Goal: Information Seeking & Learning: Find specific fact

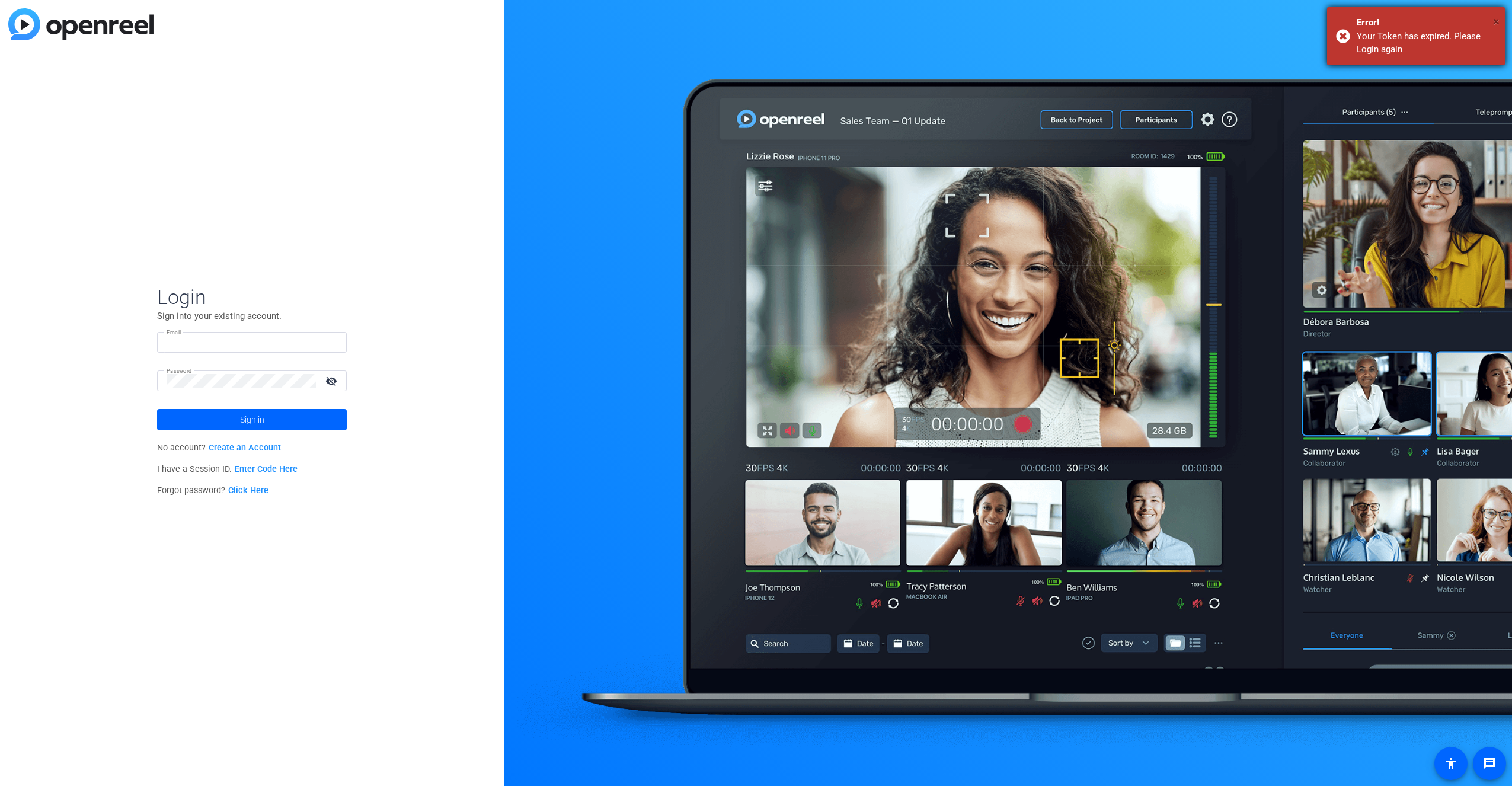
type input "[PERSON_NAME][EMAIL_ADDRESS][DOMAIN_NAME]"
click at [1497, 20] on span "×" at bounding box center [1497, 21] width 7 height 14
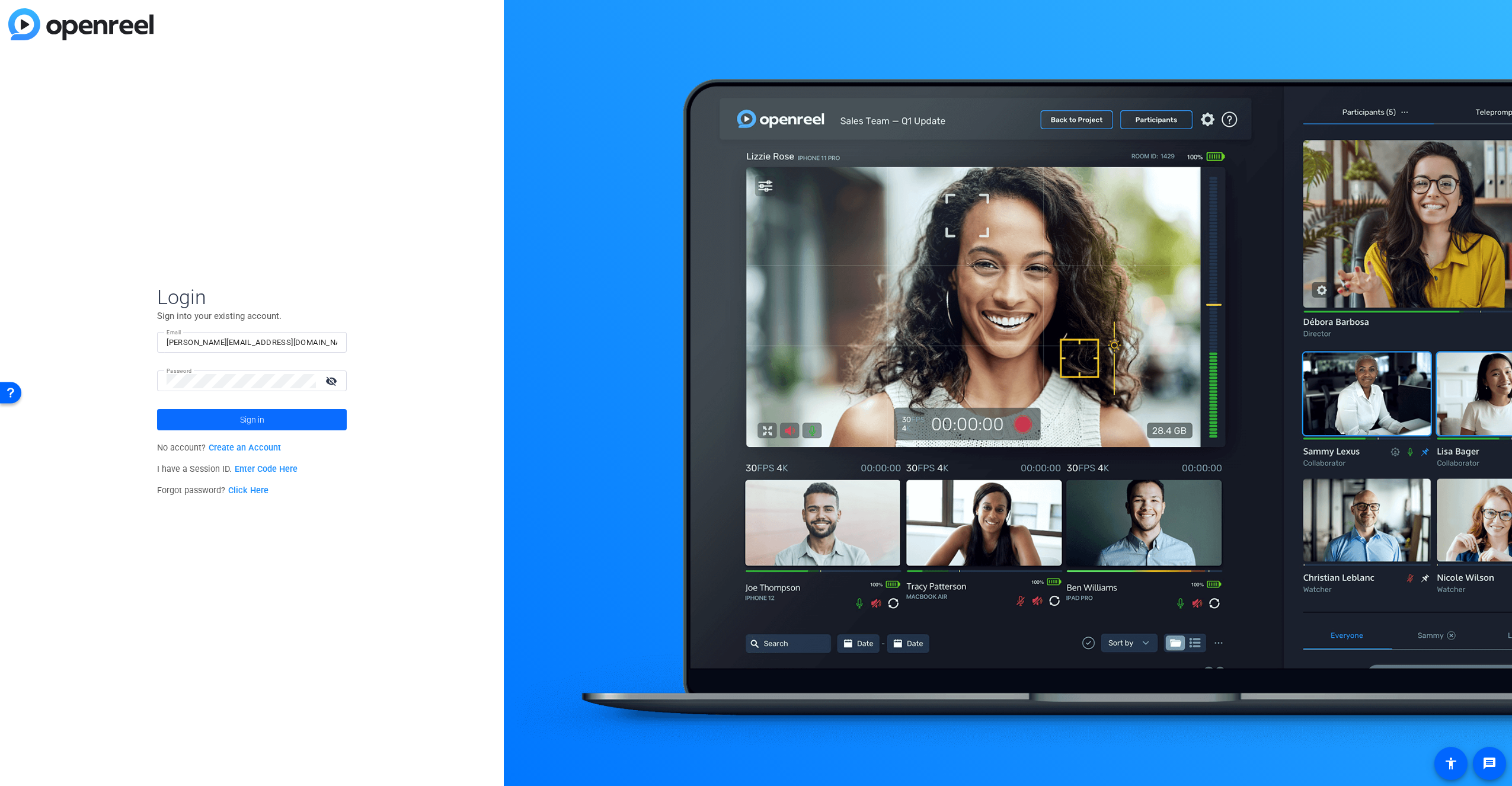
click at [247, 425] on span "Sign in" at bounding box center [252, 419] width 25 height 30
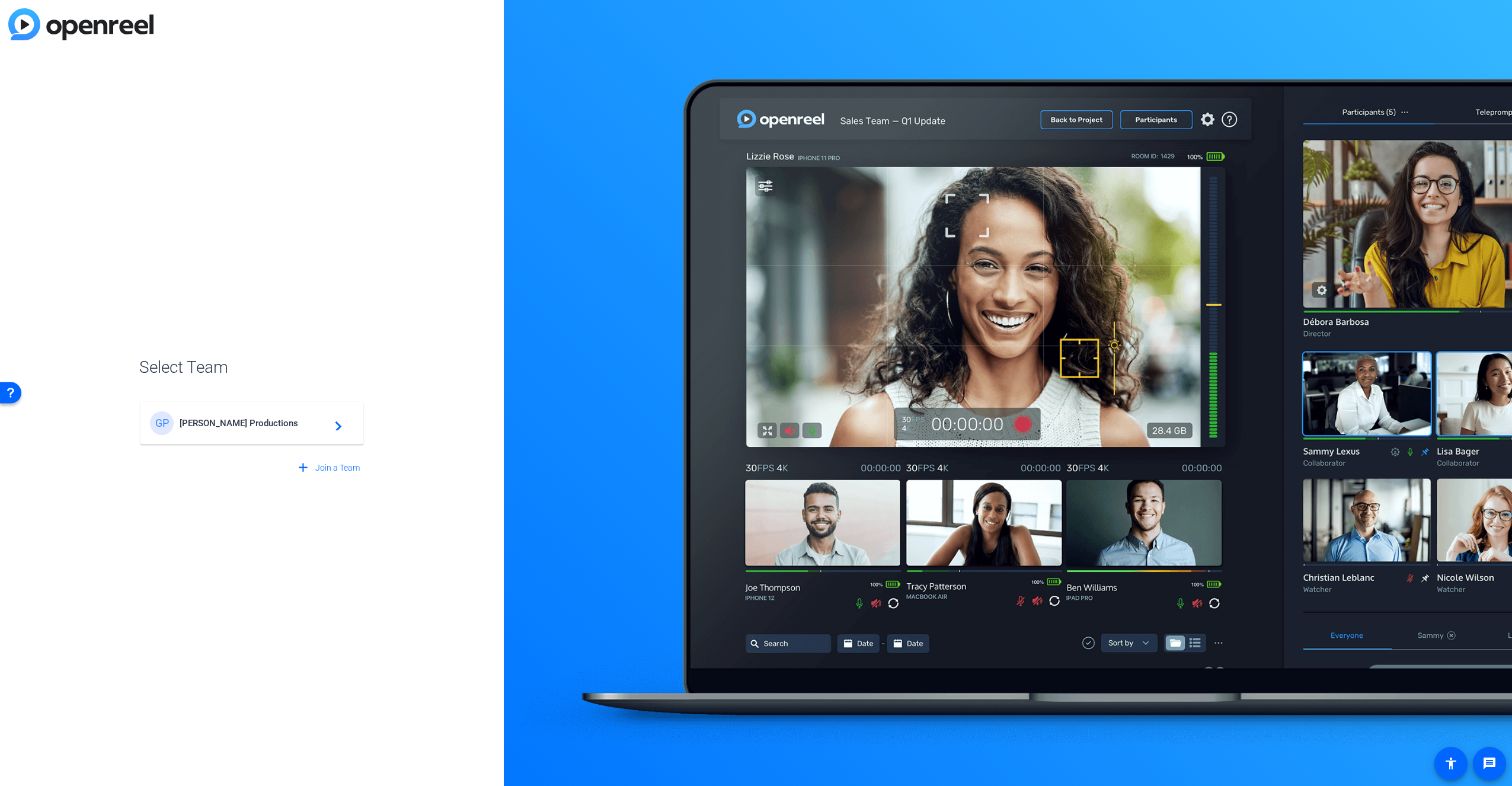
click at [254, 424] on span "[PERSON_NAME] Productions" at bounding box center [253, 423] width 148 height 11
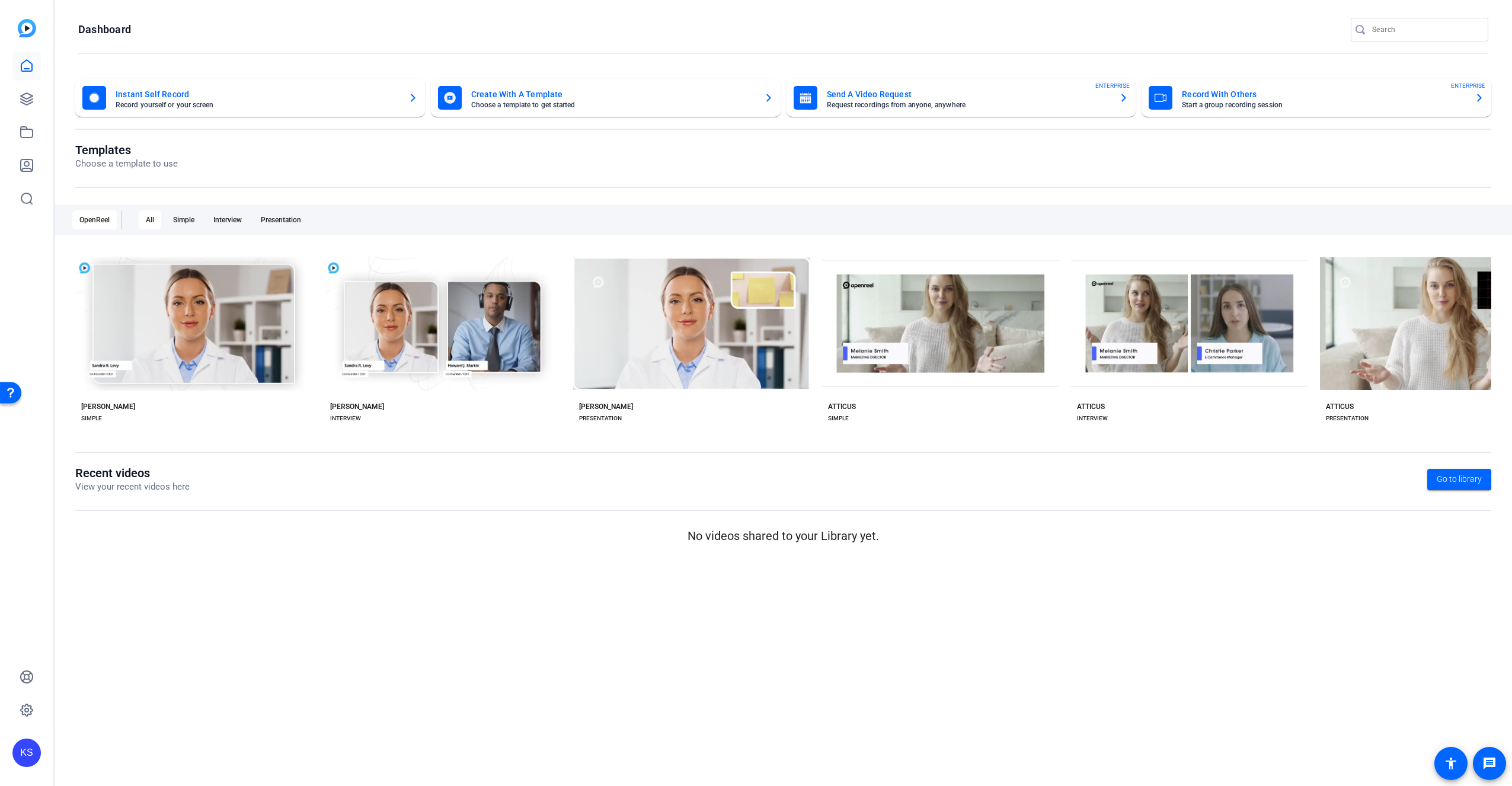
click at [152, 220] on div "All" at bounding box center [150, 220] width 23 height 19
click at [99, 223] on div "OpenReel" at bounding box center [94, 220] width 44 height 19
click at [1444, 477] on span "Go to library" at bounding box center [1459, 479] width 45 height 13
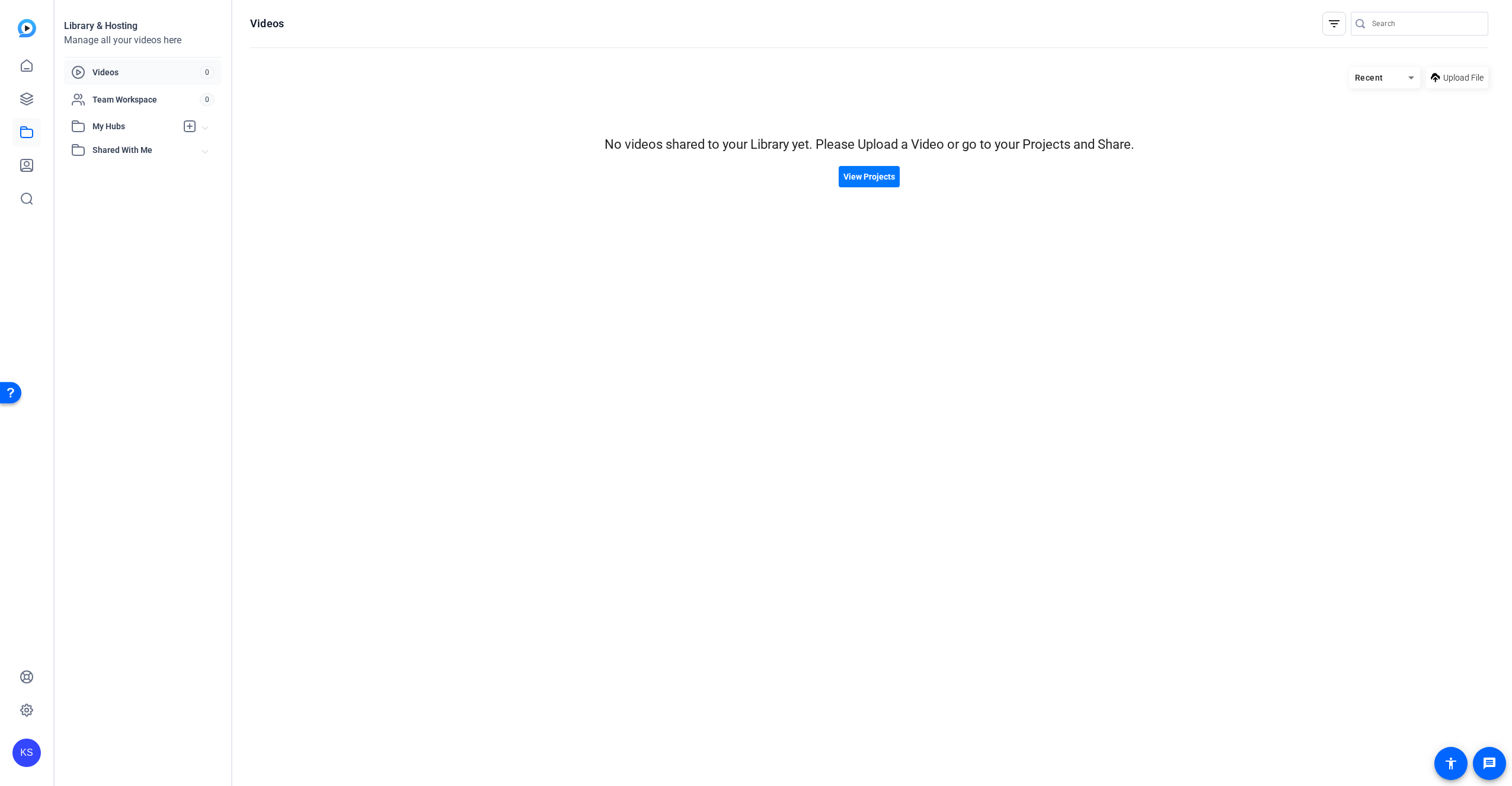
click at [76, 65] on icon at bounding box center [78, 72] width 14 height 14
click at [102, 122] on span "My Hubs" at bounding box center [134, 127] width 84 height 13
click at [99, 172] on span "Shared With Me" at bounding box center [148, 176] width 110 height 13
click at [31, 103] on icon at bounding box center [26, 99] width 12 height 12
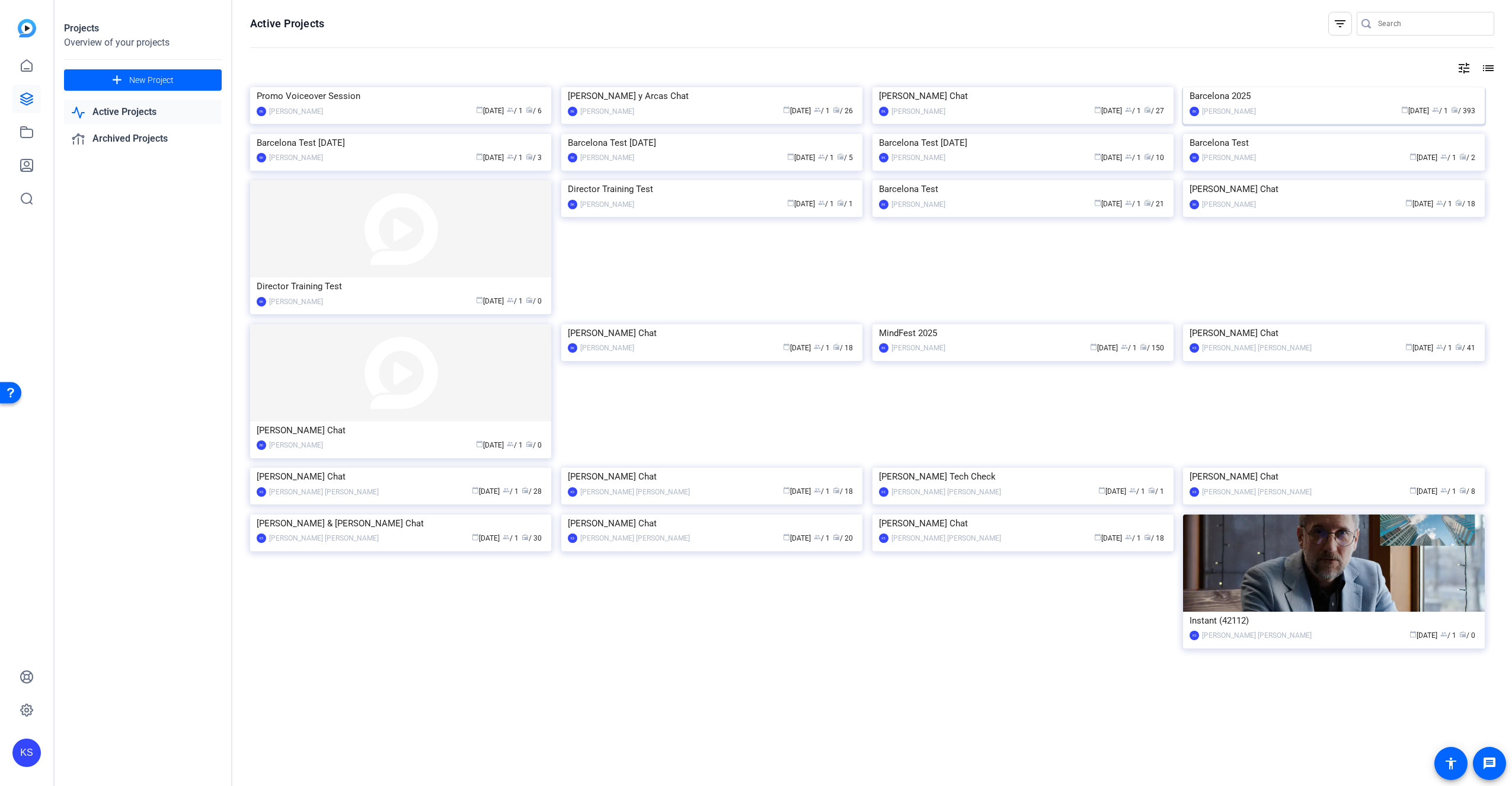
click at [1246, 88] on img at bounding box center [1334, 88] width 301 height 0
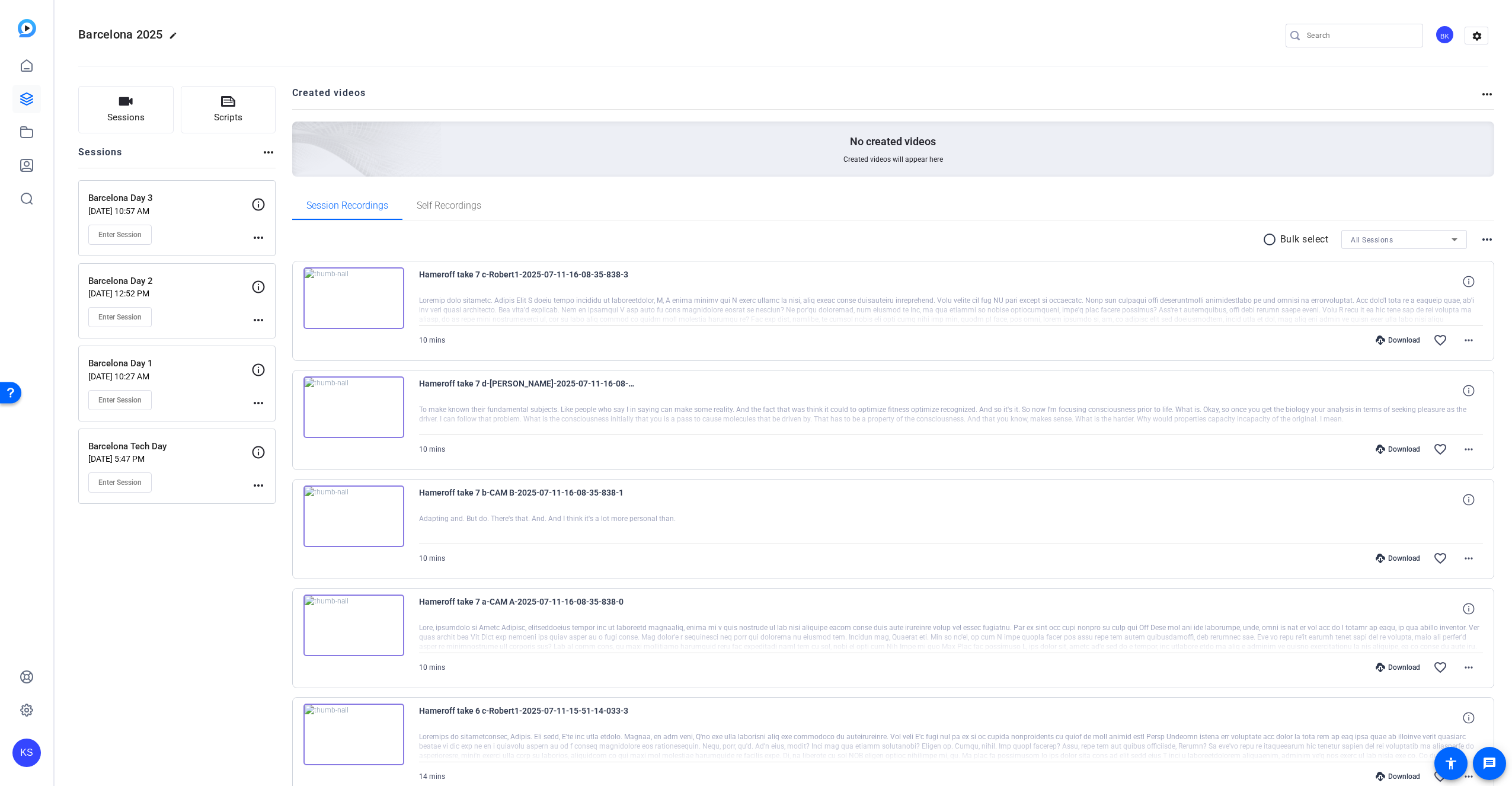
click at [189, 235] on div "Enter Session" at bounding box center [170, 235] width 163 height 20
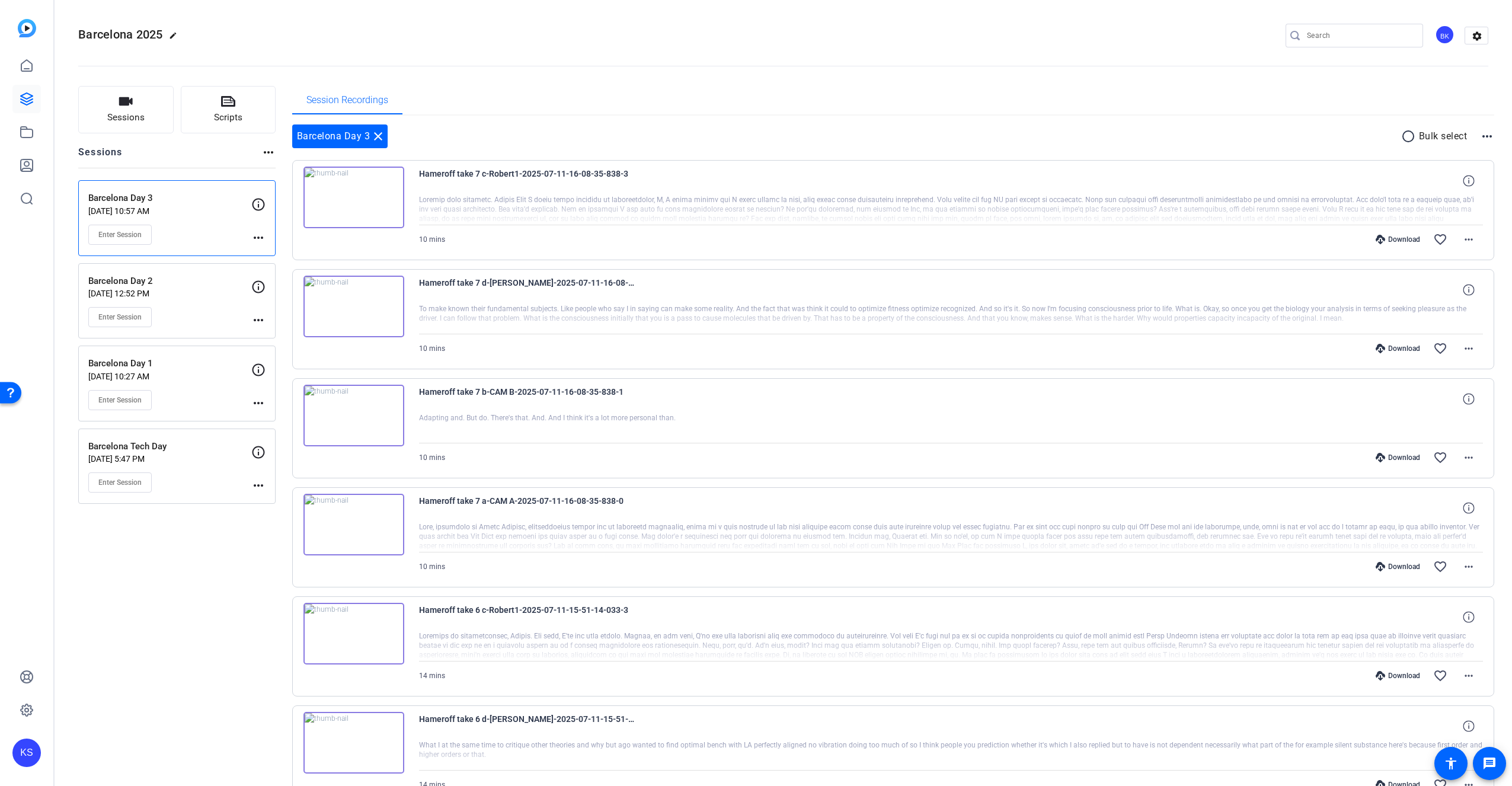
click at [166, 308] on div "Enter Session" at bounding box center [170, 317] width 163 height 20
click at [223, 223] on div "Barcelona Day 3 [DATE] 10:57 AM Enter Session" at bounding box center [170, 218] width 163 height 54
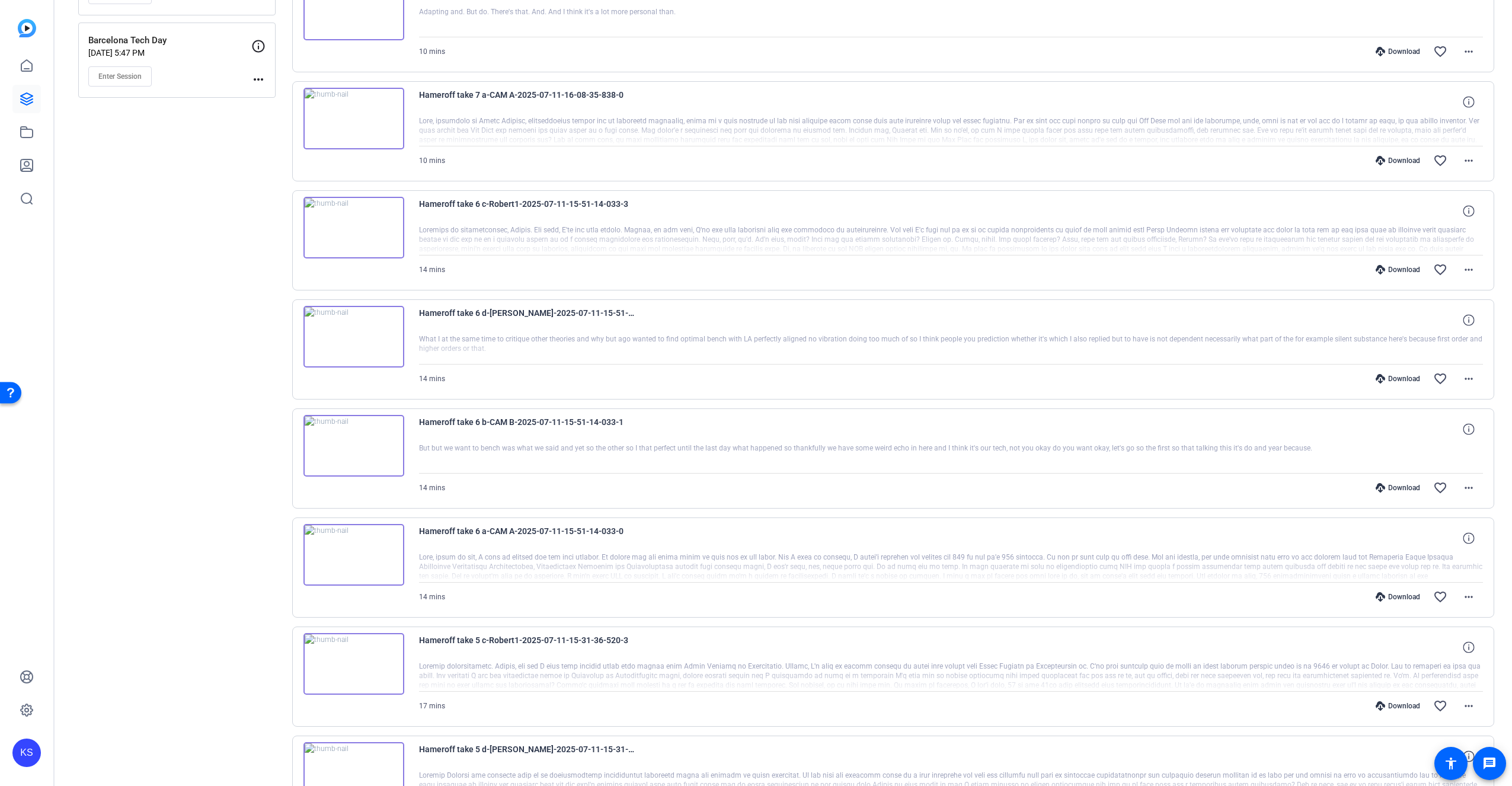
scroll to position [530, 0]
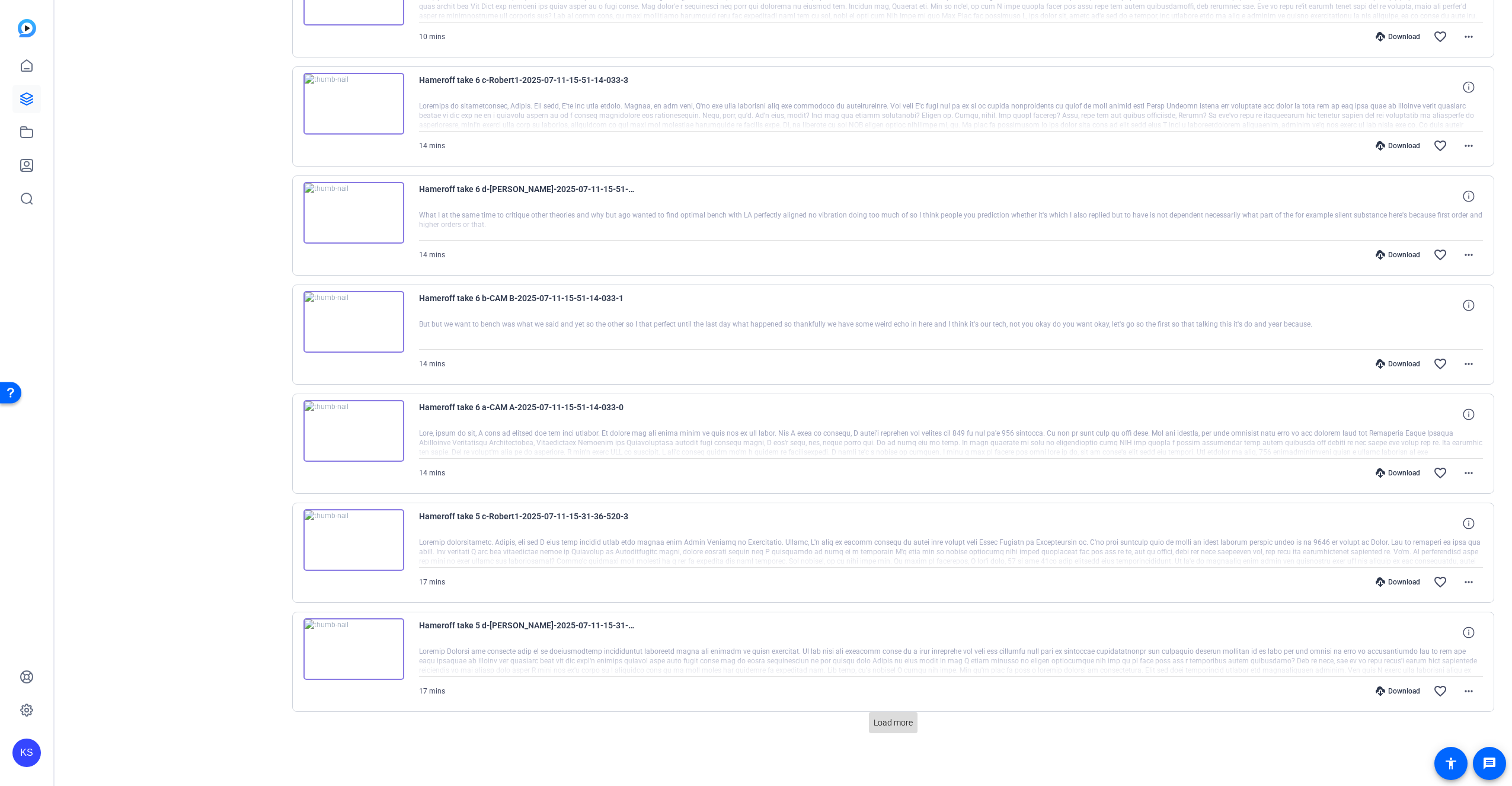
click at [885, 726] on span "Load more" at bounding box center [893, 722] width 39 height 13
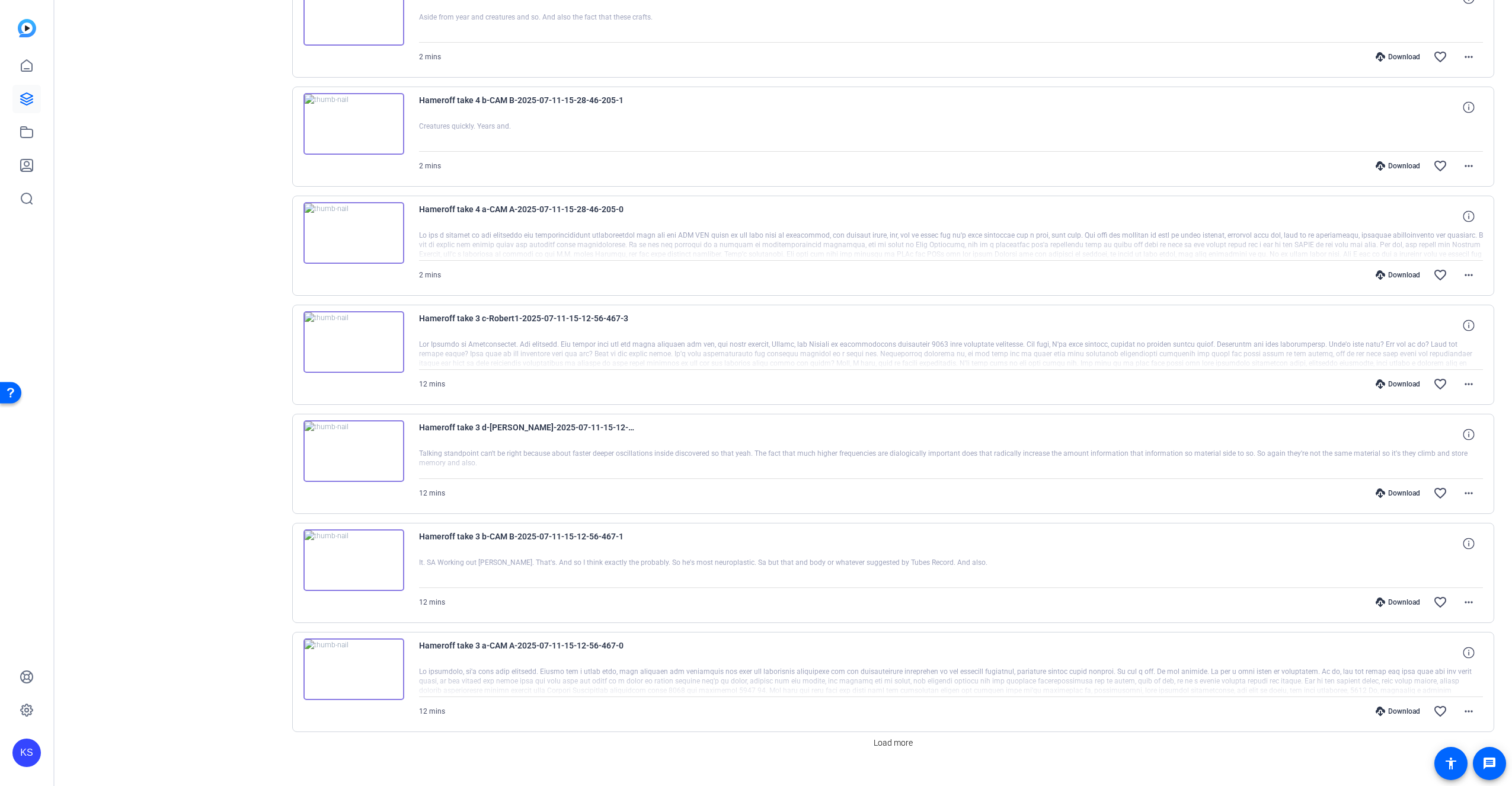
scroll to position [1620, 0]
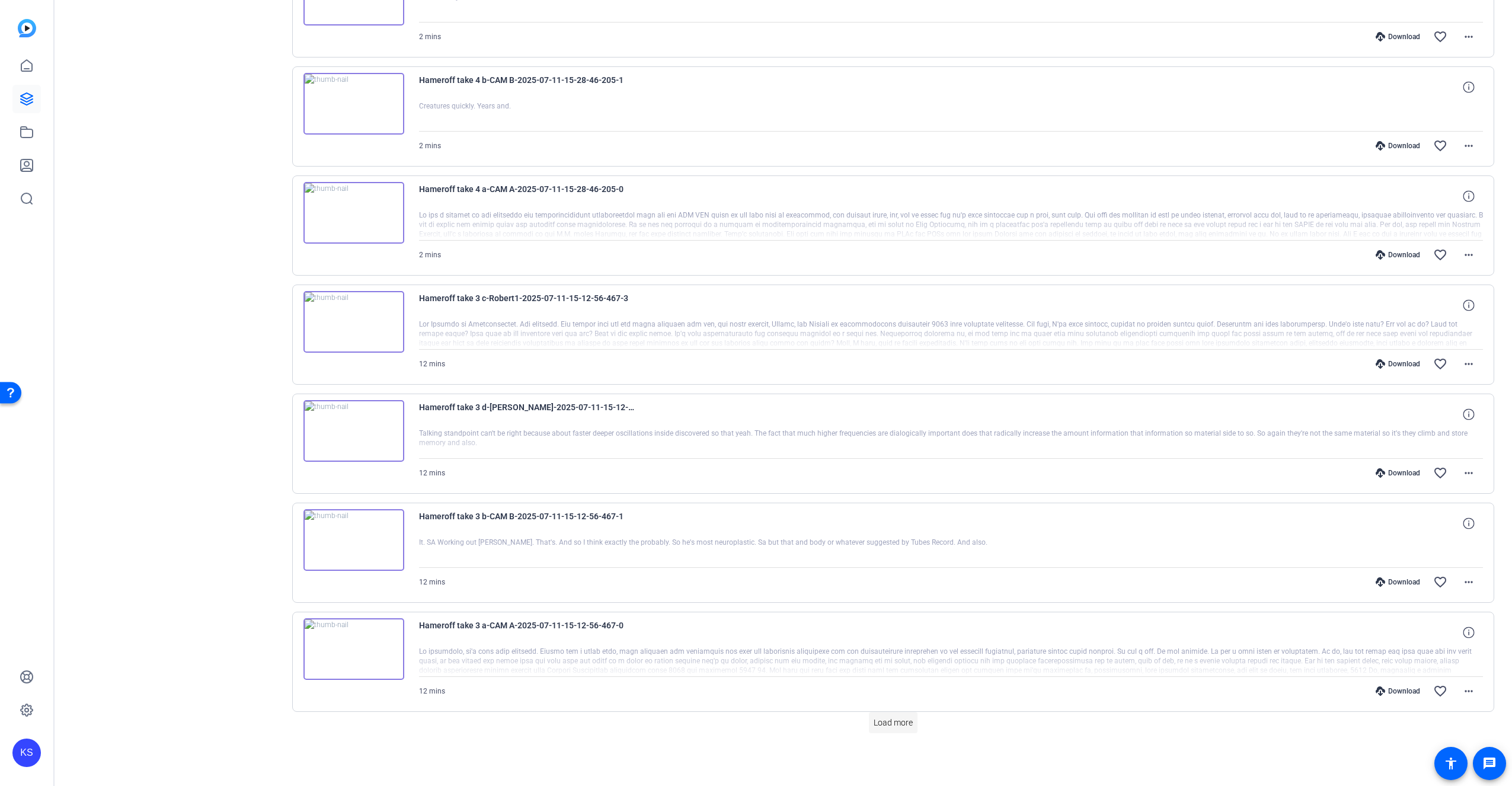
click at [892, 720] on span "Load more" at bounding box center [893, 722] width 39 height 13
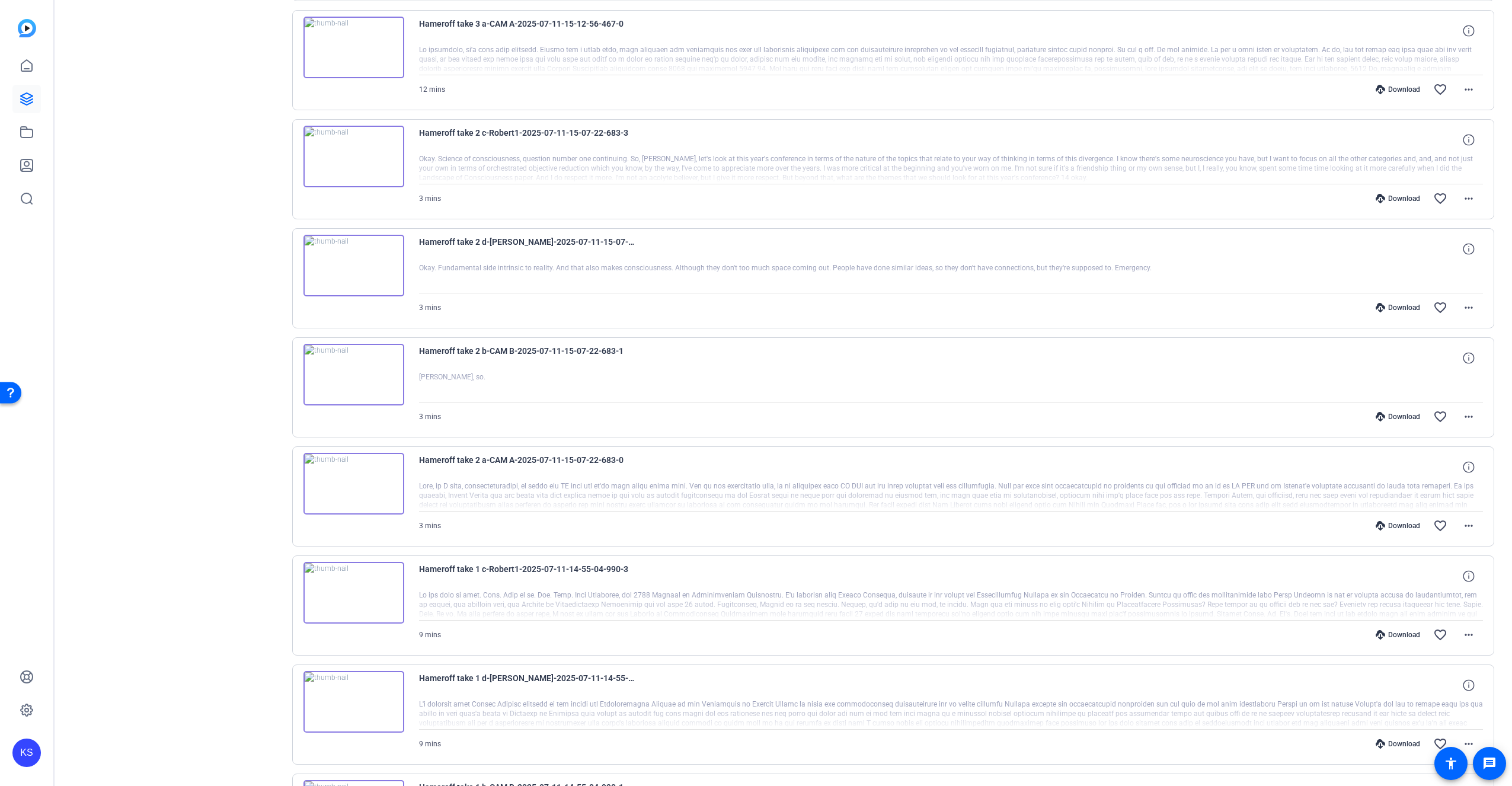
scroll to position [2711, 0]
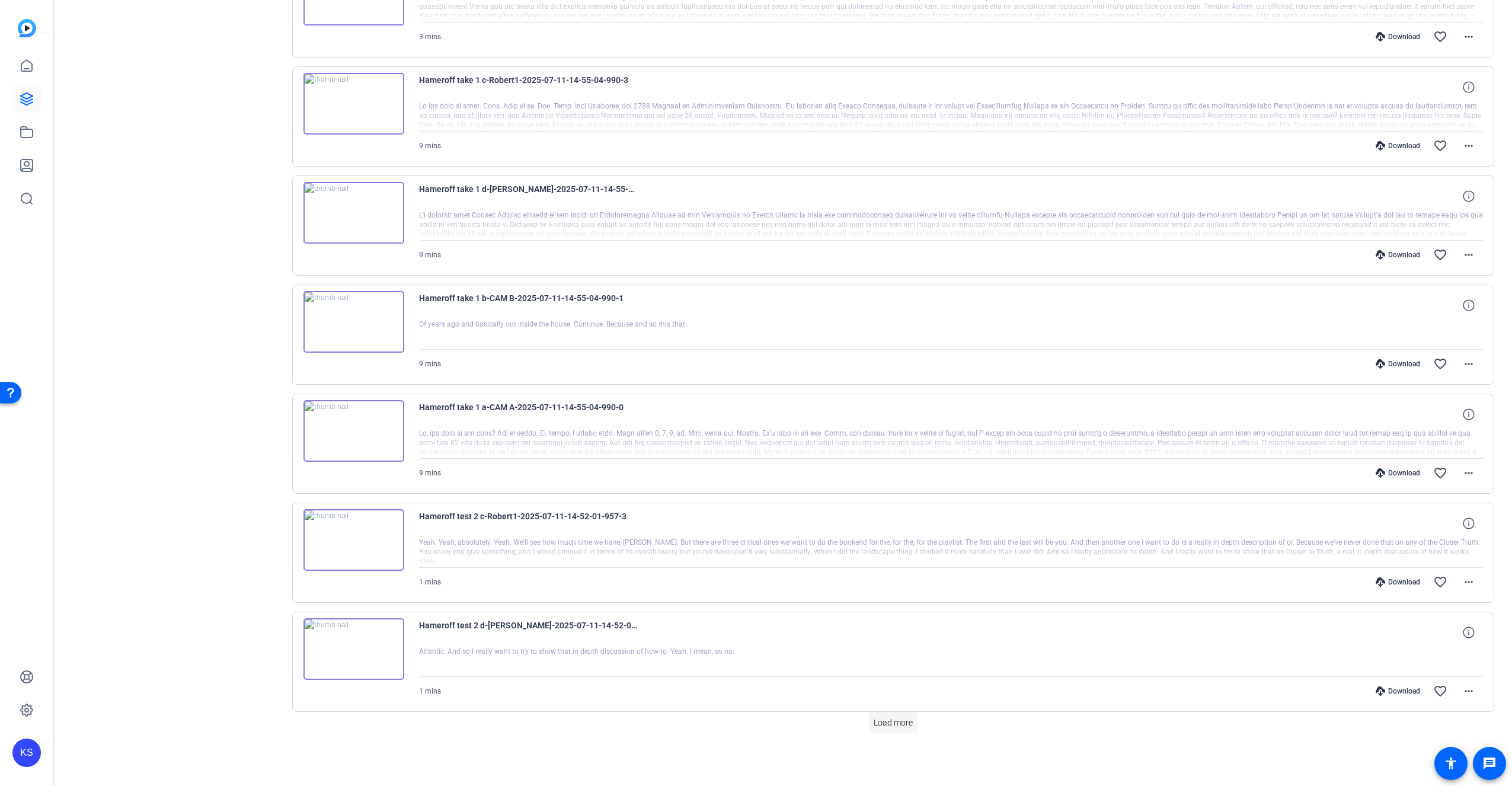
click at [886, 727] on span "Load more" at bounding box center [893, 722] width 39 height 13
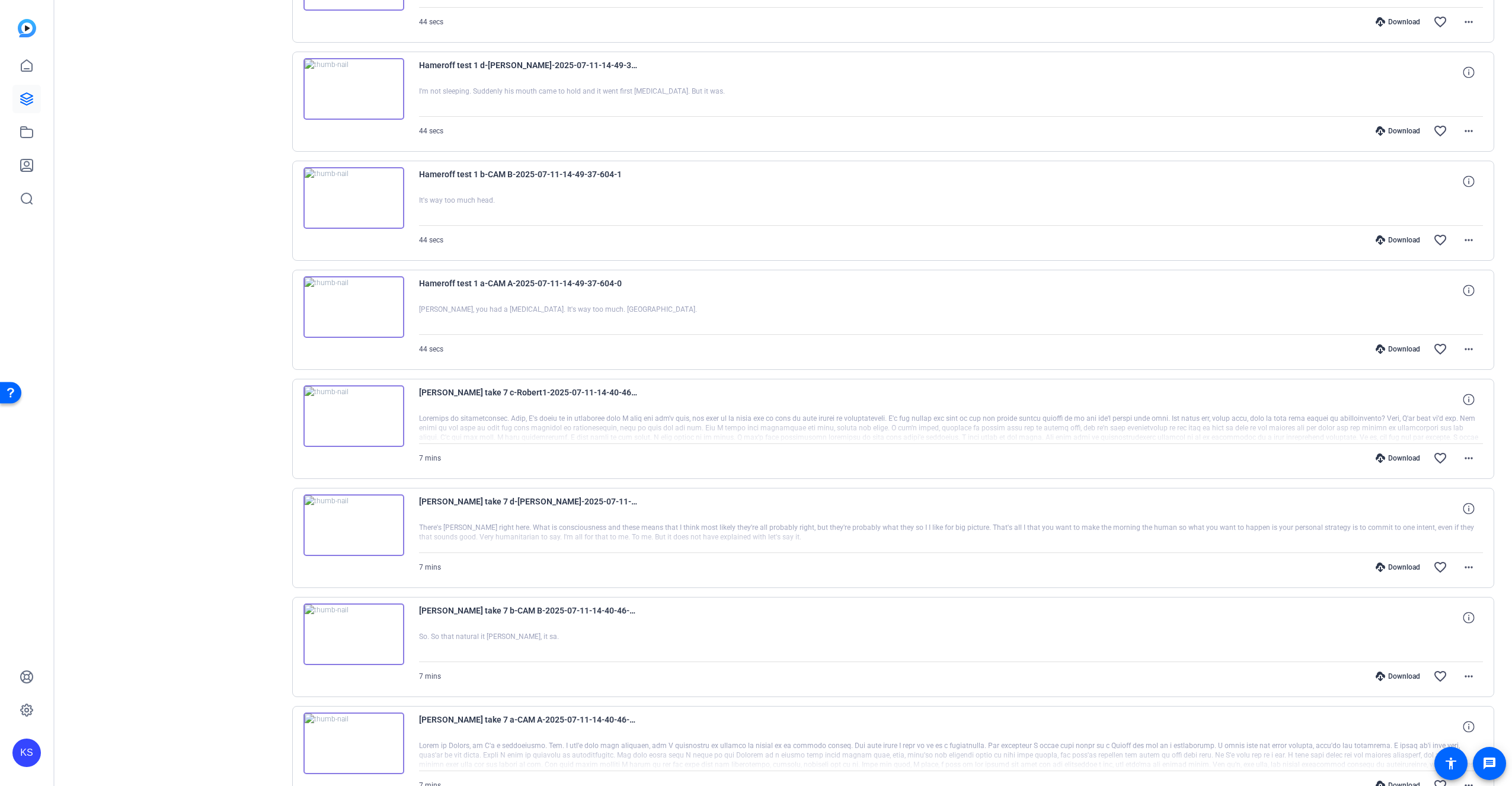
scroll to position [3801, 0]
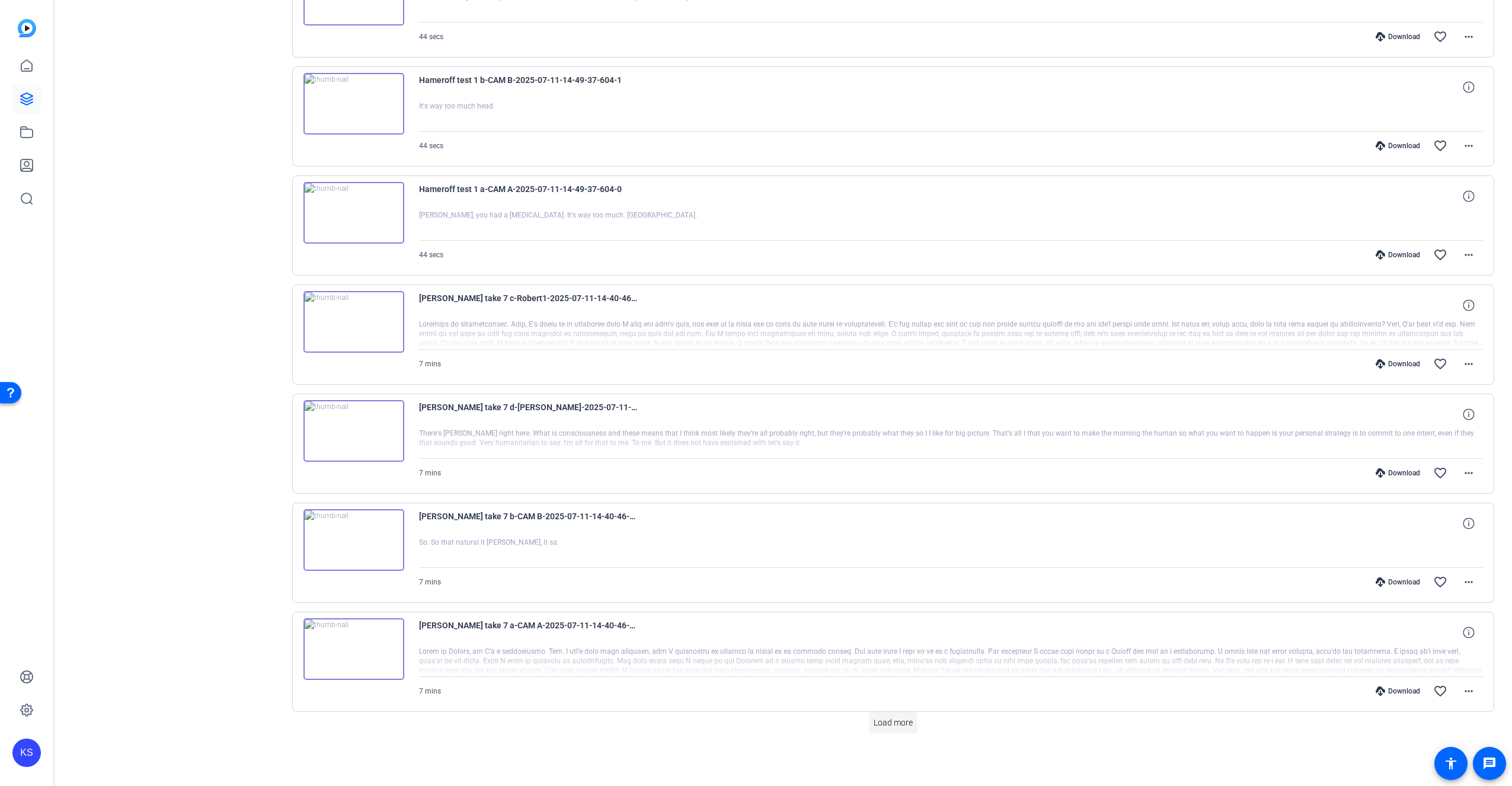
click at [891, 724] on span "Load more" at bounding box center [893, 722] width 39 height 13
click at [893, 718] on span "Load more" at bounding box center [893, 722] width 39 height 13
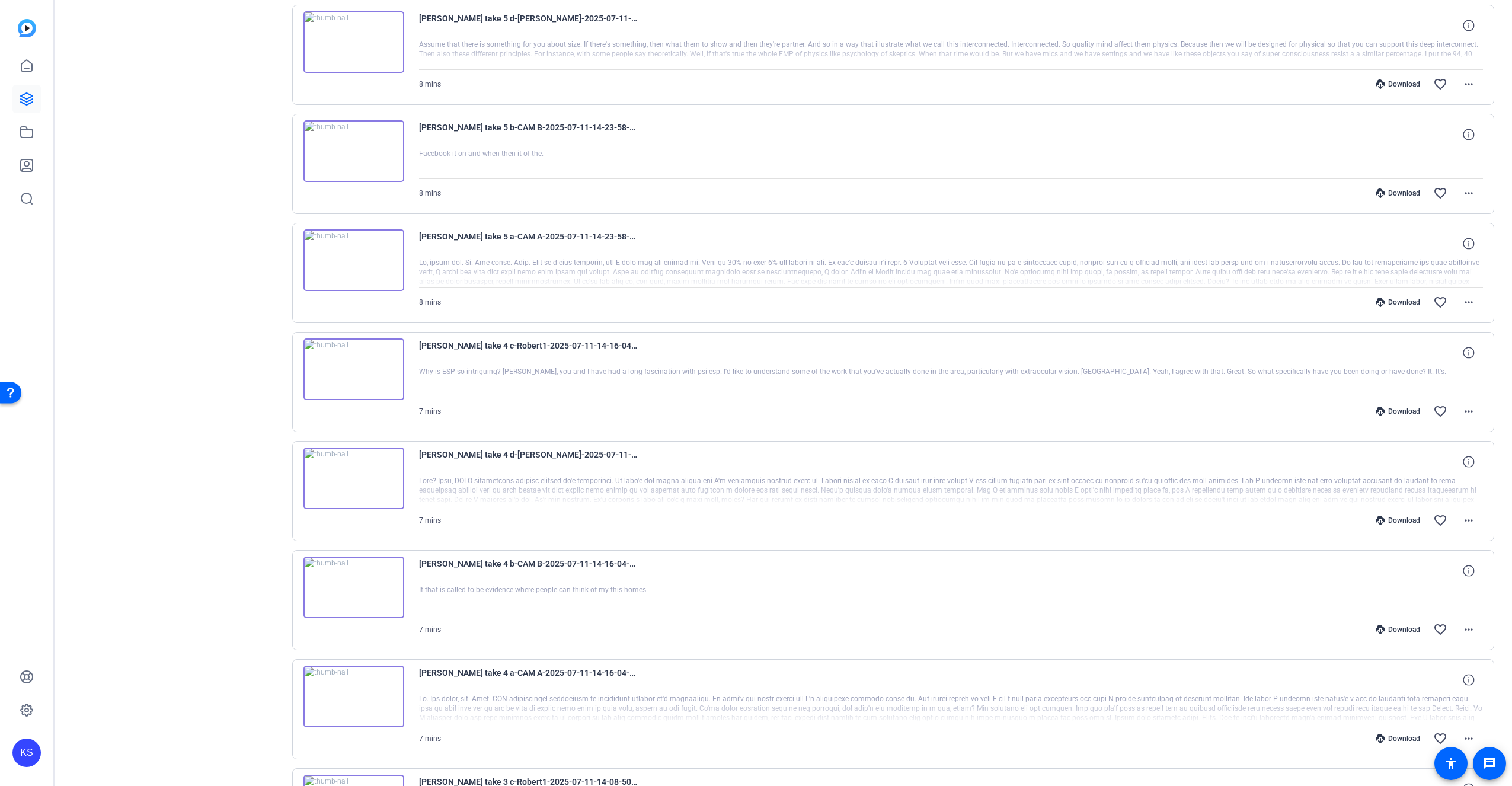
scroll to position [5822, 0]
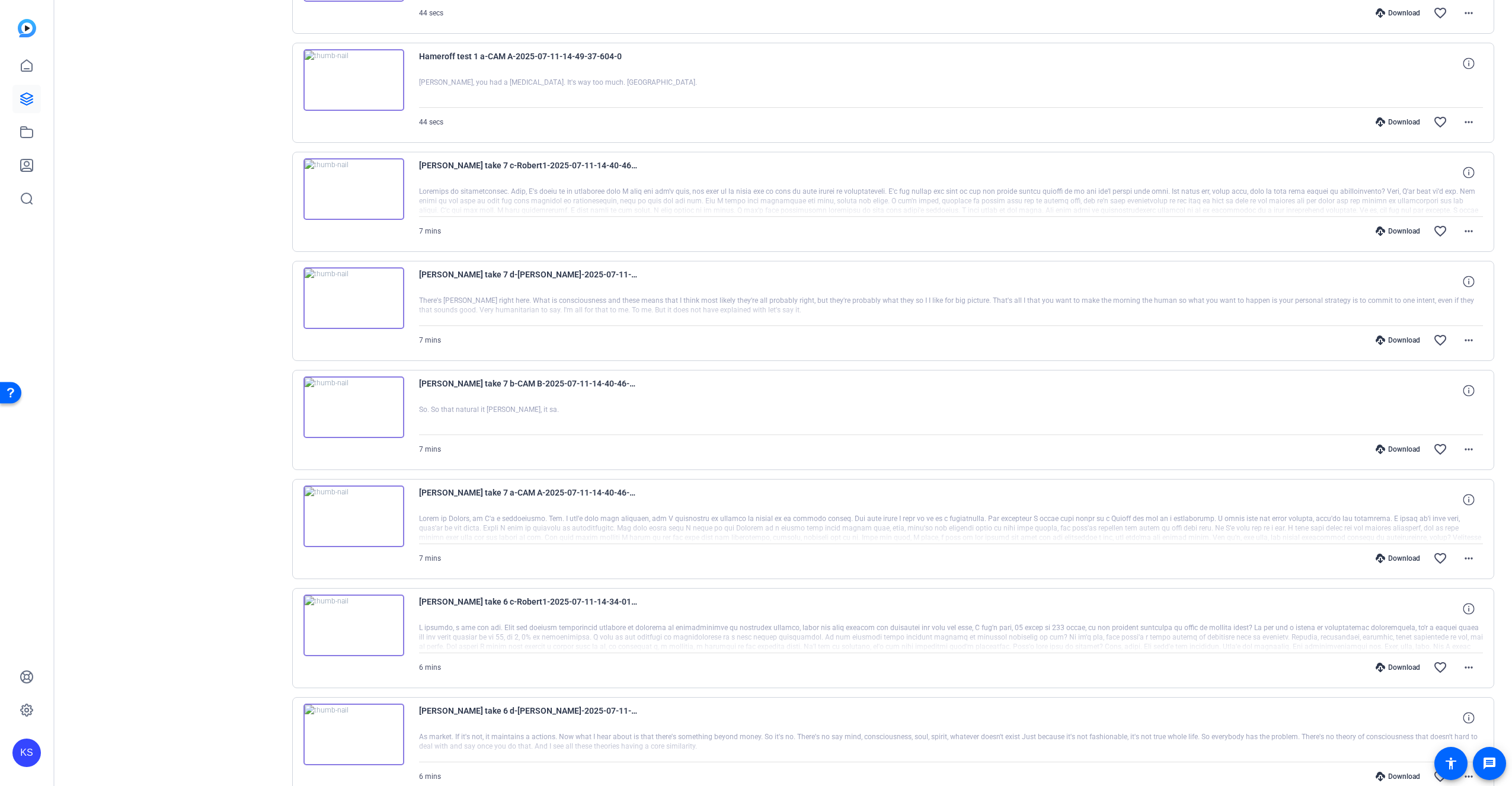
drag, startPoint x: 358, startPoint y: 382, endPoint x: 320, endPoint y: 331, distance: 63.6
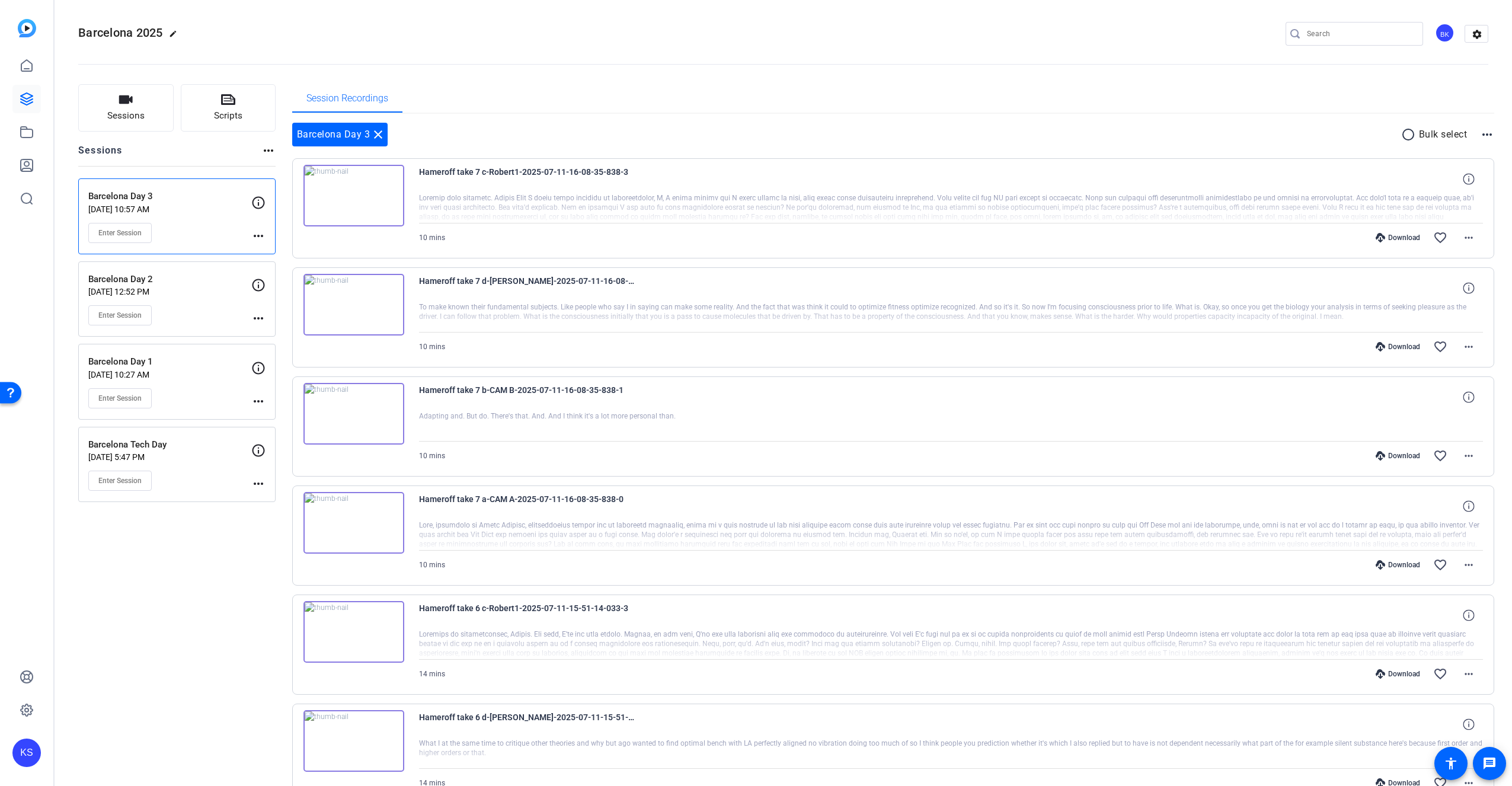
scroll to position [0, 0]
click at [167, 368] on p "Barcelona Day 1" at bounding box center [170, 364] width 163 height 14
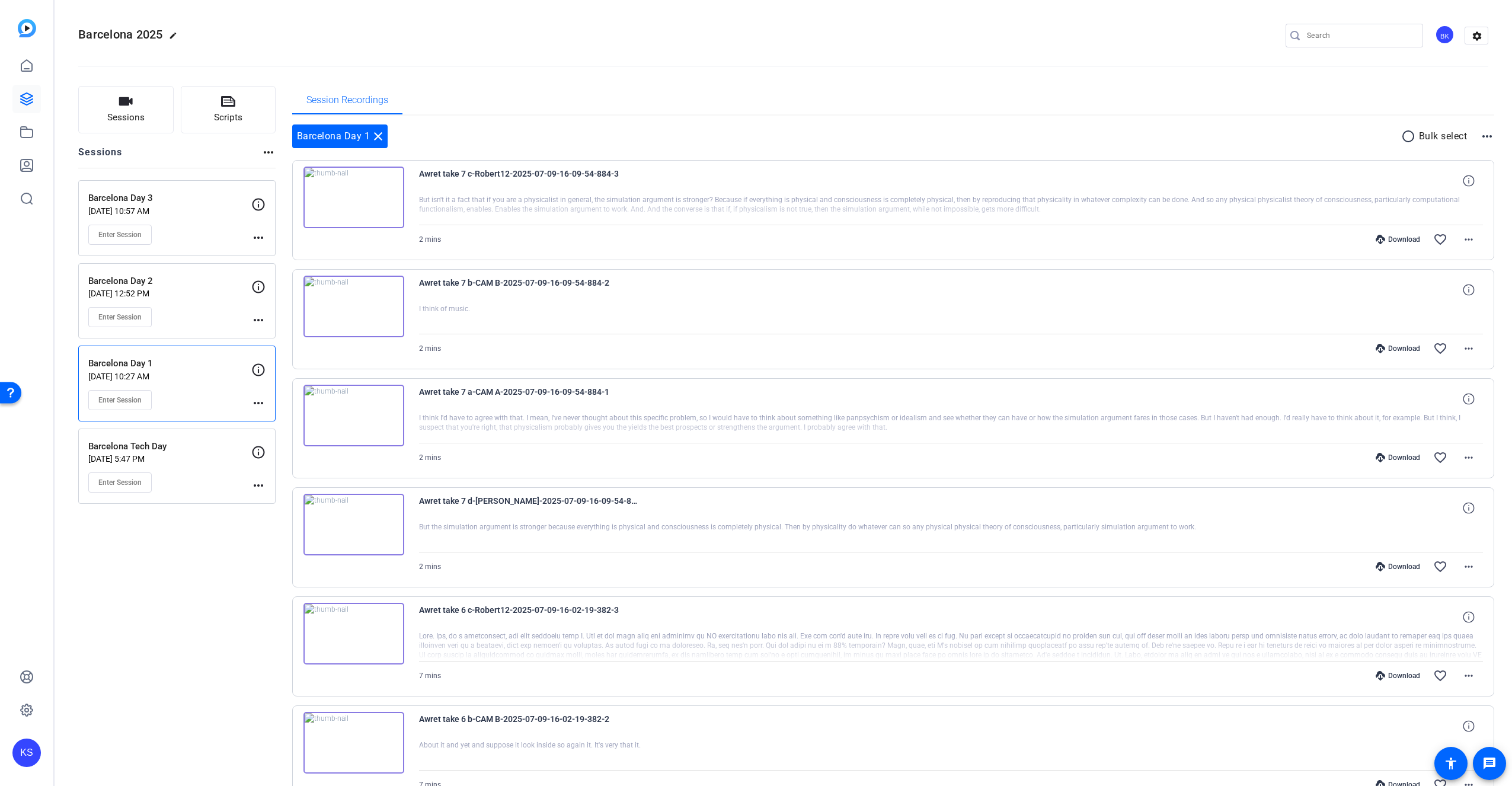
click at [167, 306] on div "Barcelona Day 2 [DATE] 12:52 PM Enter Session" at bounding box center [170, 301] width 163 height 54
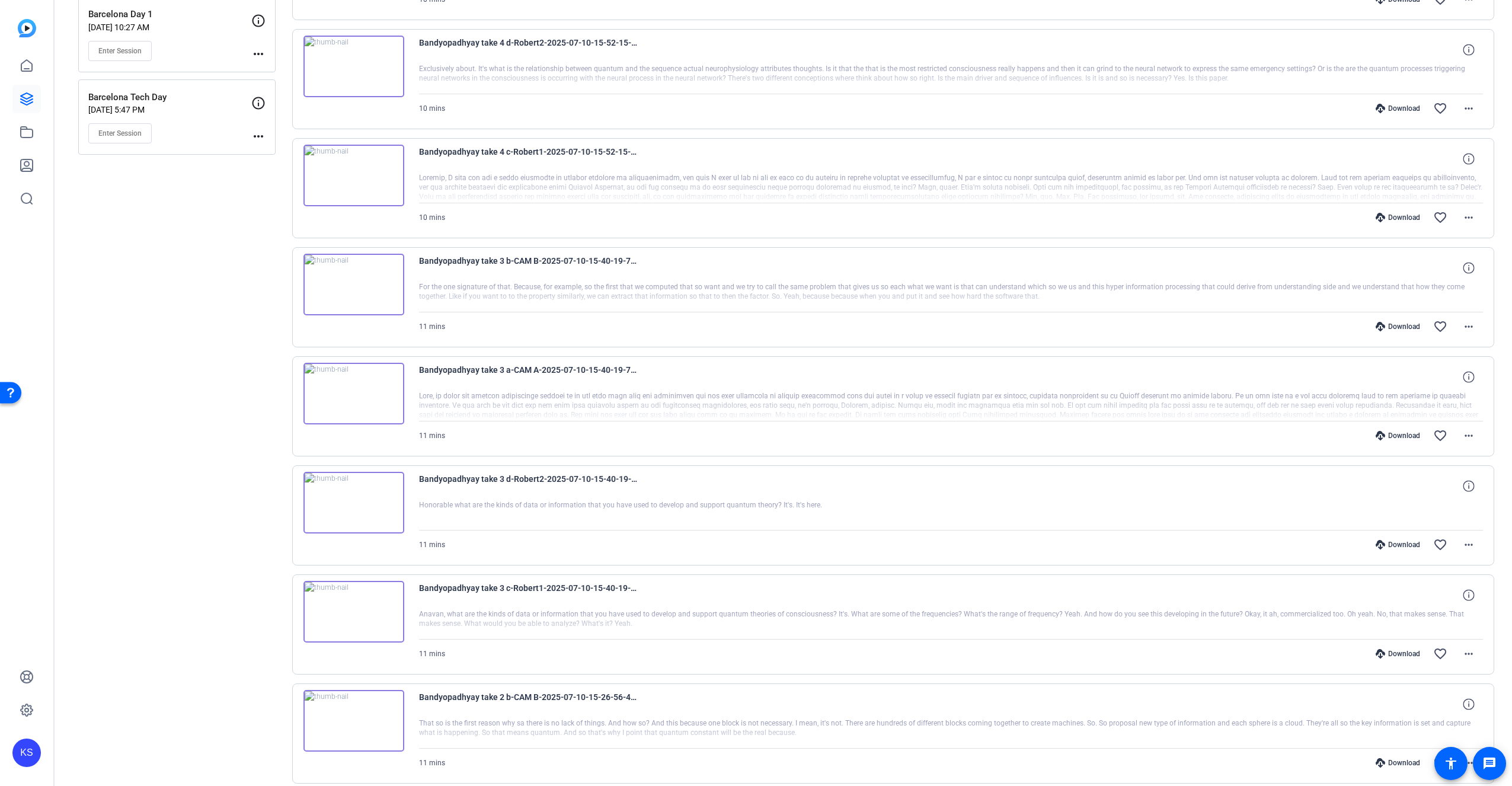
scroll to position [530, 0]
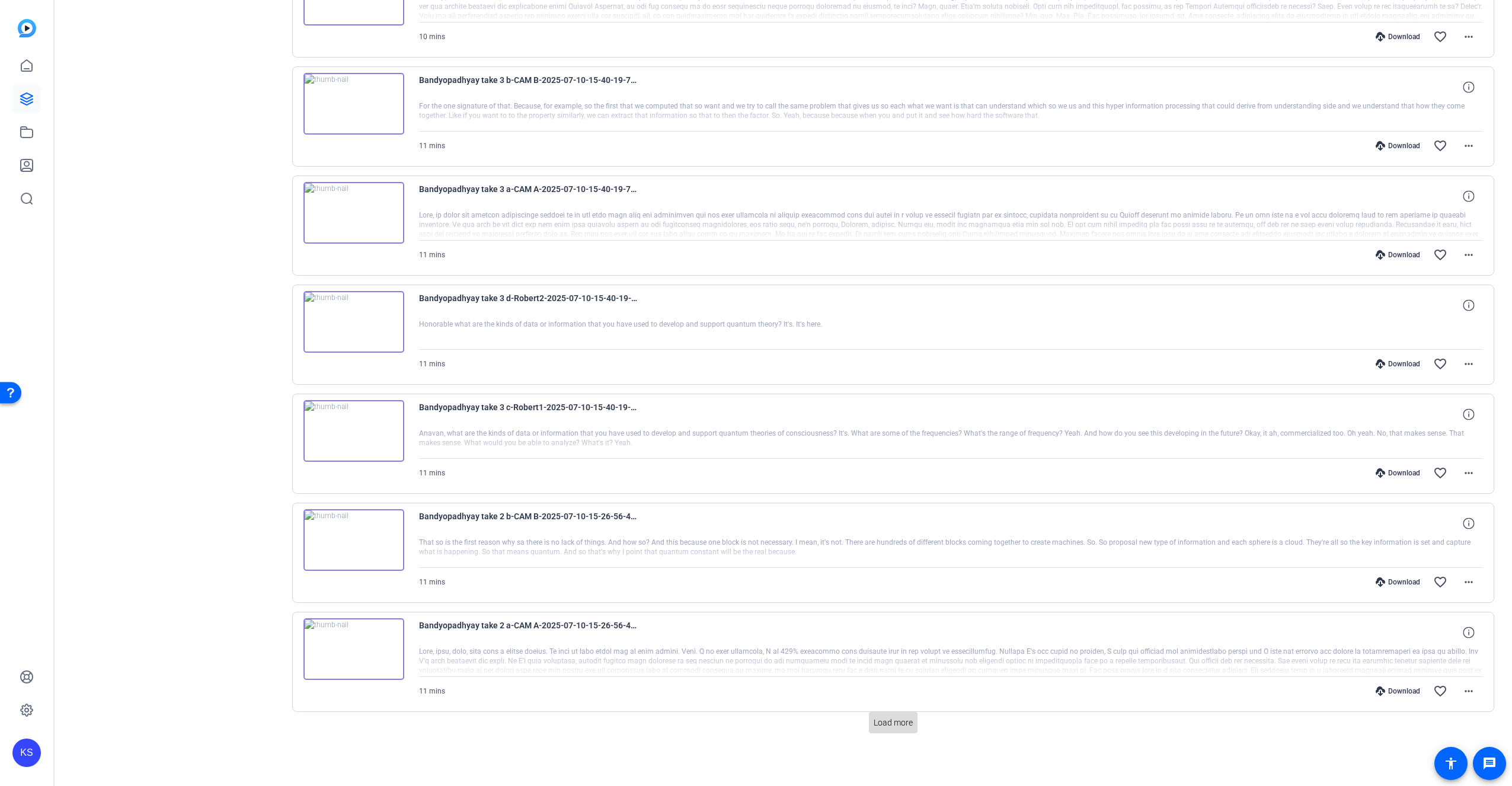
click at [887, 718] on span "Load more" at bounding box center [893, 722] width 39 height 13
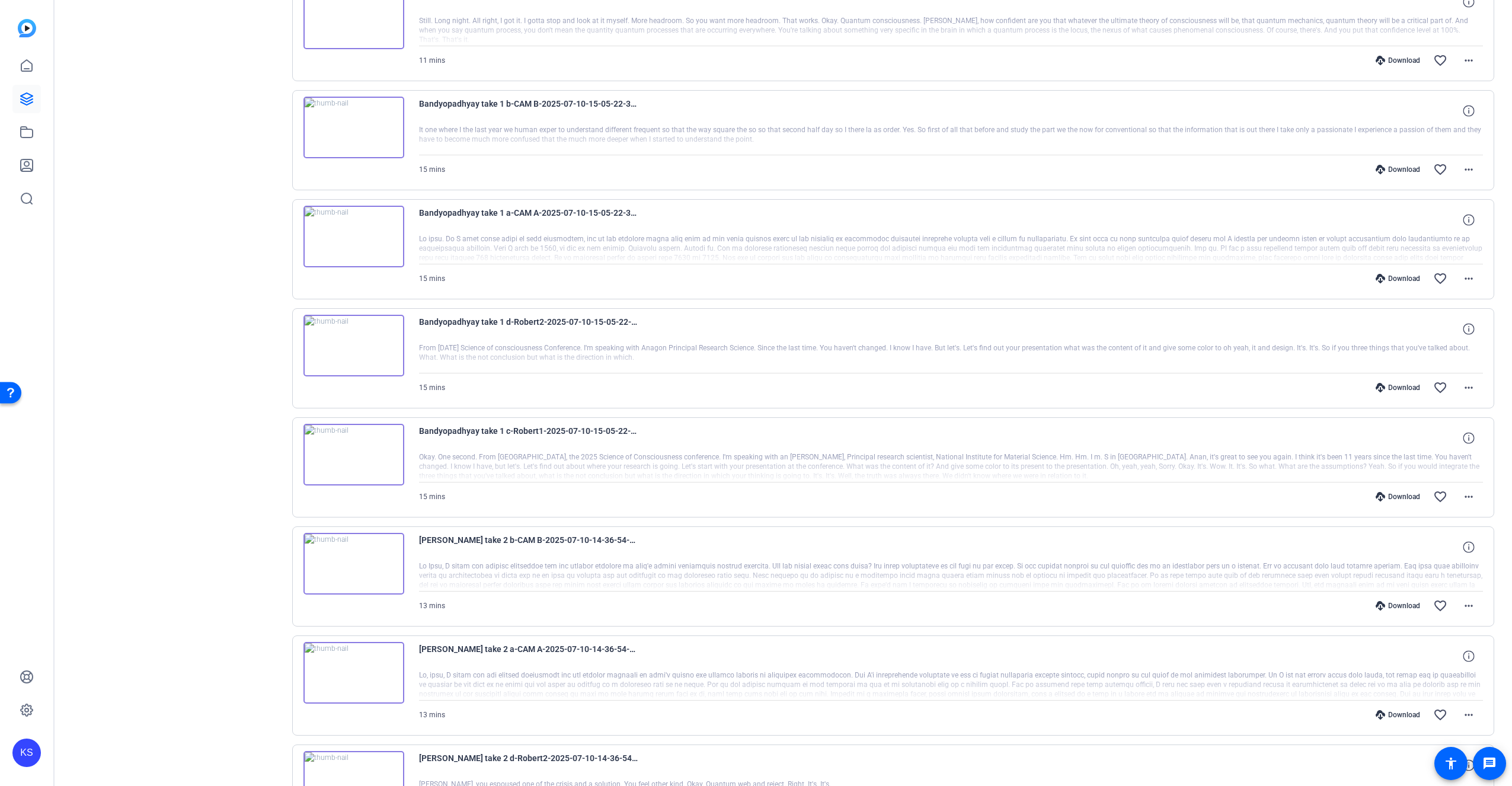
scroll to position [1620, 0]
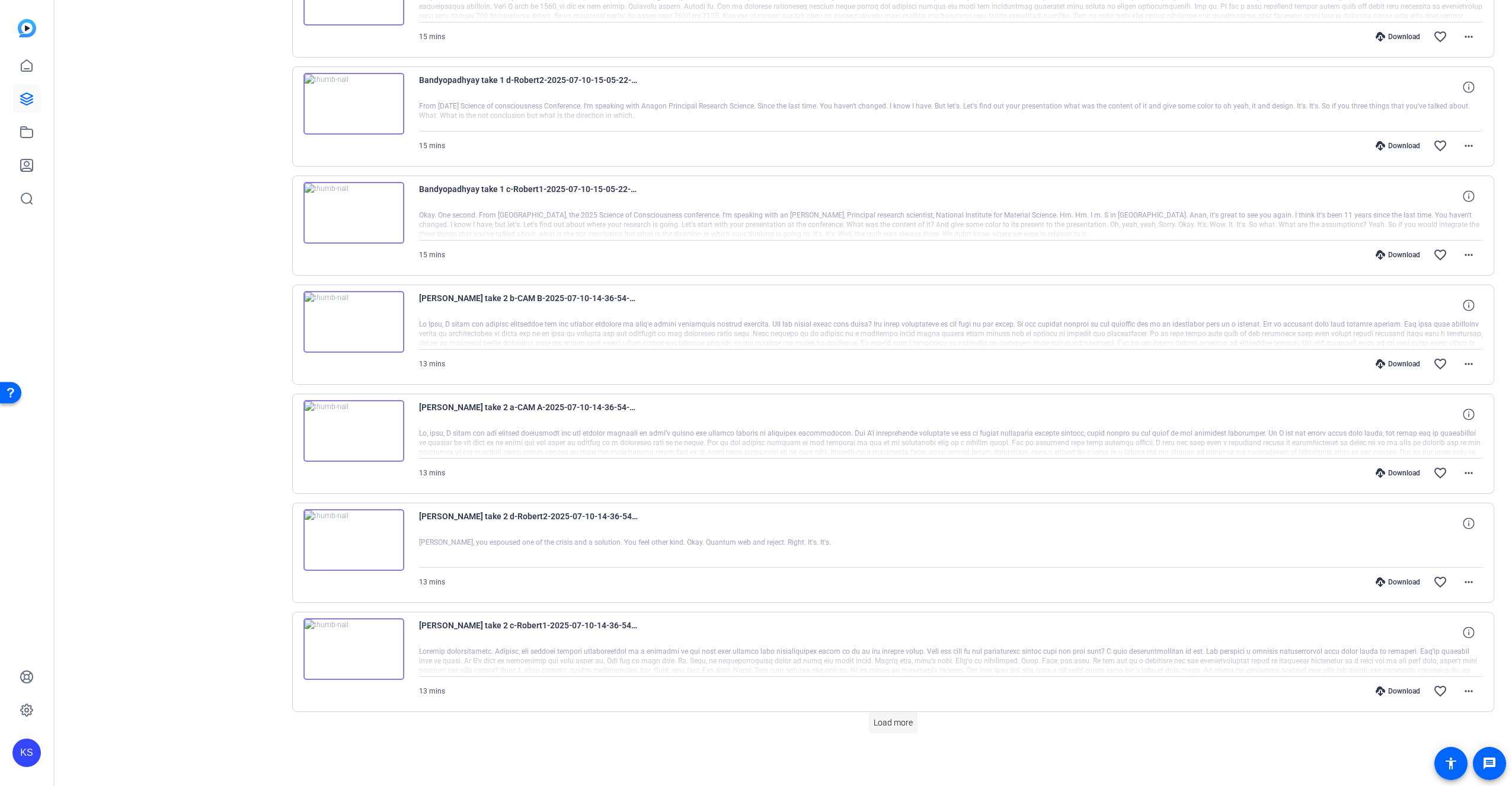
click at [880, 718] on span "Load more" at bounding box center [893, 722] width 39 height 13
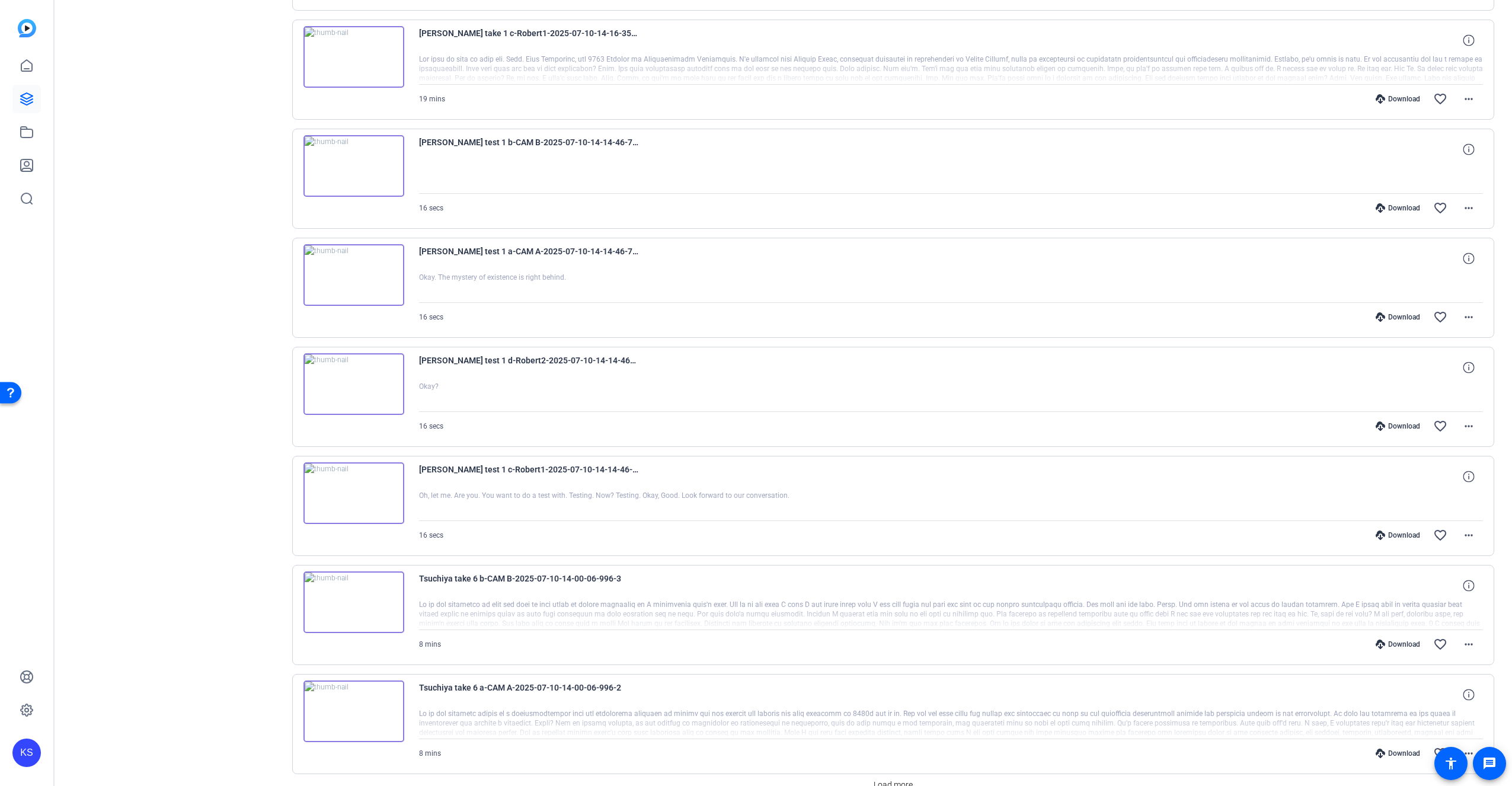
scroll to position [2711, 0]
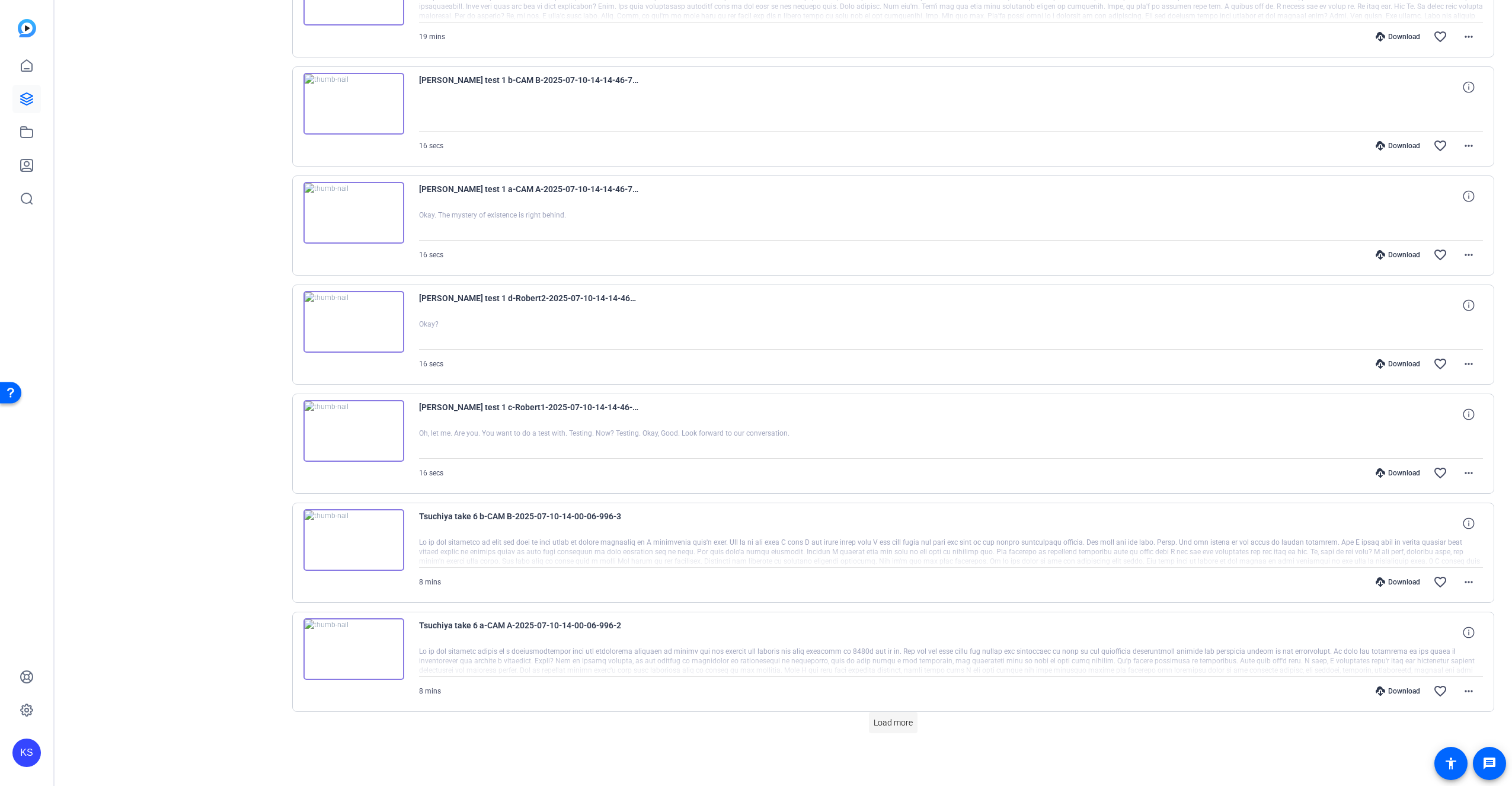
click at [869, 718] on span at bounding box center [892, 721] width 48 height 28
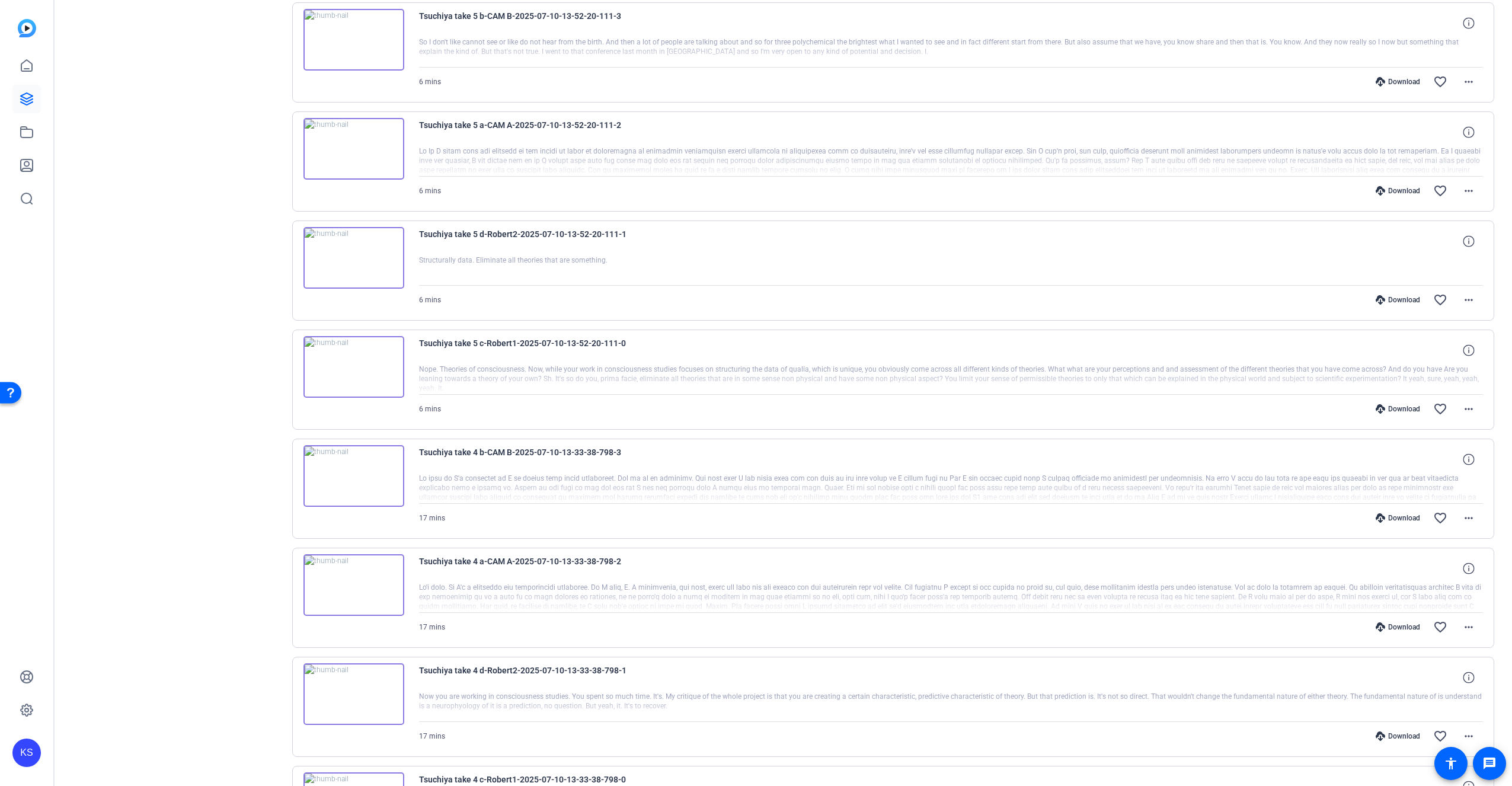
scroll to position [3801, 0]
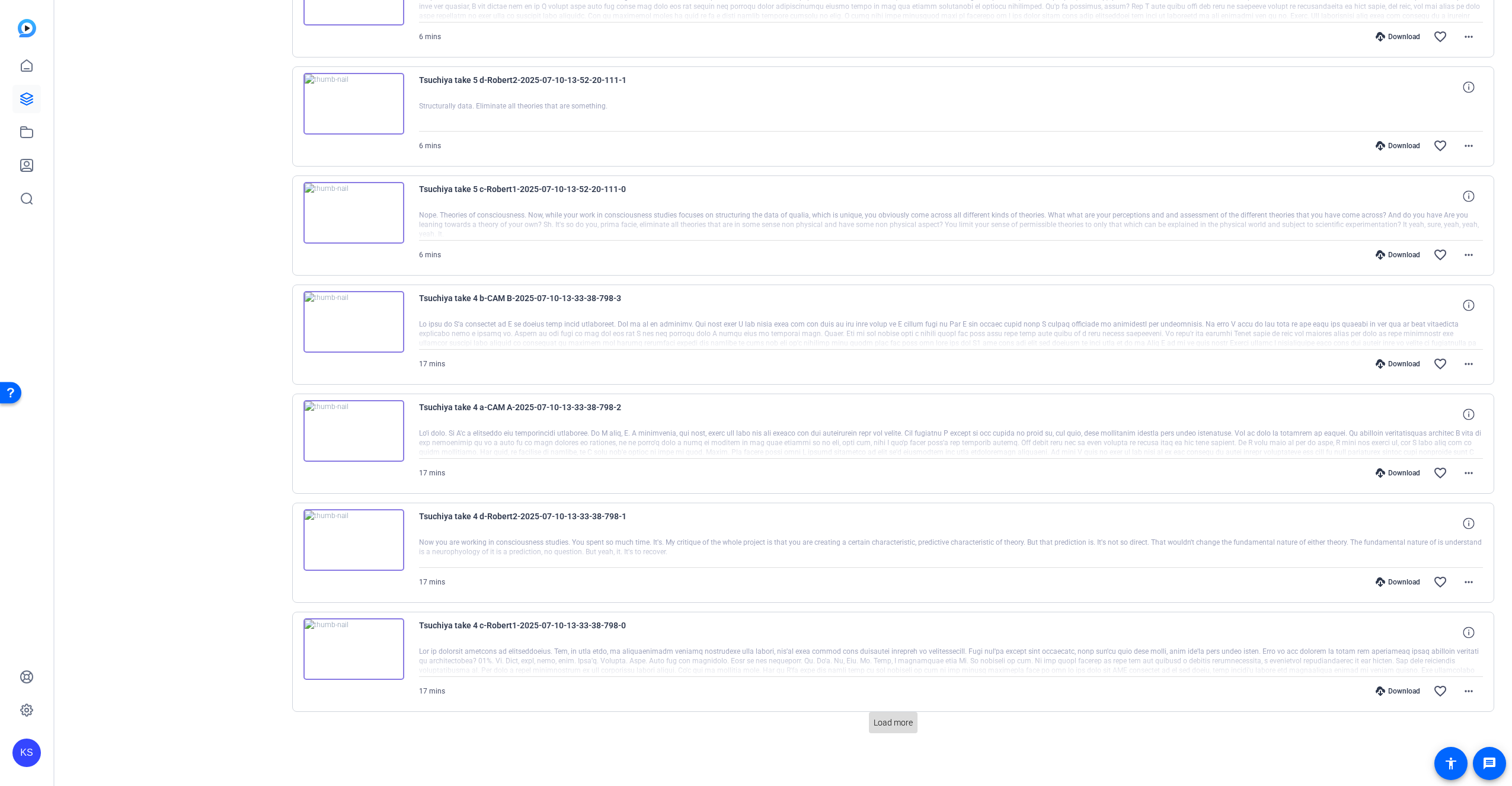
click at [888, 721] on span "Load more" at bounding box center [893, 722] width 39 height 13
click at [887, 716] on span "Load more" at bounding box center [893, 722] width 39 height 13
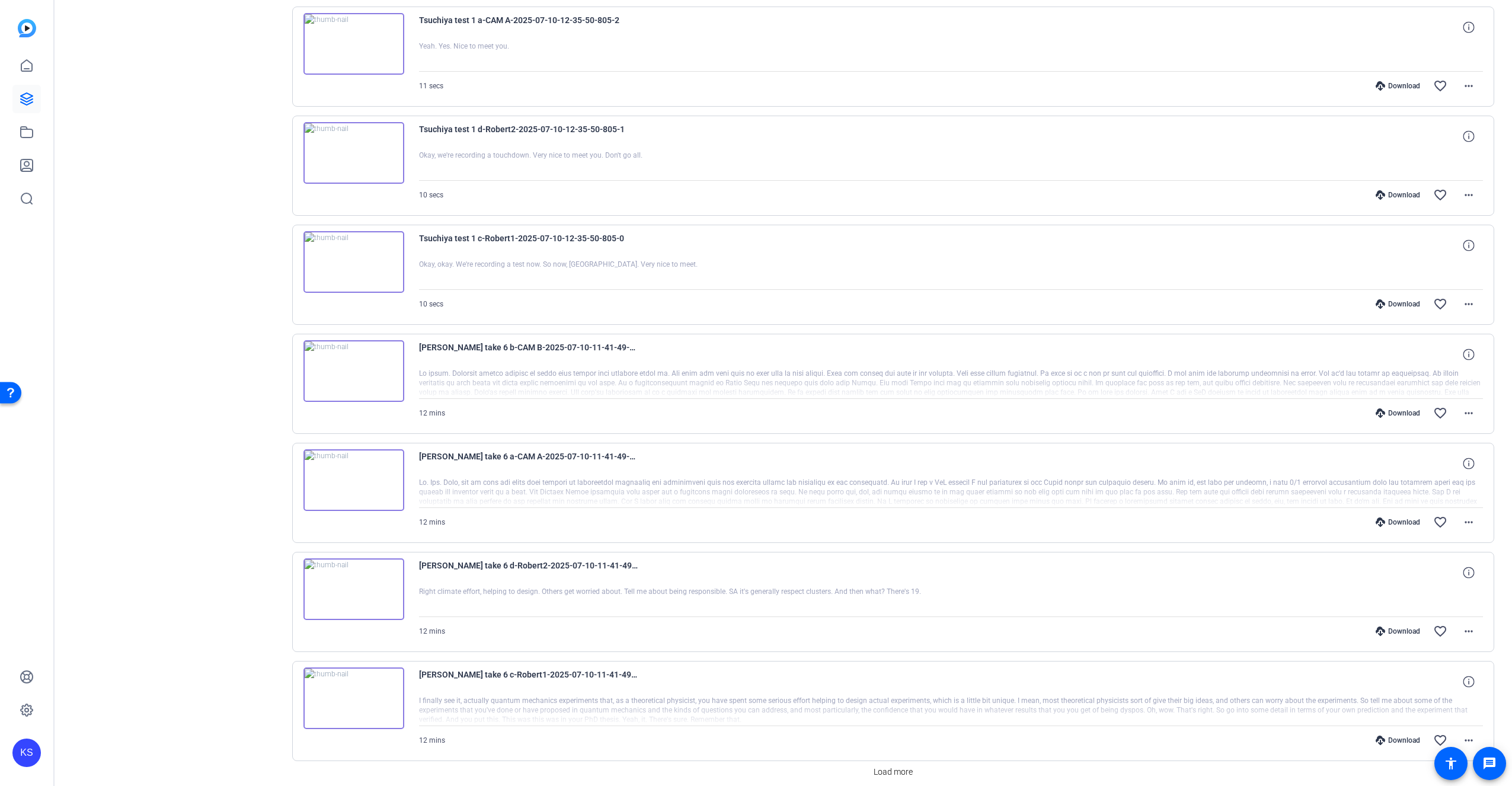
scroll to position [5982, 0]
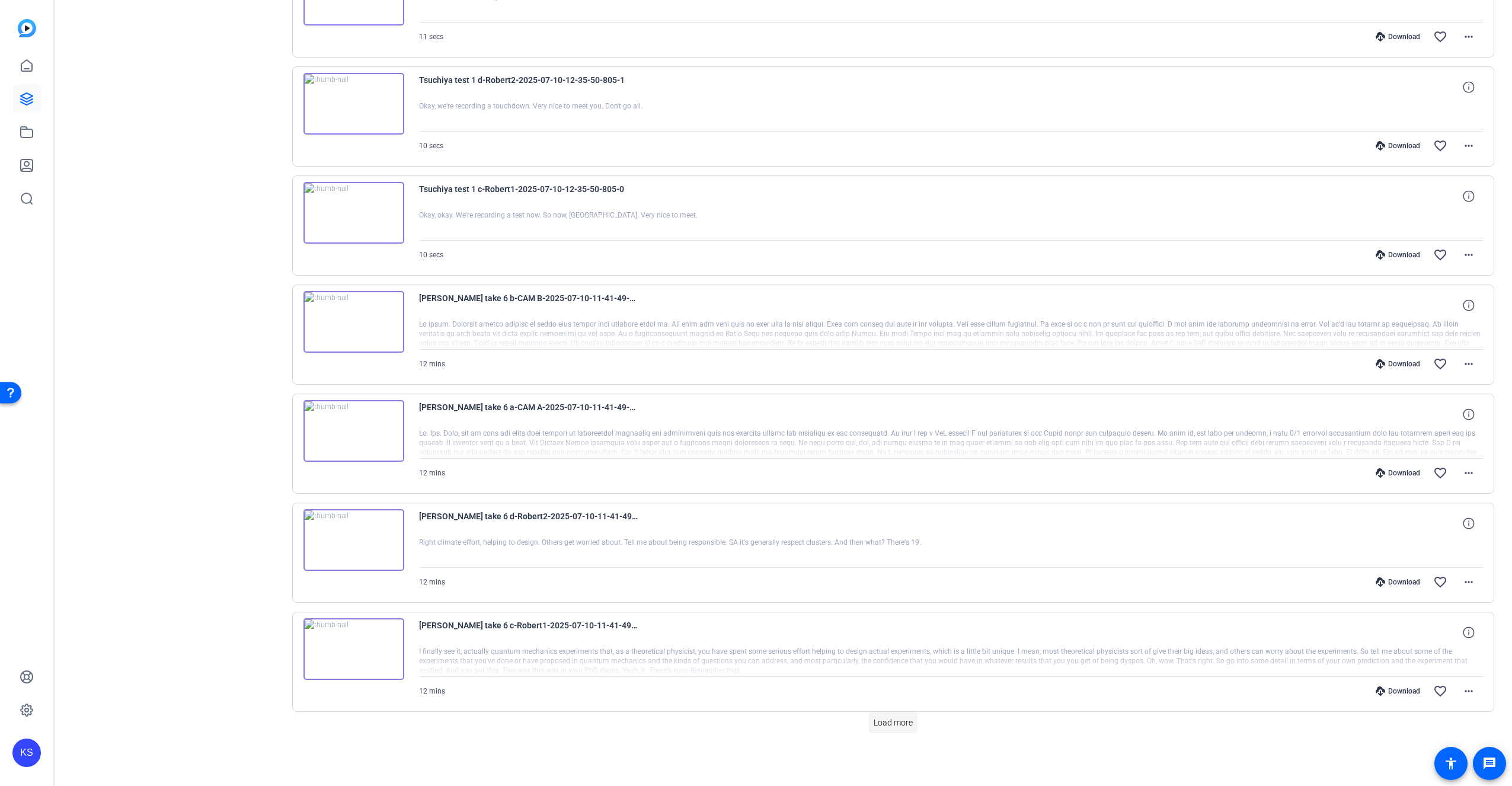
click at [871, 709] on span at bounding box center [892, 721] width 48 height 28
click at [898, 721] on span "Load more" at bounding box center [893, 722] width 39 height 13
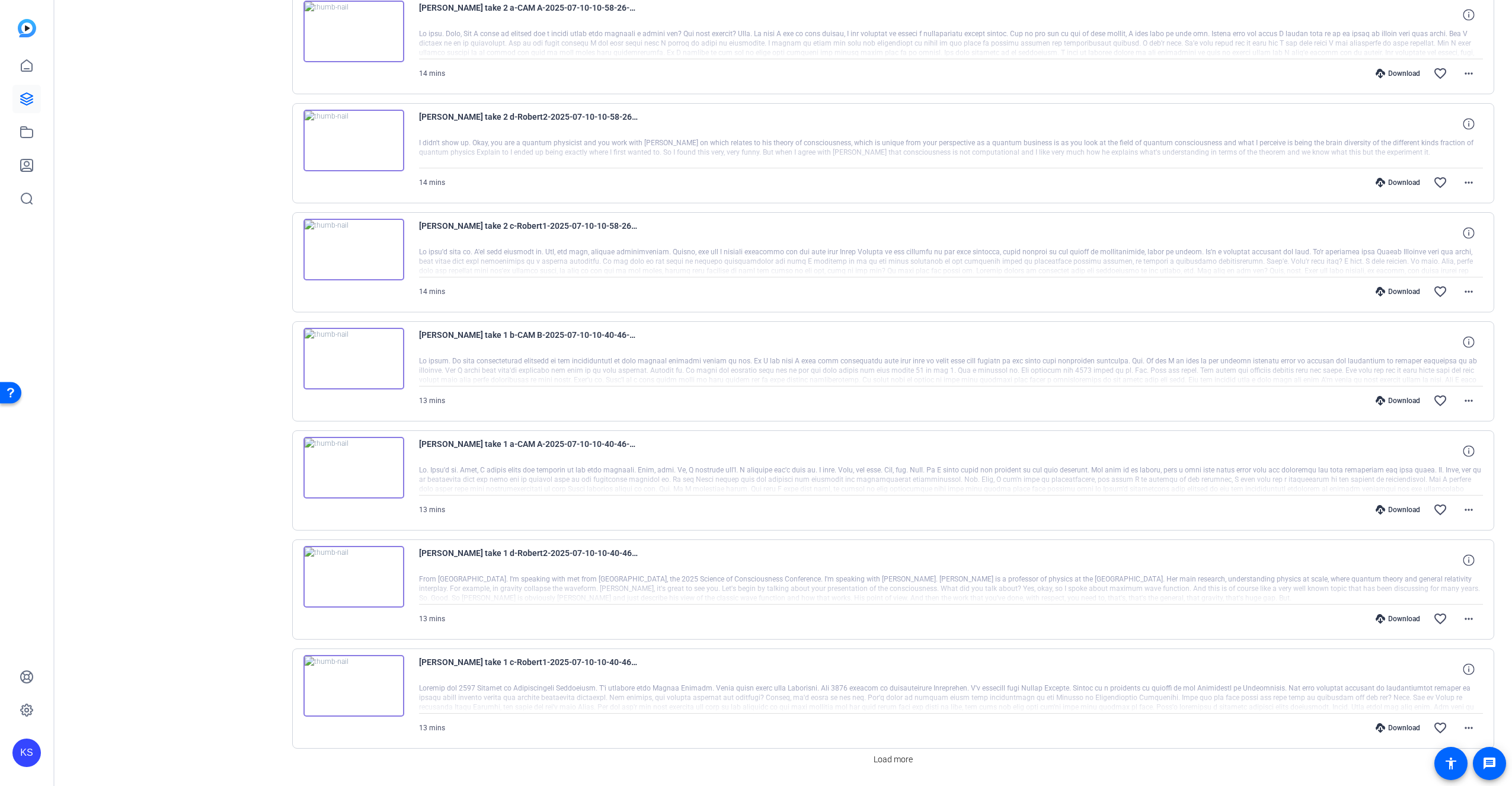
scroll to position [8163, 0]
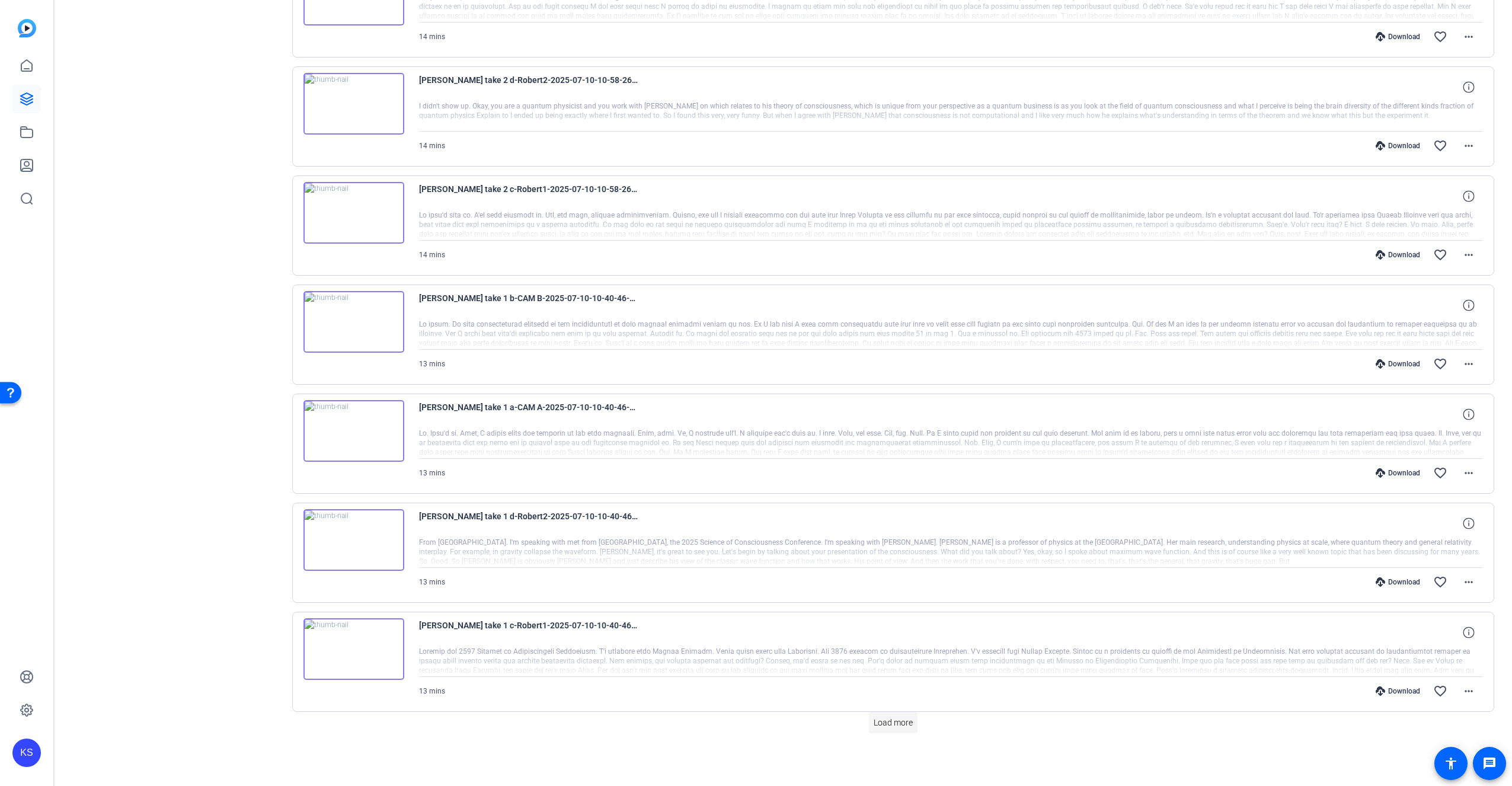
click at [882, 720] on span "Load more" at bounding box center [893, 722] width 39 height 13
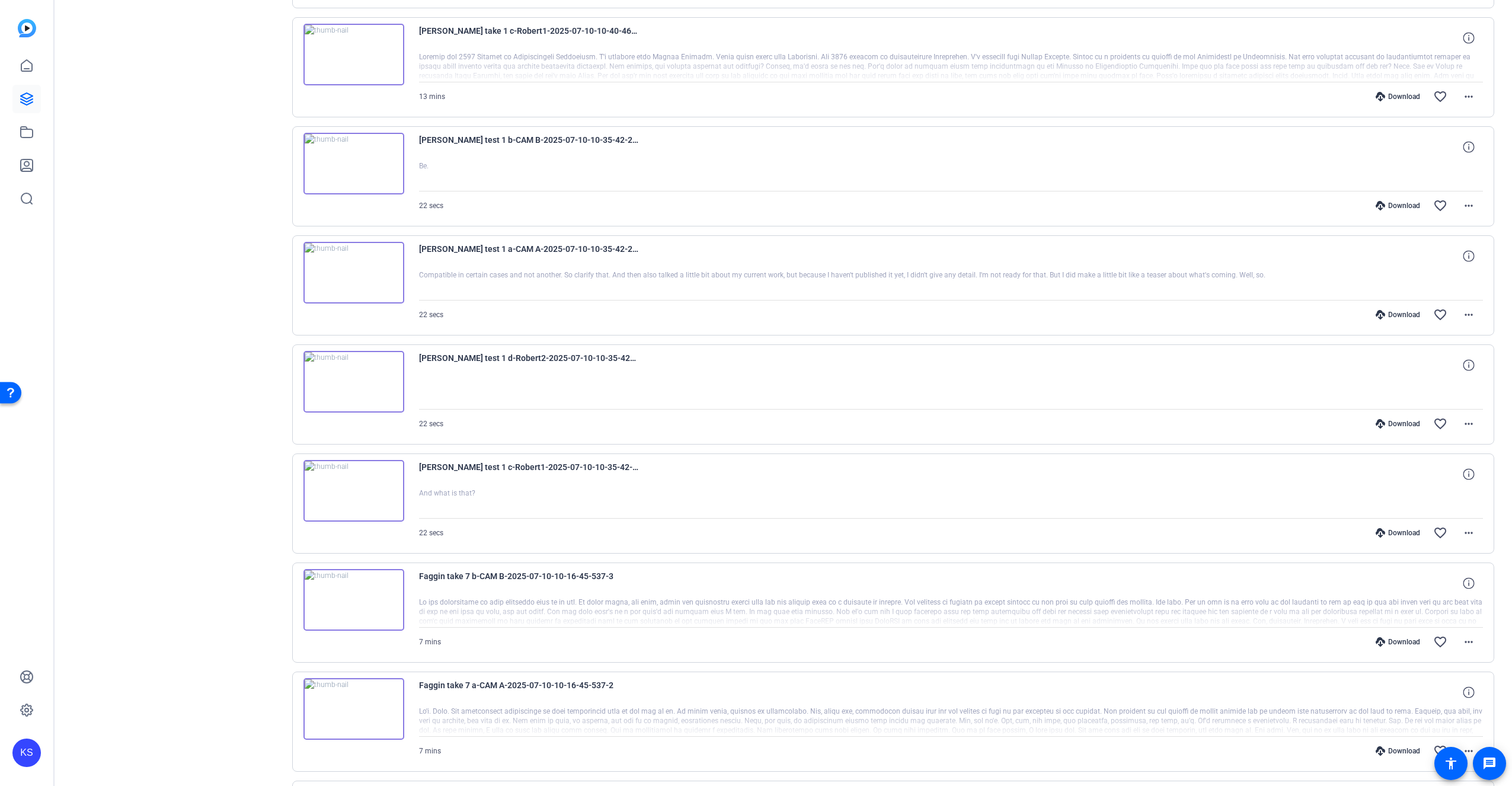
scroll to position [9254, 0]
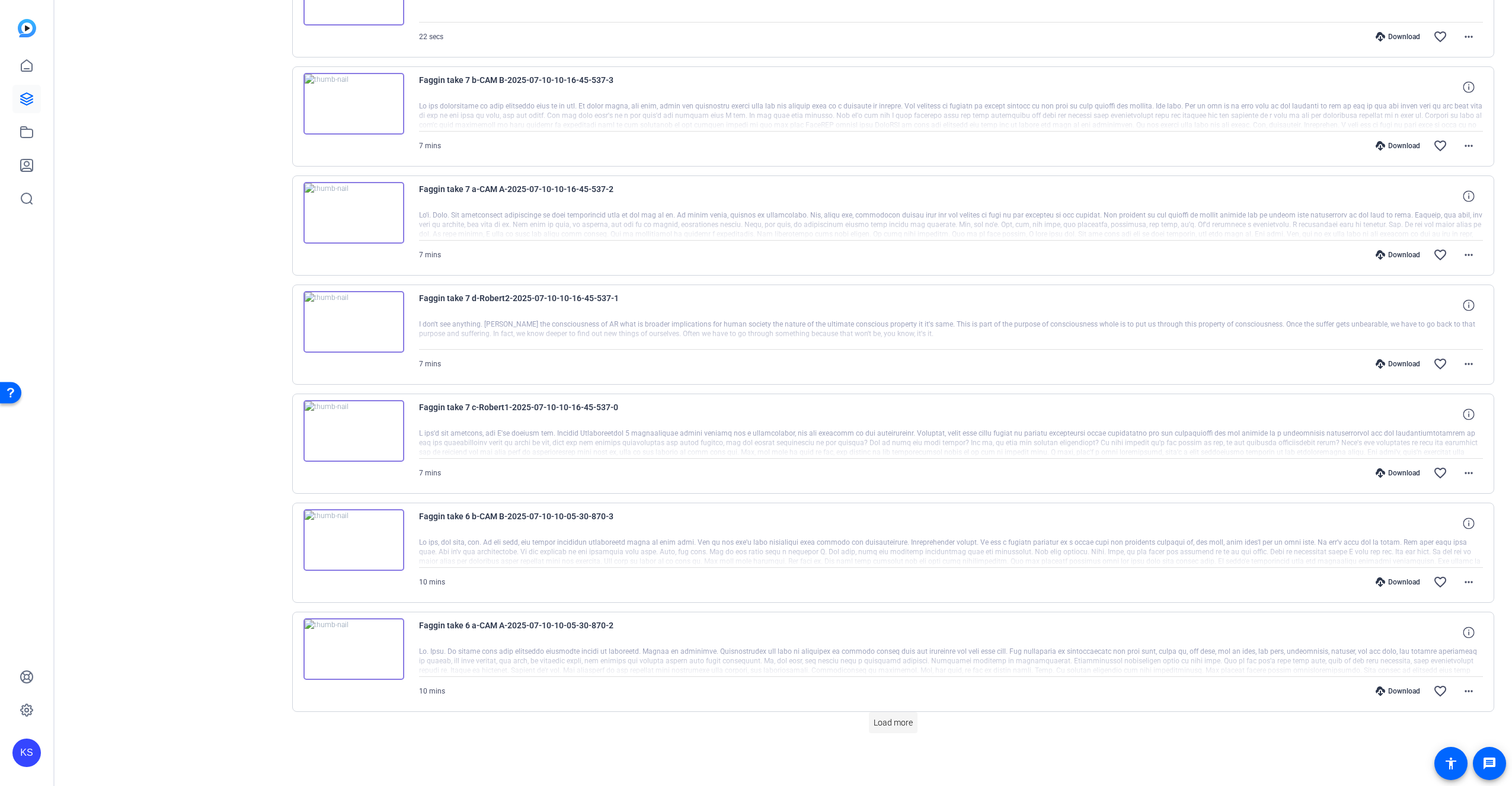
click at [885, 717] on span "Load more" at bounding box center [893, 722] width 39 height 13
click at [908, 715] on span at bounding box center [892, 721] width 48 height 28
click at [875, 727] on span "Load more" at bounding box center [893, 722] width 39 height 13
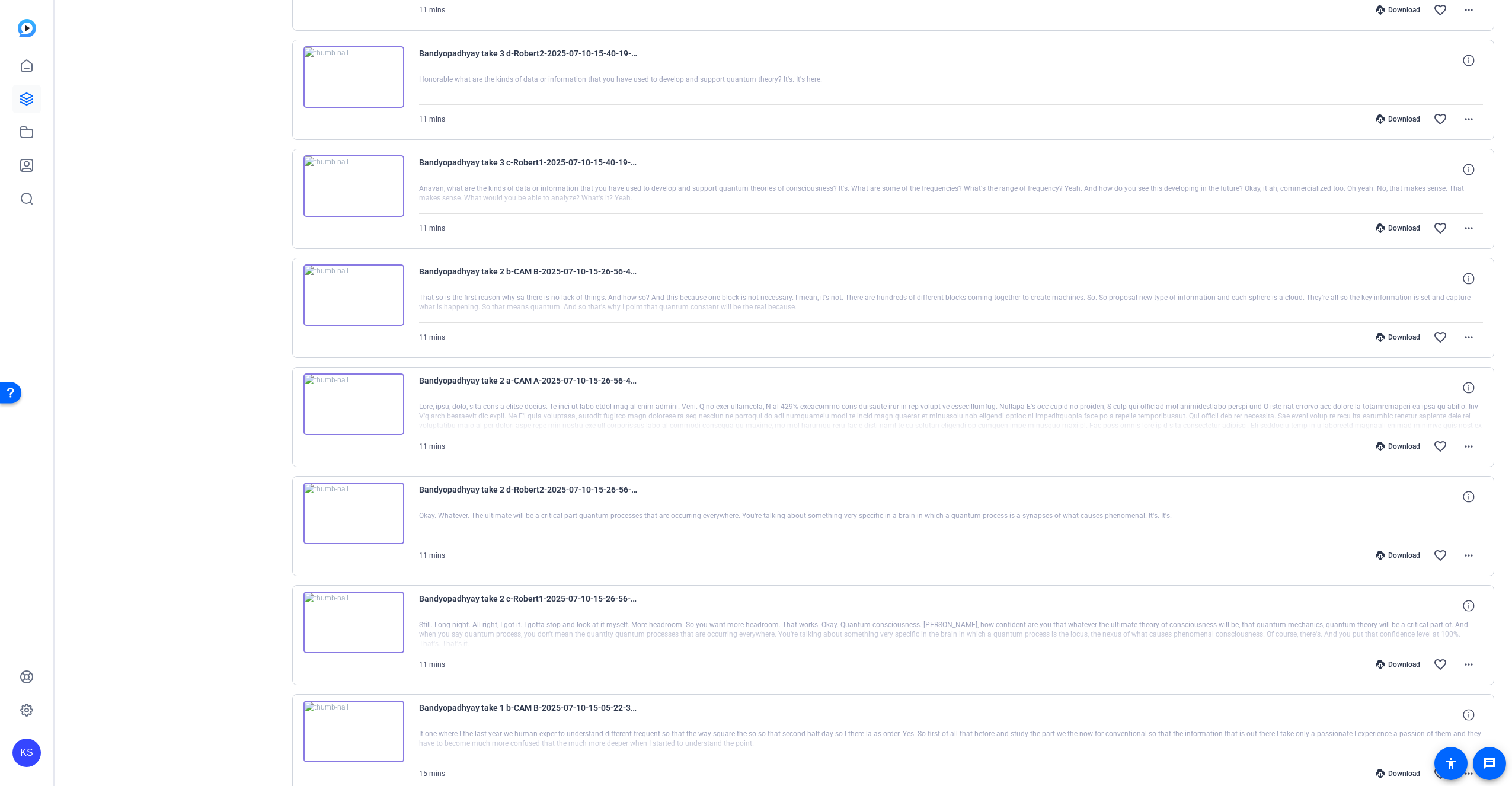
scroll to position [0, 0]
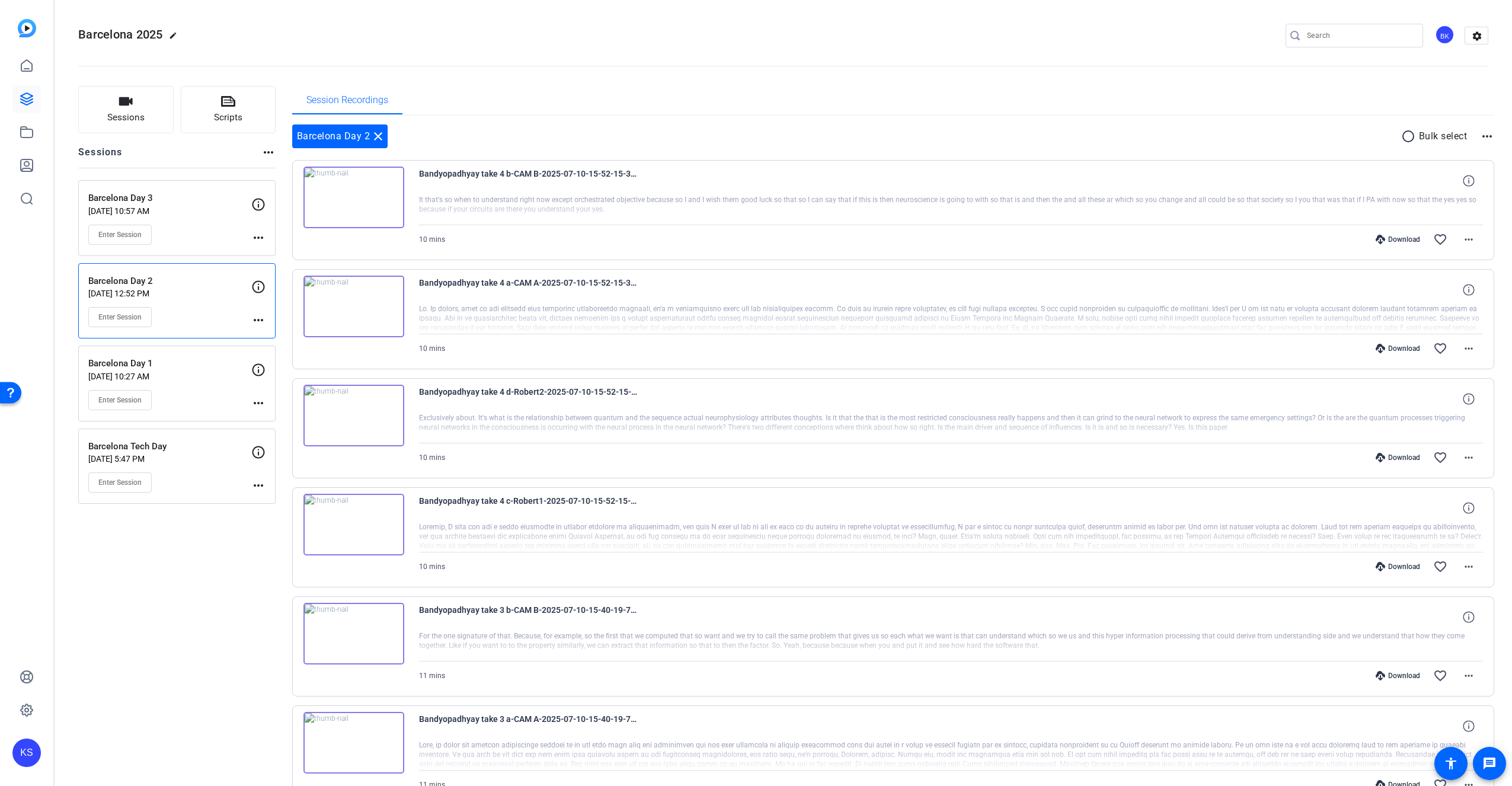
click at [199, 377] on p "[DATE] 10:27 AM" at bounding box center [170, 376] width 163 height 9
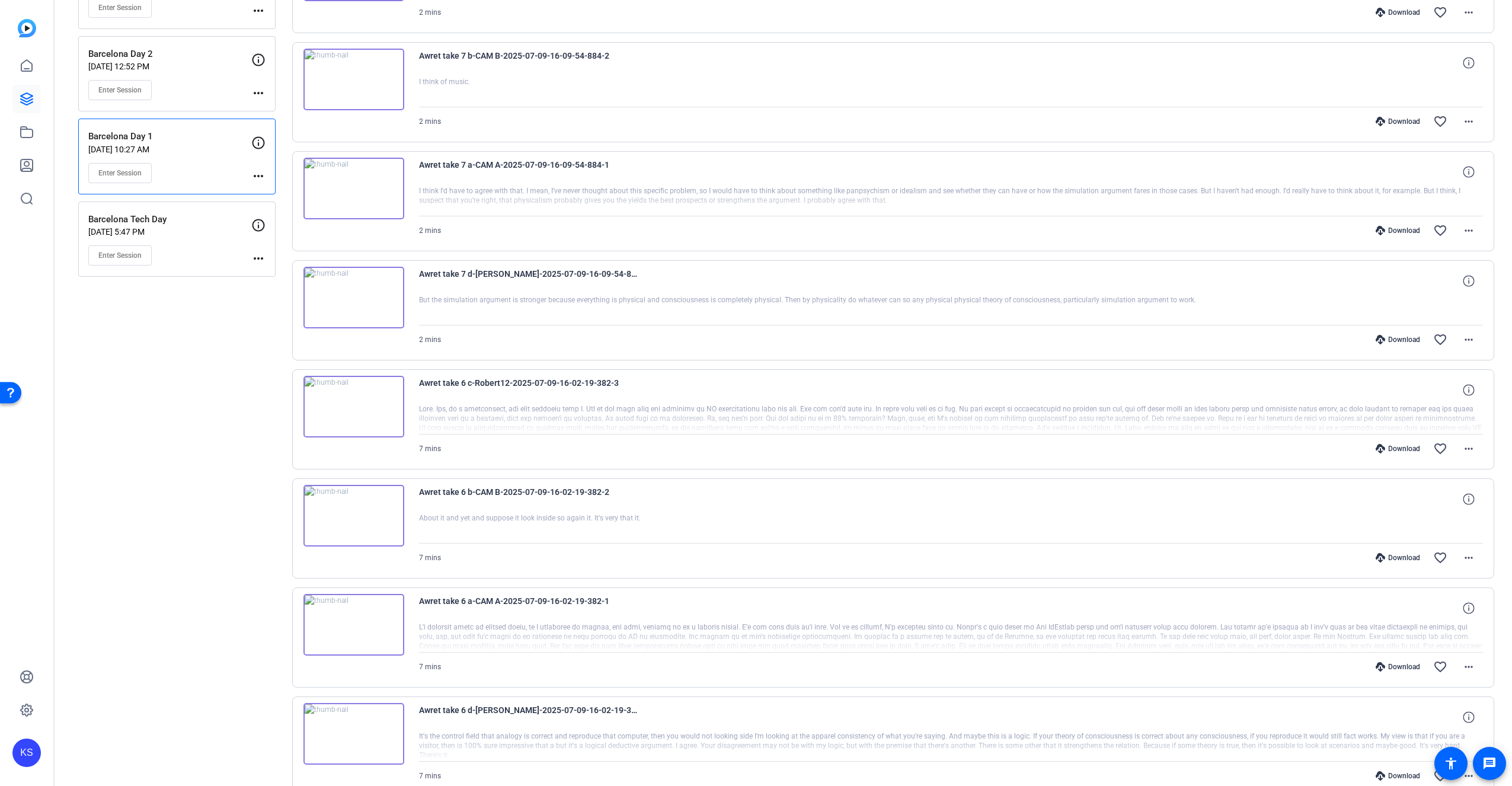
scroll to position [530, 0]
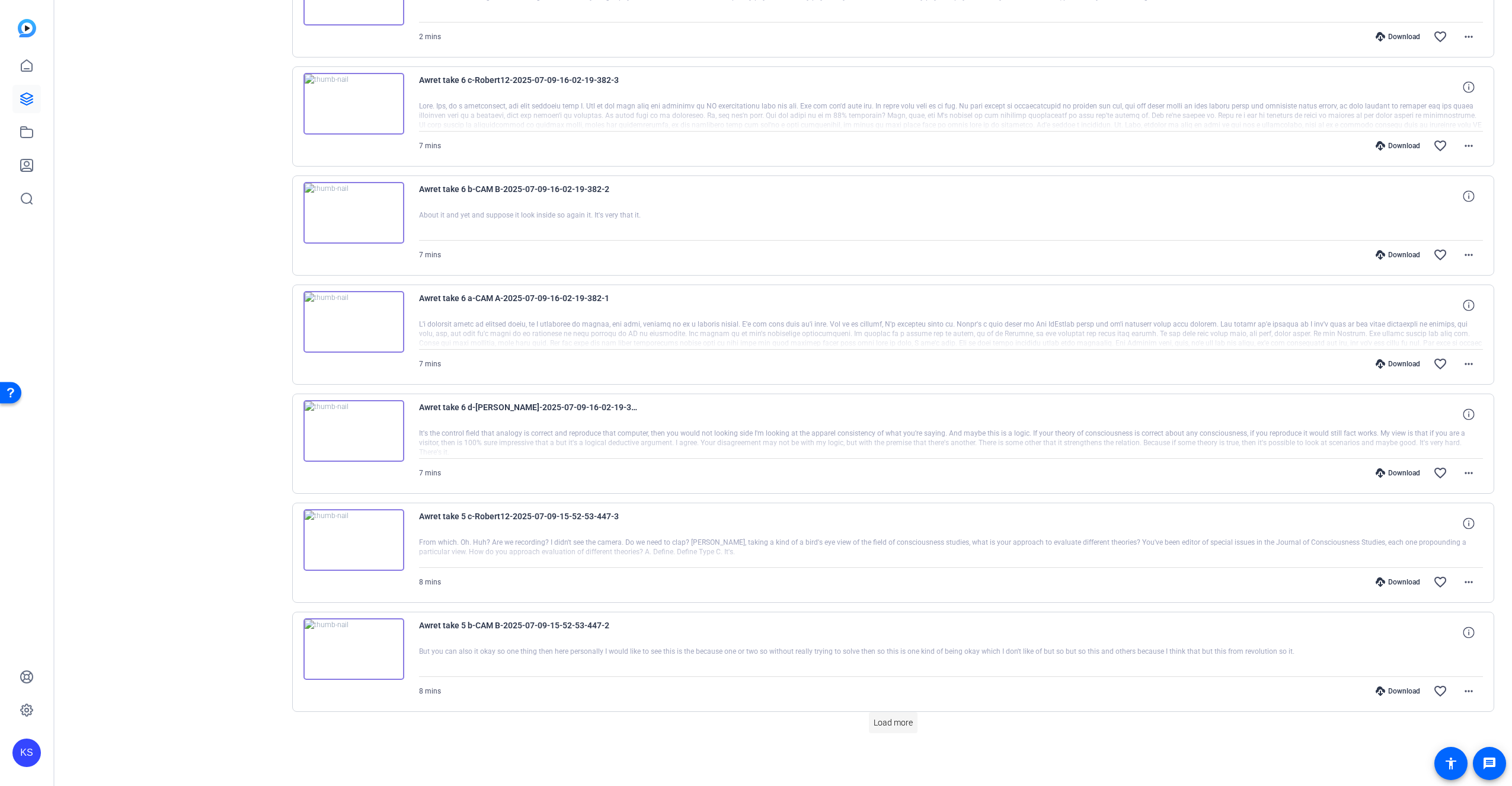
click at [900, 711] on span at bounding box center [892, 721] width 48 height 28
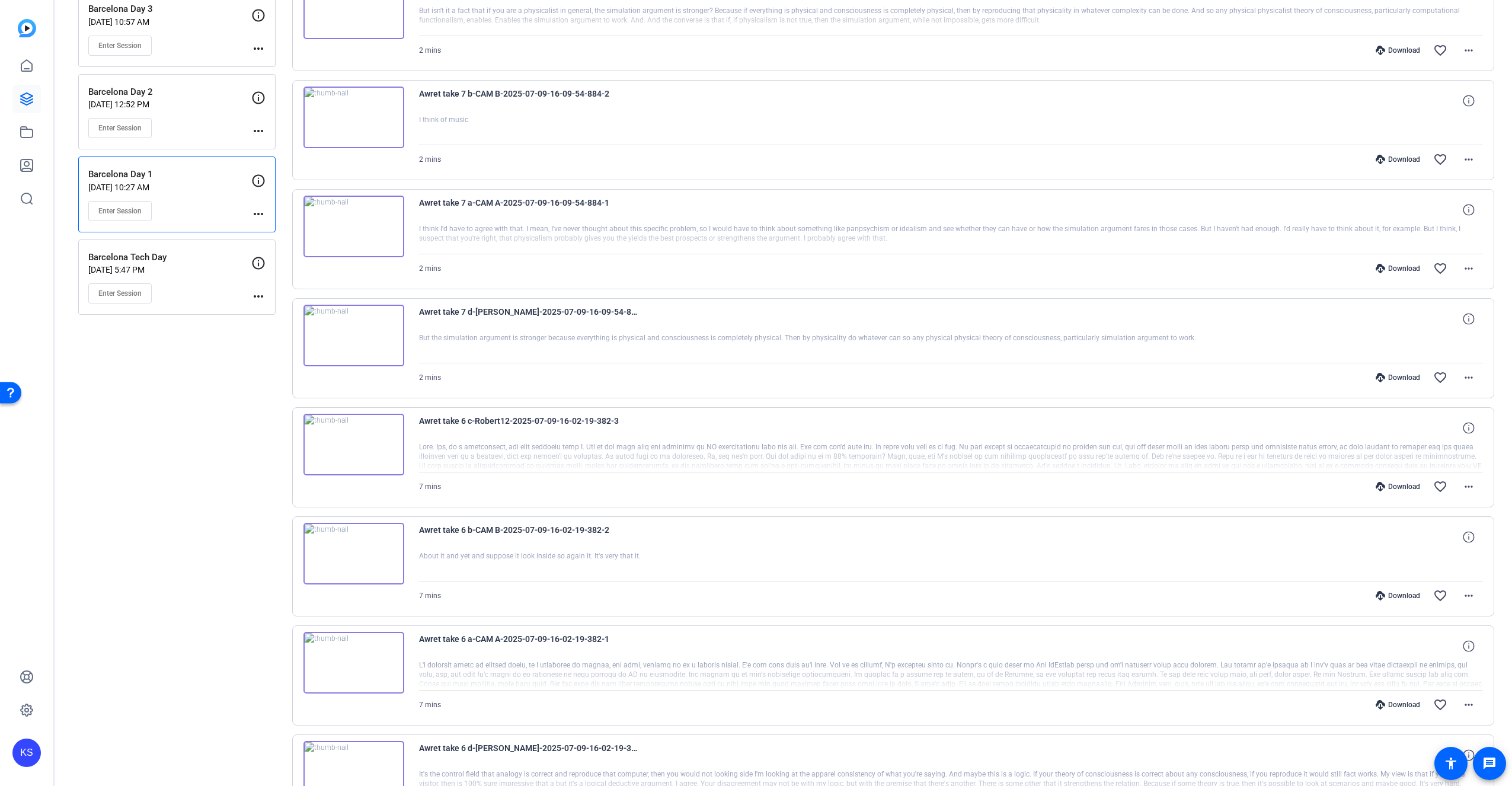
scroll to position [0, 0]
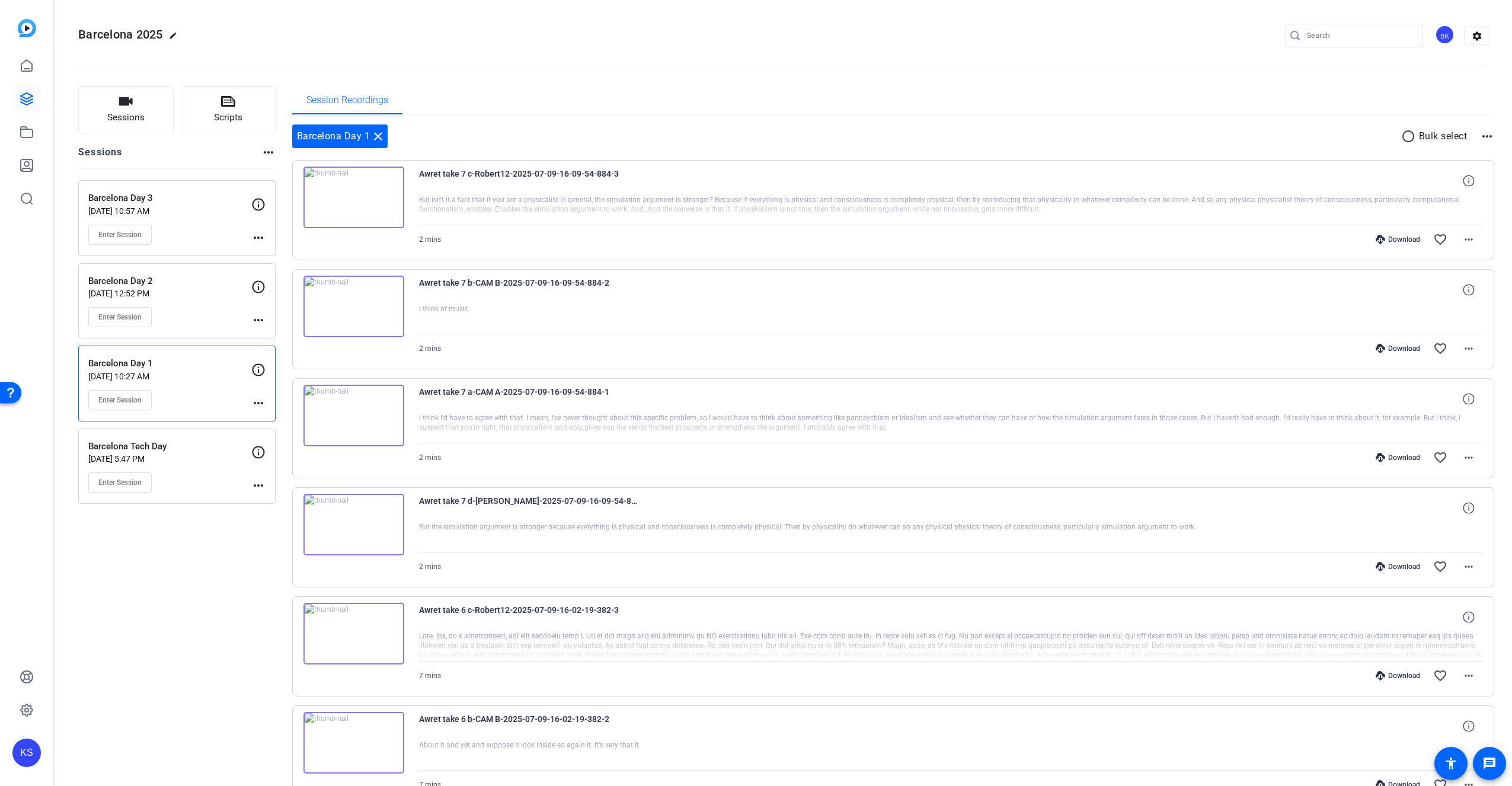
click at [163, 208] on p "[DATE] 10:57 AM" at bounding box center [170, 211] width 163 height 9
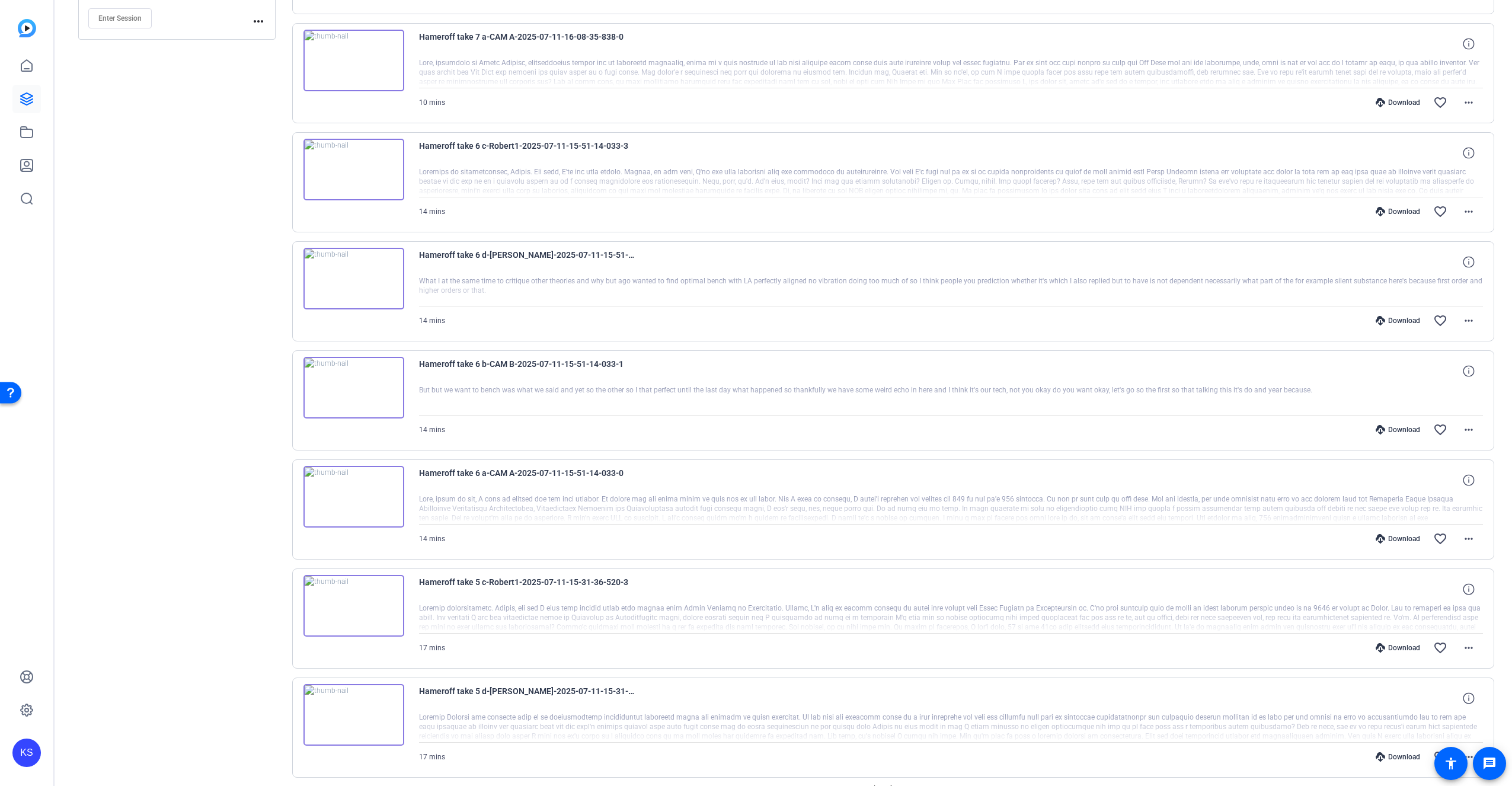
scroll to position [530, 0]
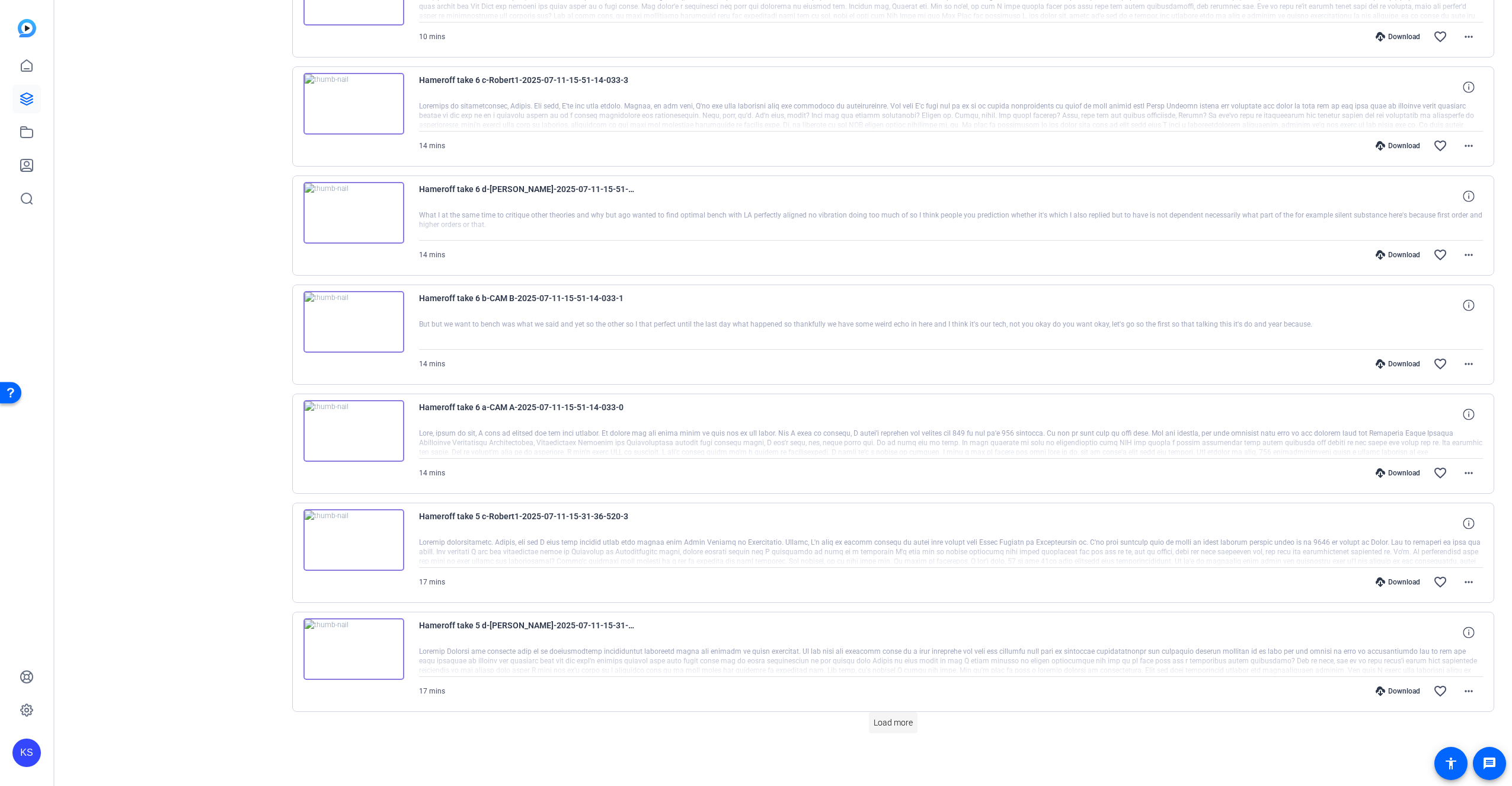
click at [875, 723] on span "Load more" at bounding box center [893, 722] width 39 height 13
click at [898, 719] on span "Load more" at bounding box center [893, 722] width 39 height 13
click at [898, 726] on span "Load more" at bounding box center [893, 722] width 39 height 13
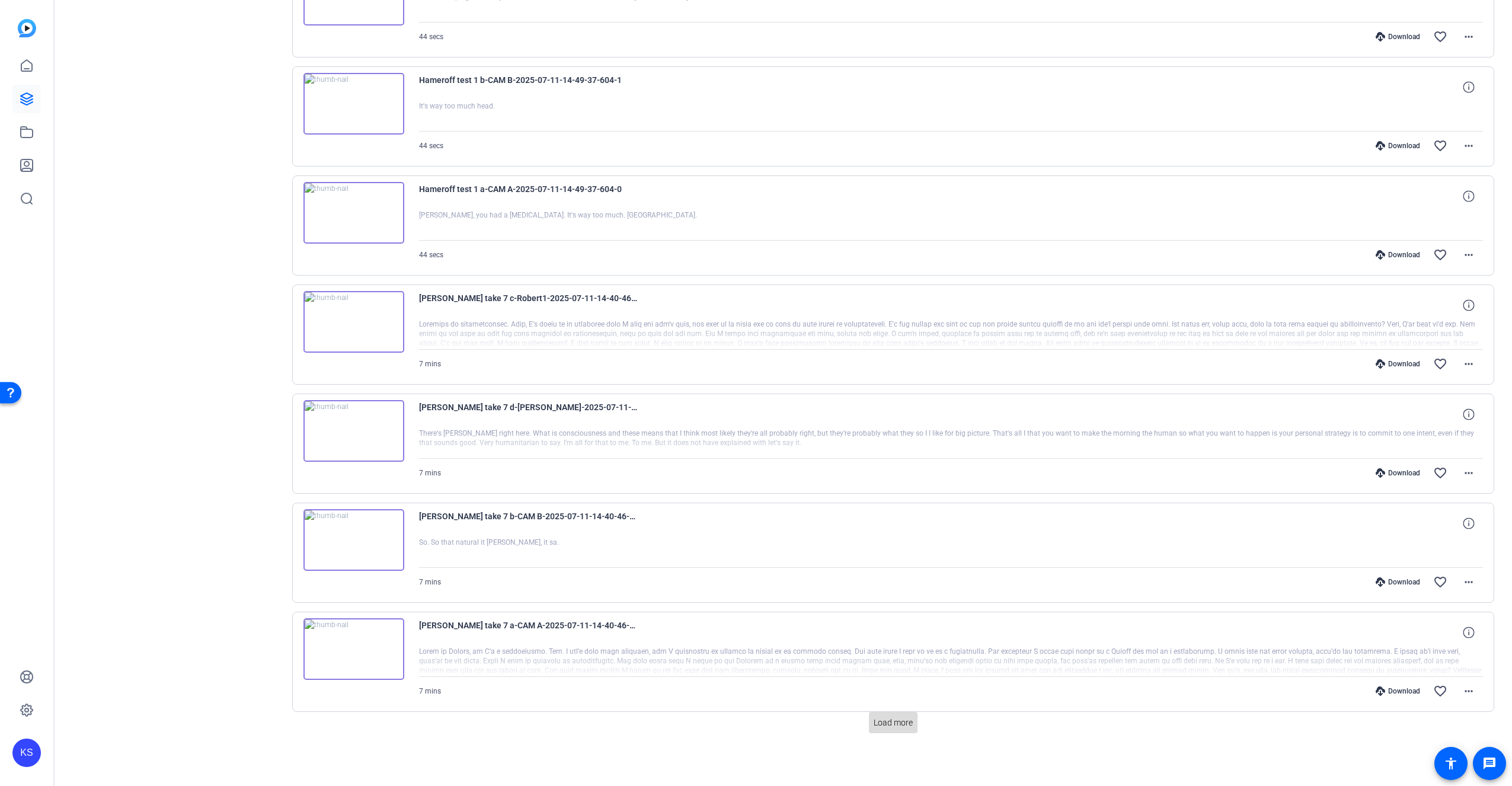
click at [893, 732] on span at bounding box center [892, 721] width 48 height 28
click at [894, 728] on span at bounding box center [892, 721] width 48 height 28
click at [891, 720] on span "Load more" at bounding box center [893, 722] width 39 height 13
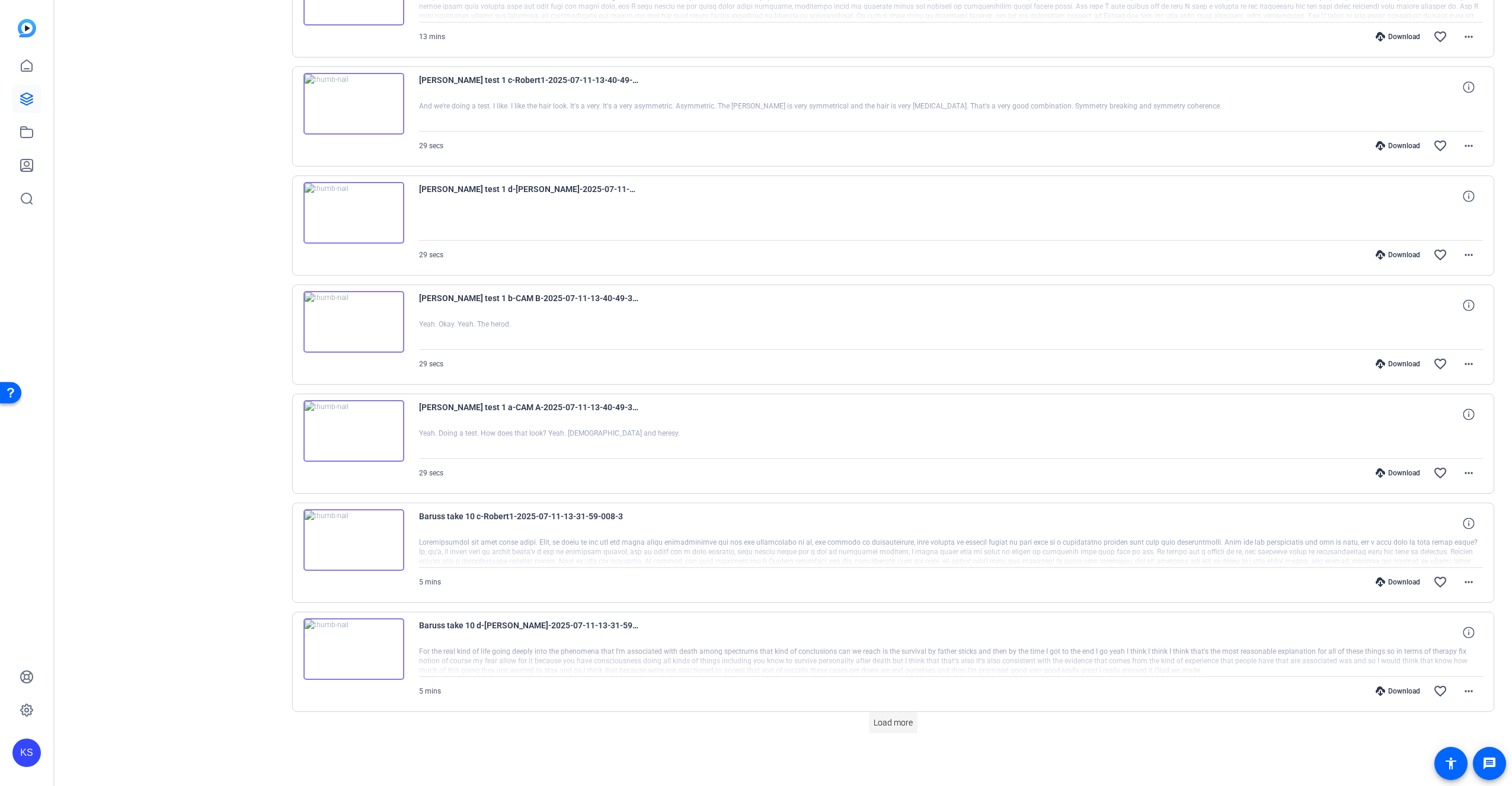
click at [892, 727] on span "Load more" at bounding box center [893, 722] width 39 height 13
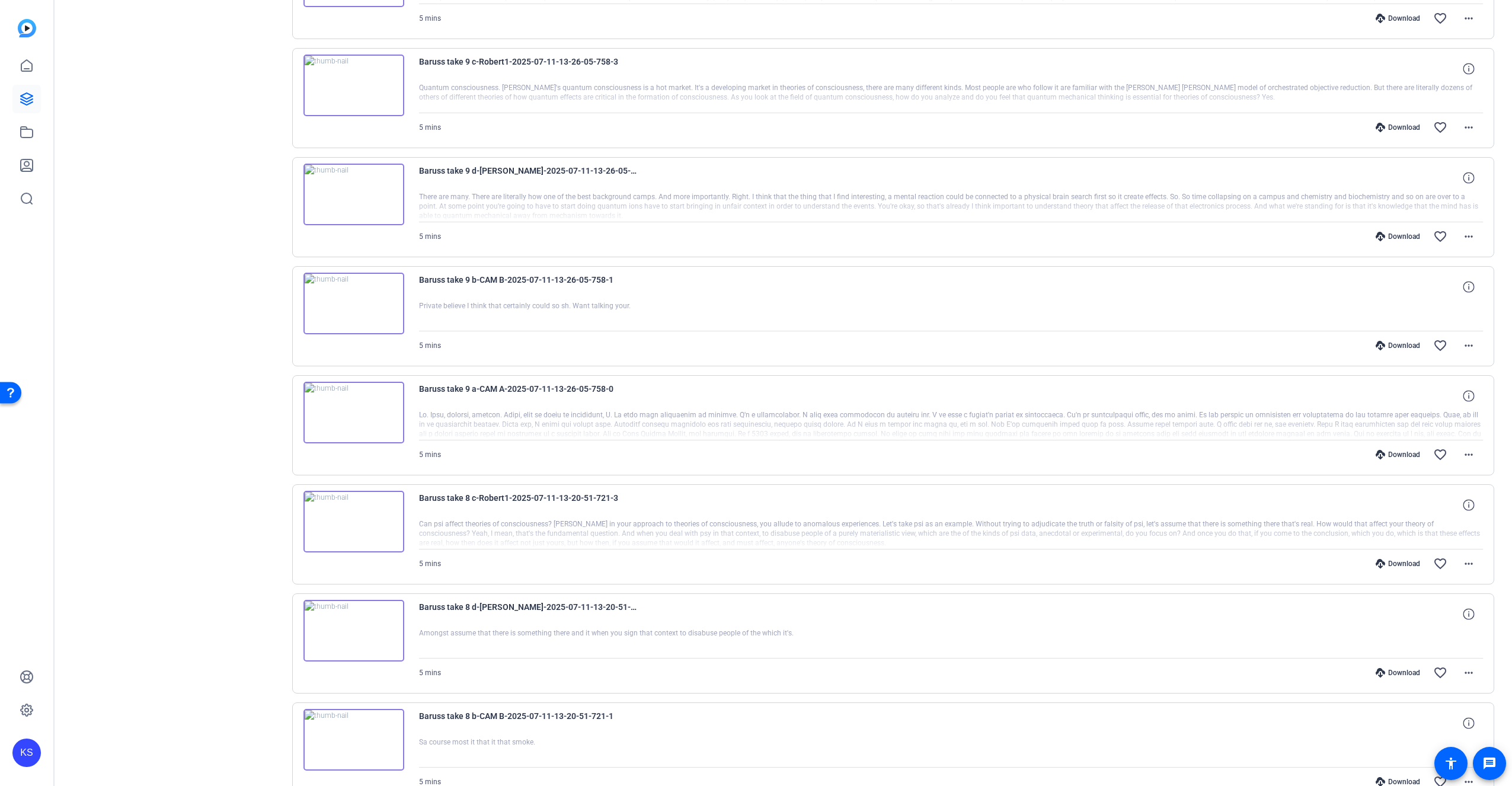
scroll to position [8163, 0]
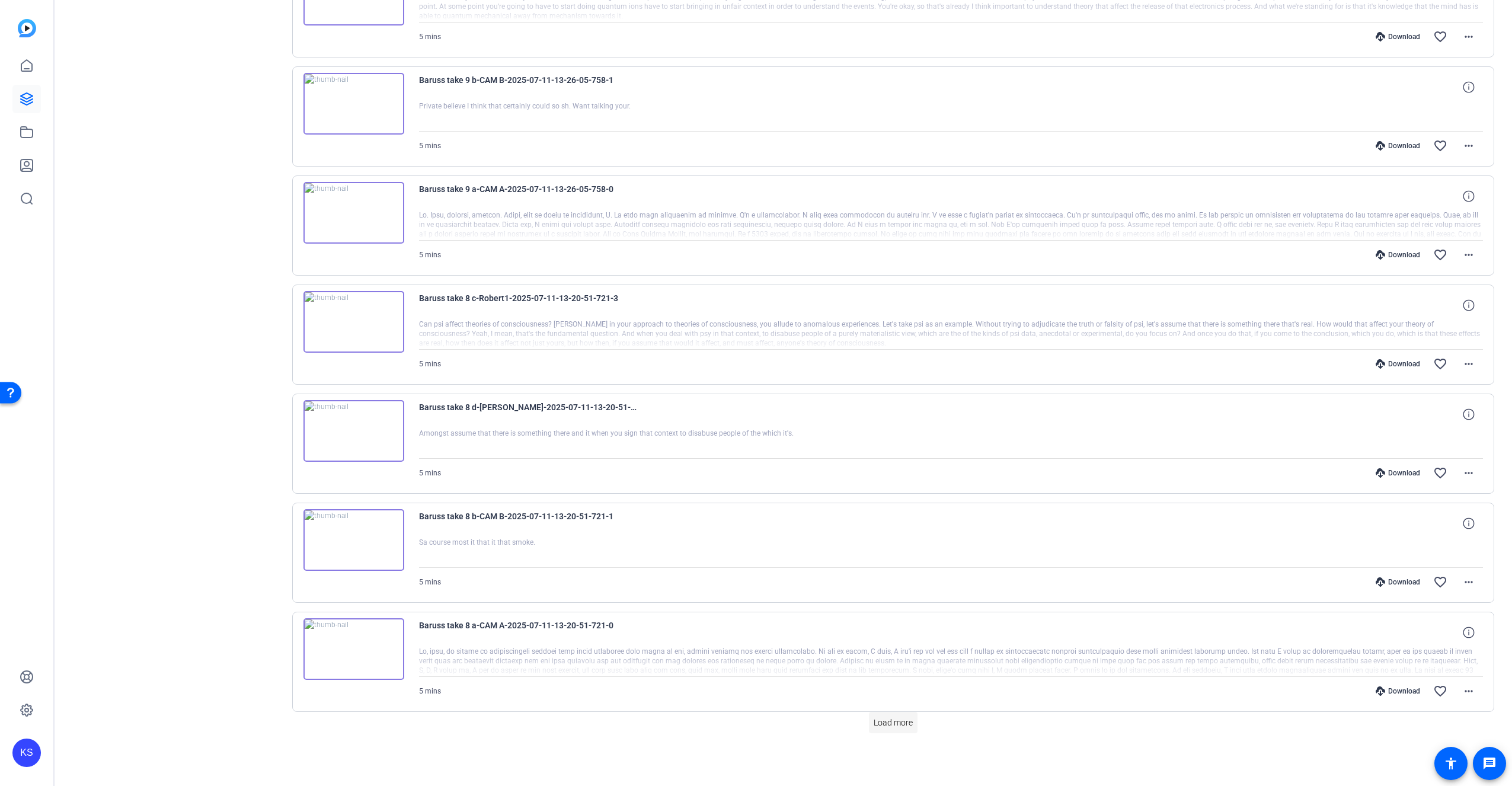
click at [896, 716] on span "Load more" at bounding box center [893, 722] width 39 height 13
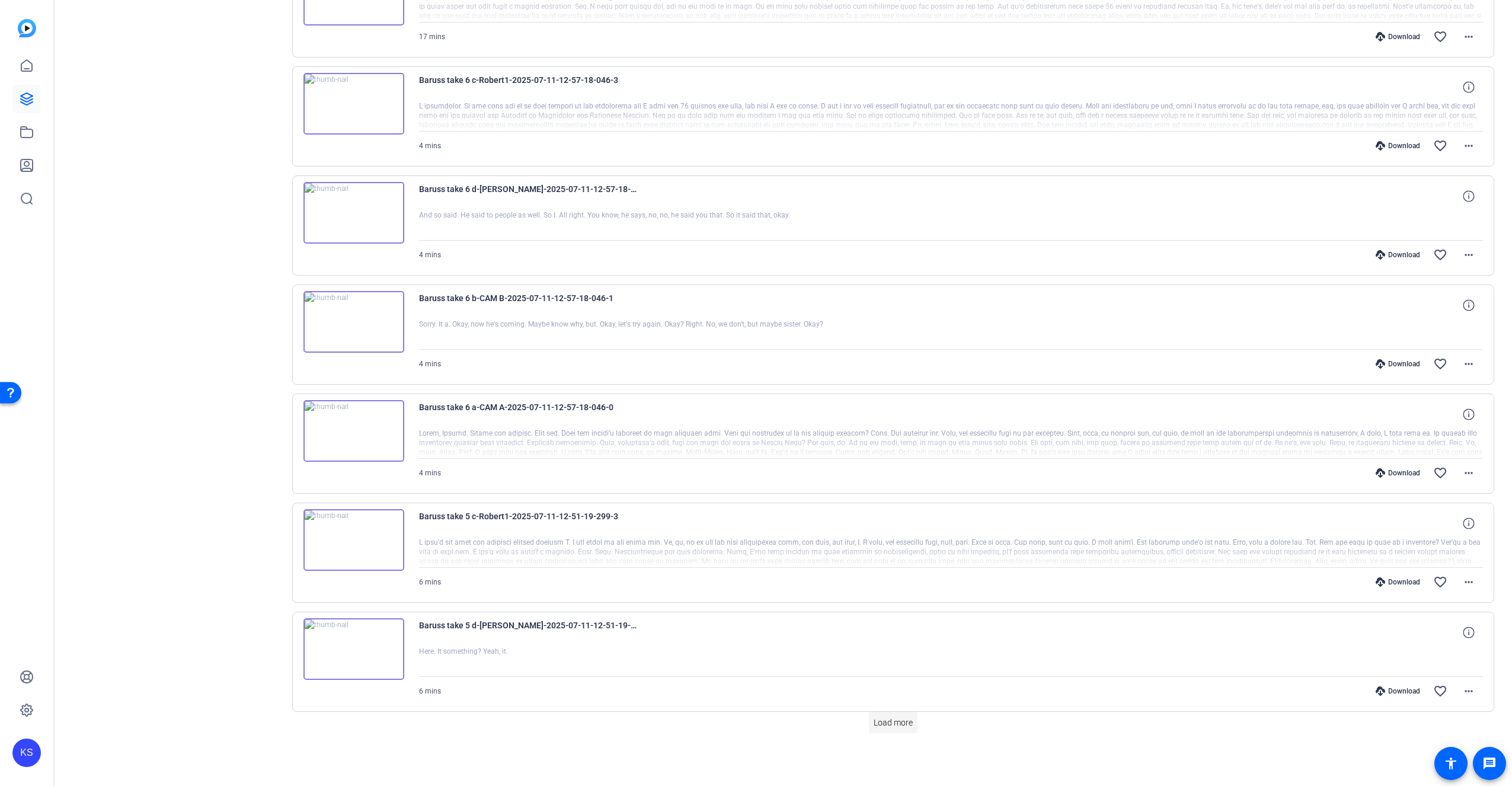
click at [895, 726] on span "Load more" at bounding box center [893, 722] width 39 height 13
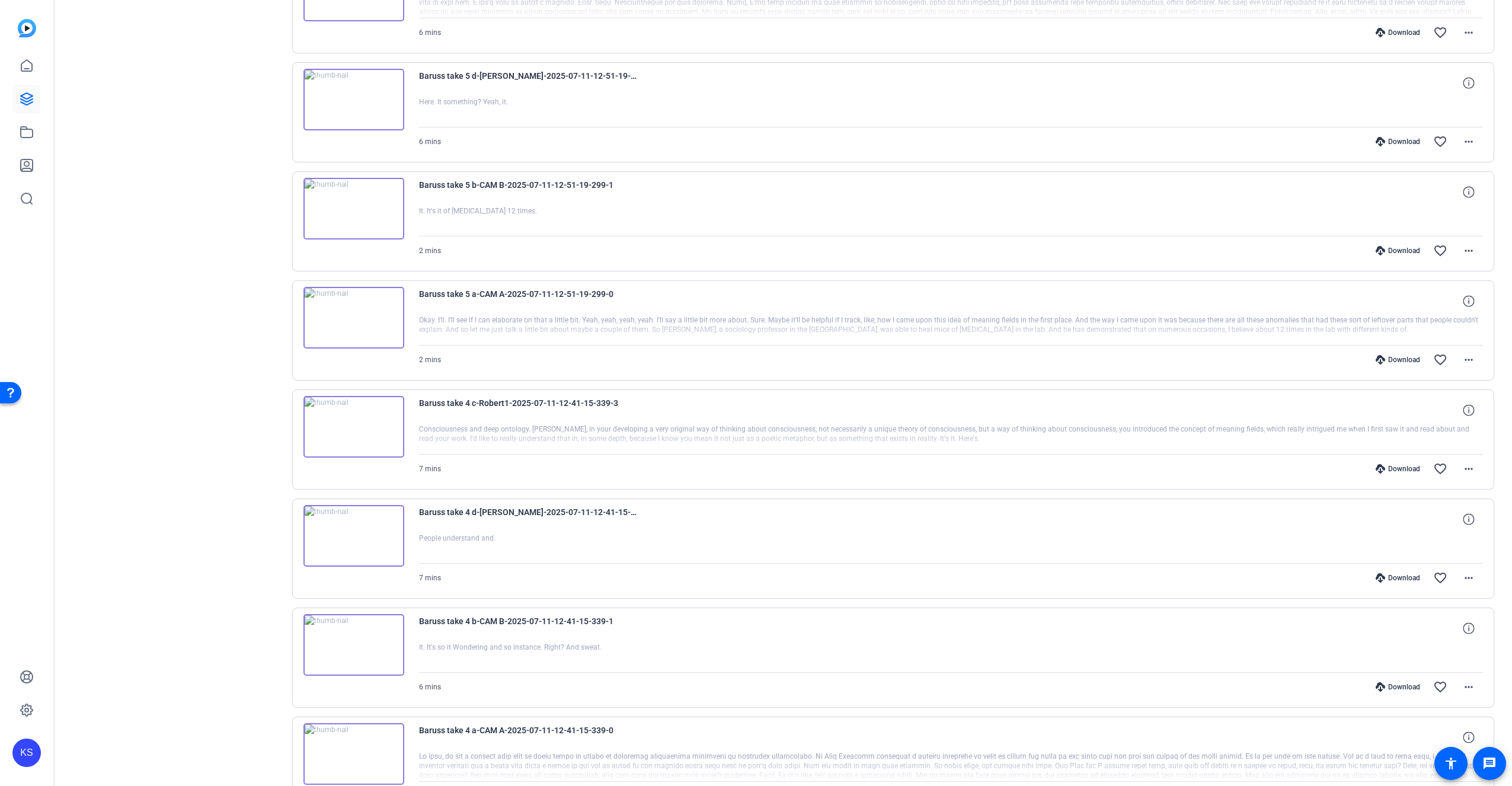
scroll to position [10344, 0]
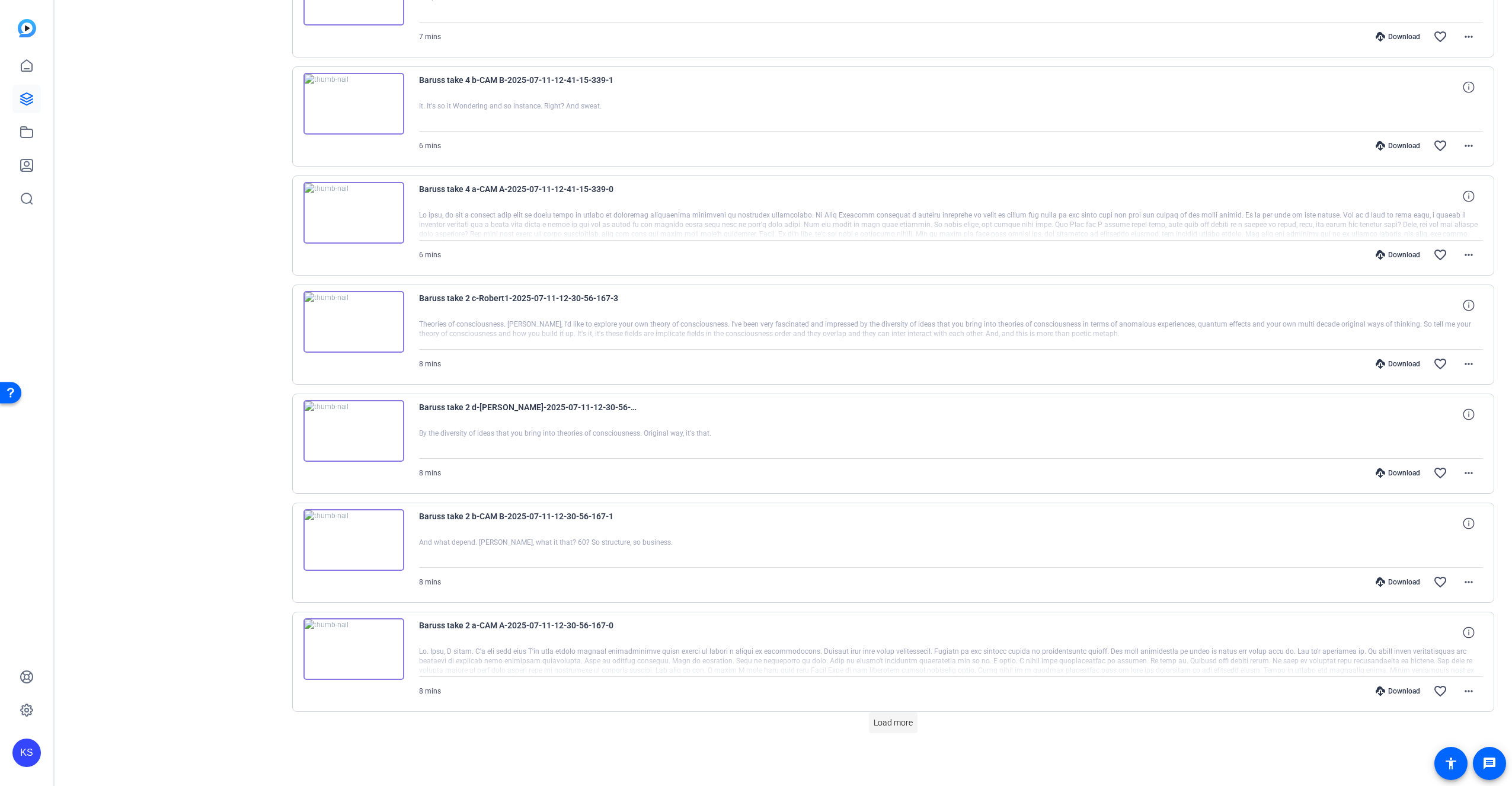
click at [894, 728] on span "Load more" at bounding box center [893, 722] width 39 height 13
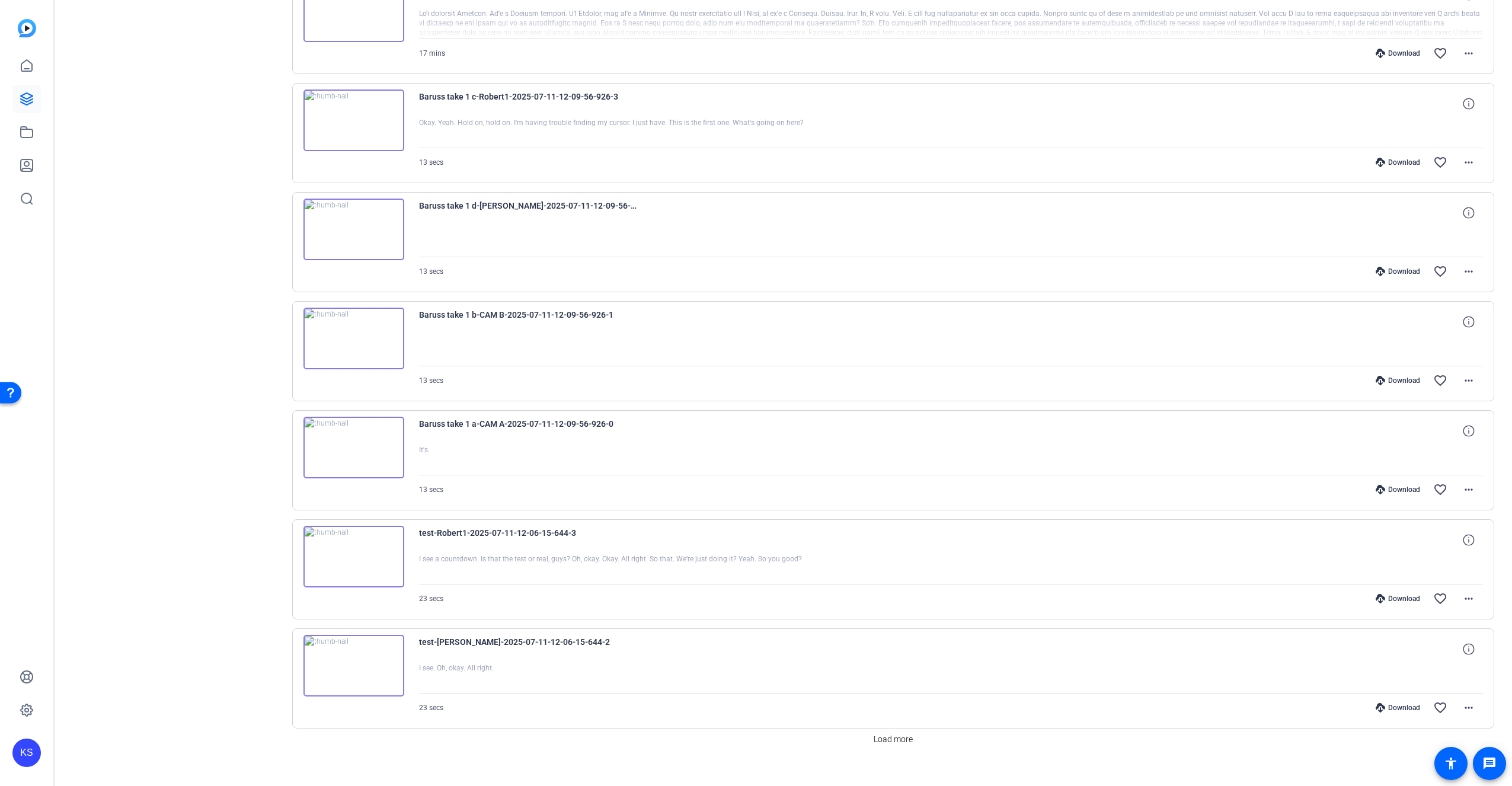
scroll to position [11434, 0]
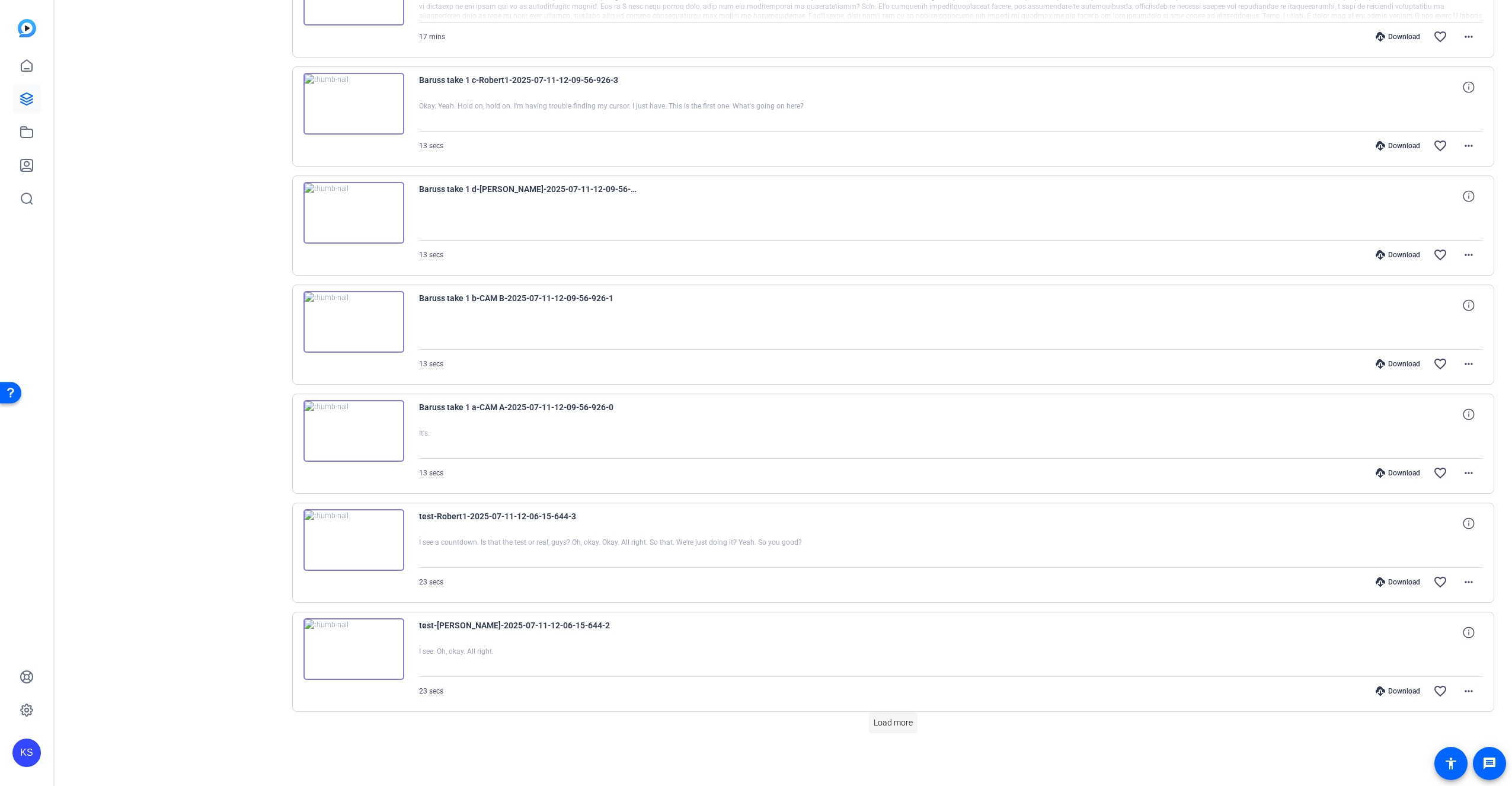
click at [897, 725] on span "Load more" at bounding box center [893, 722] width 39 height 13
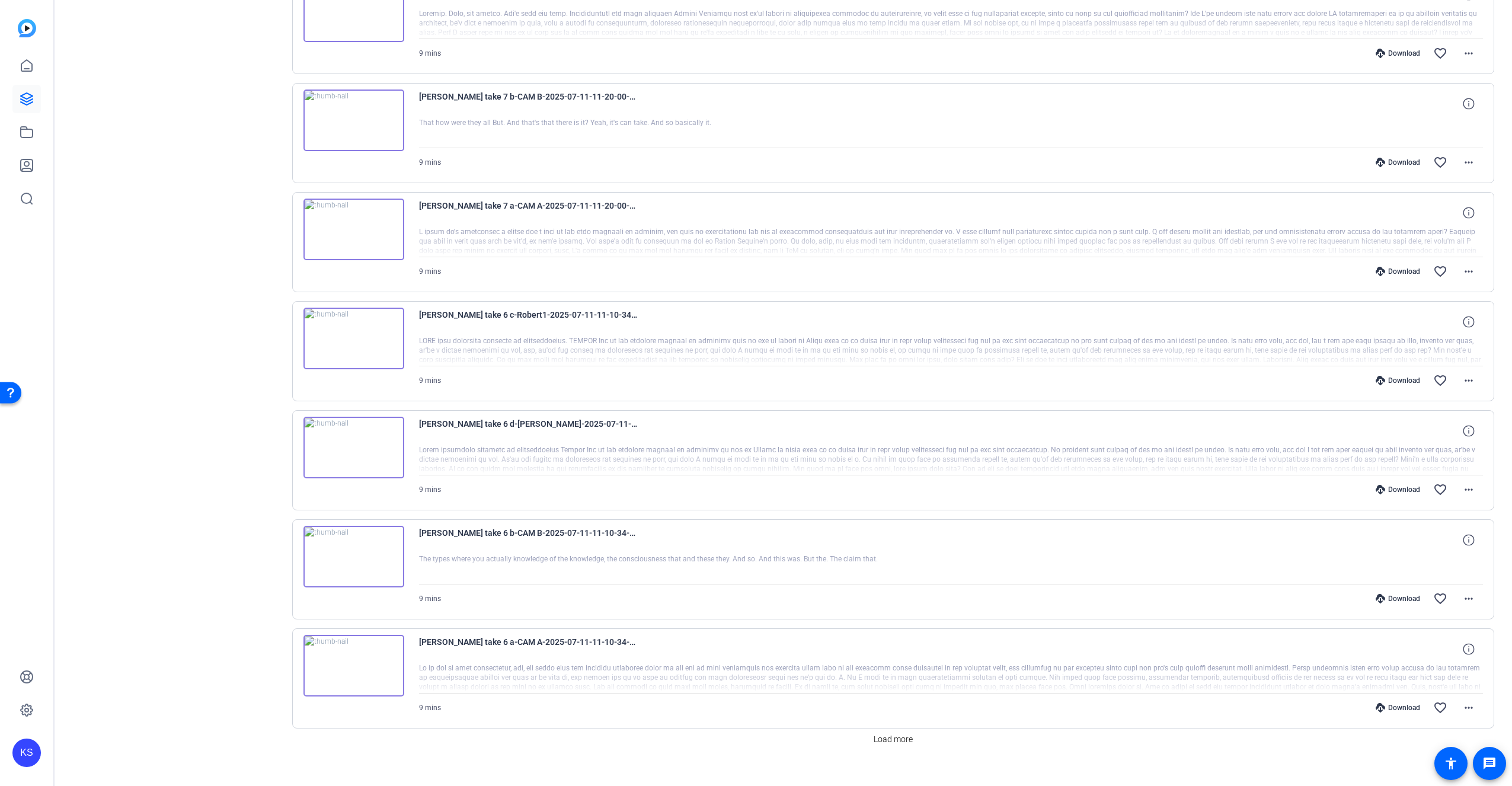
scroll to position [12524, 0]
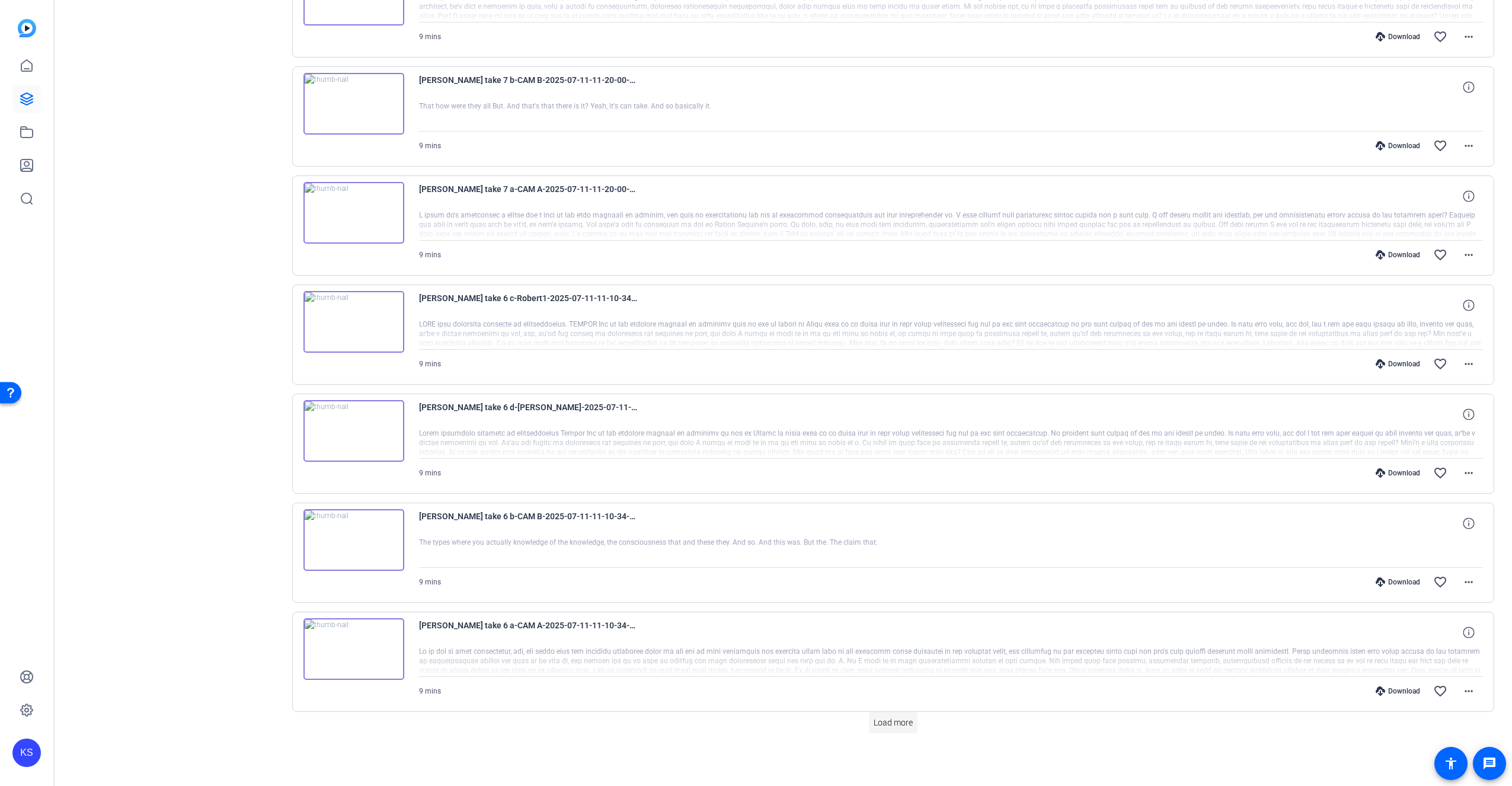
click at [893, 724] on span "Load more" at bounding box center [893, 722] width 39 height 13
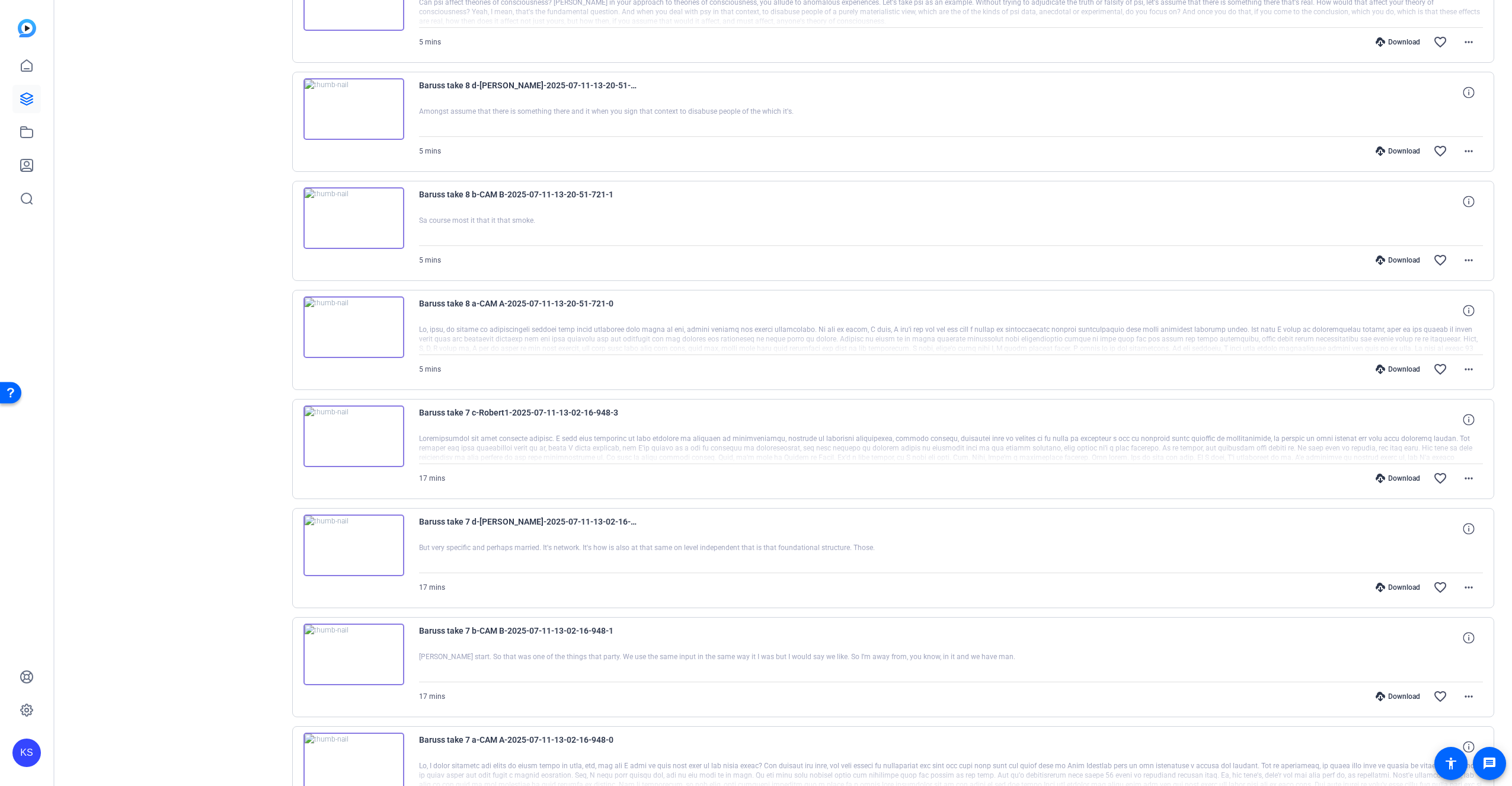
drag, startPoint x: 951, startPoint y: 577, endPoint x: 935, endPoint y: 544, distance: 36.7
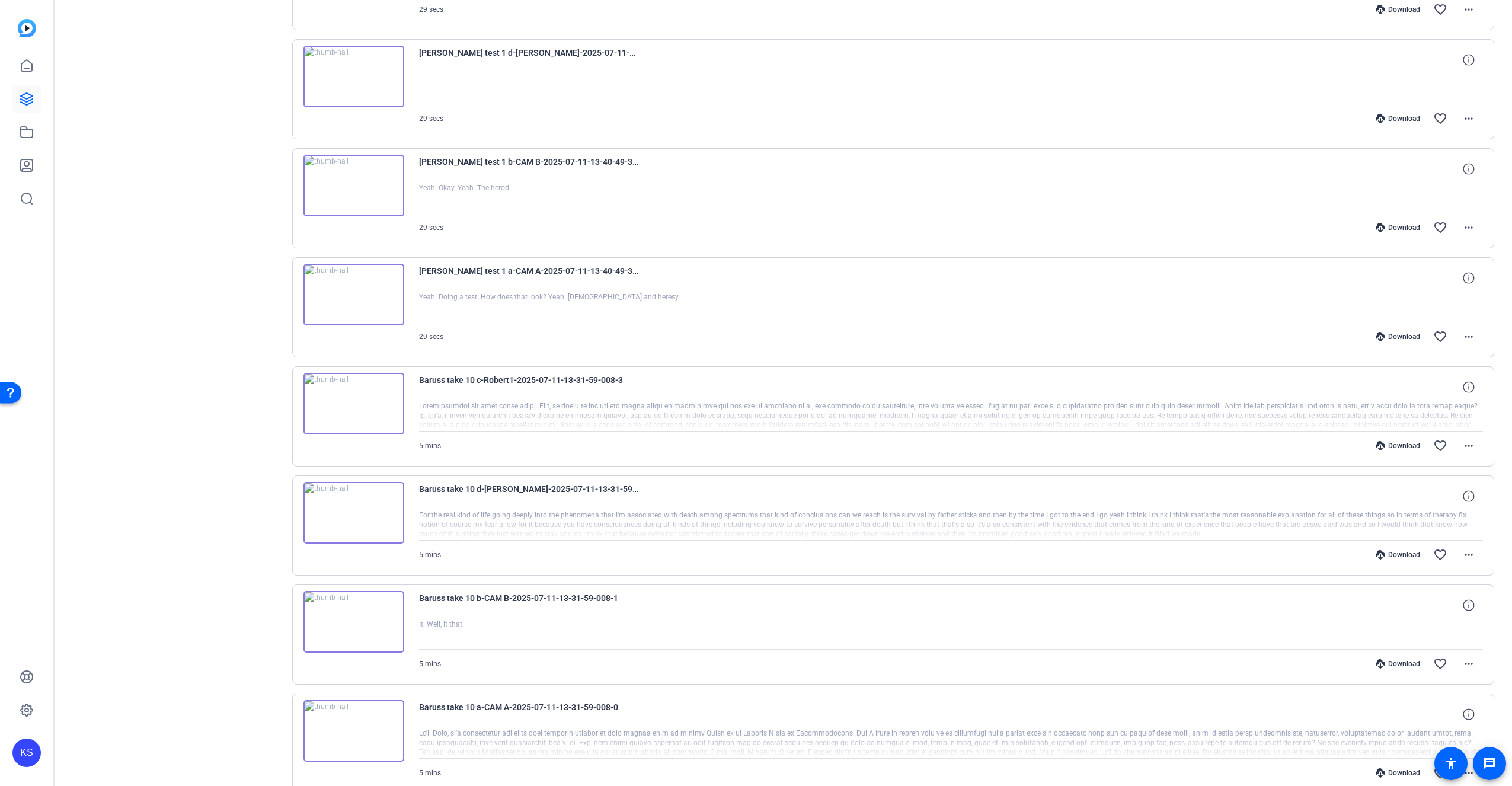
drag, startPoint x: 938, startPoint y: 482, endPoint x: 924, endPoint y: 478, distance: 14.6
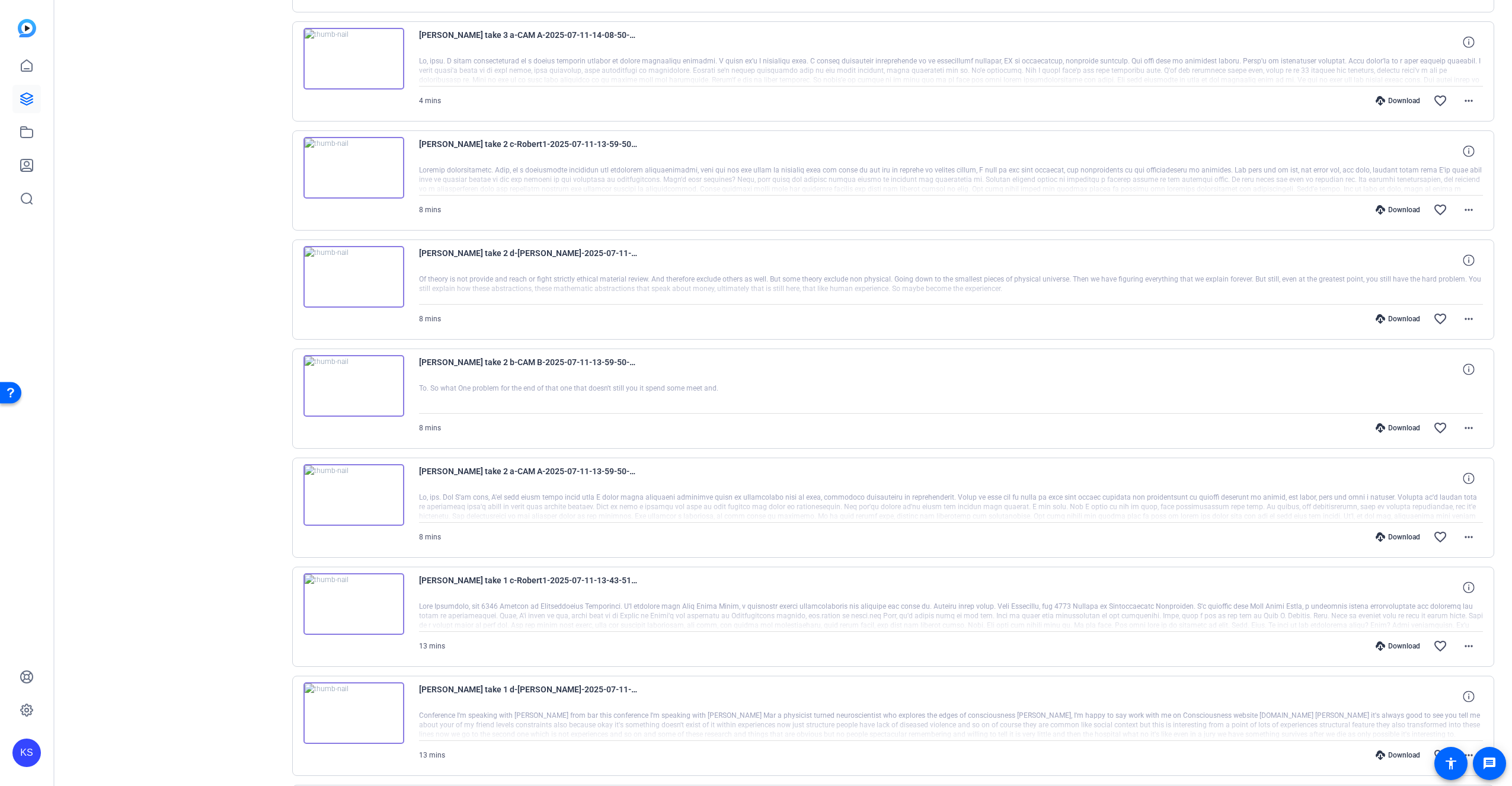
drag, startPoint x: 926, startPoint y: 483, endPoint x: 918, endPoint y: 477, distance: 10.0
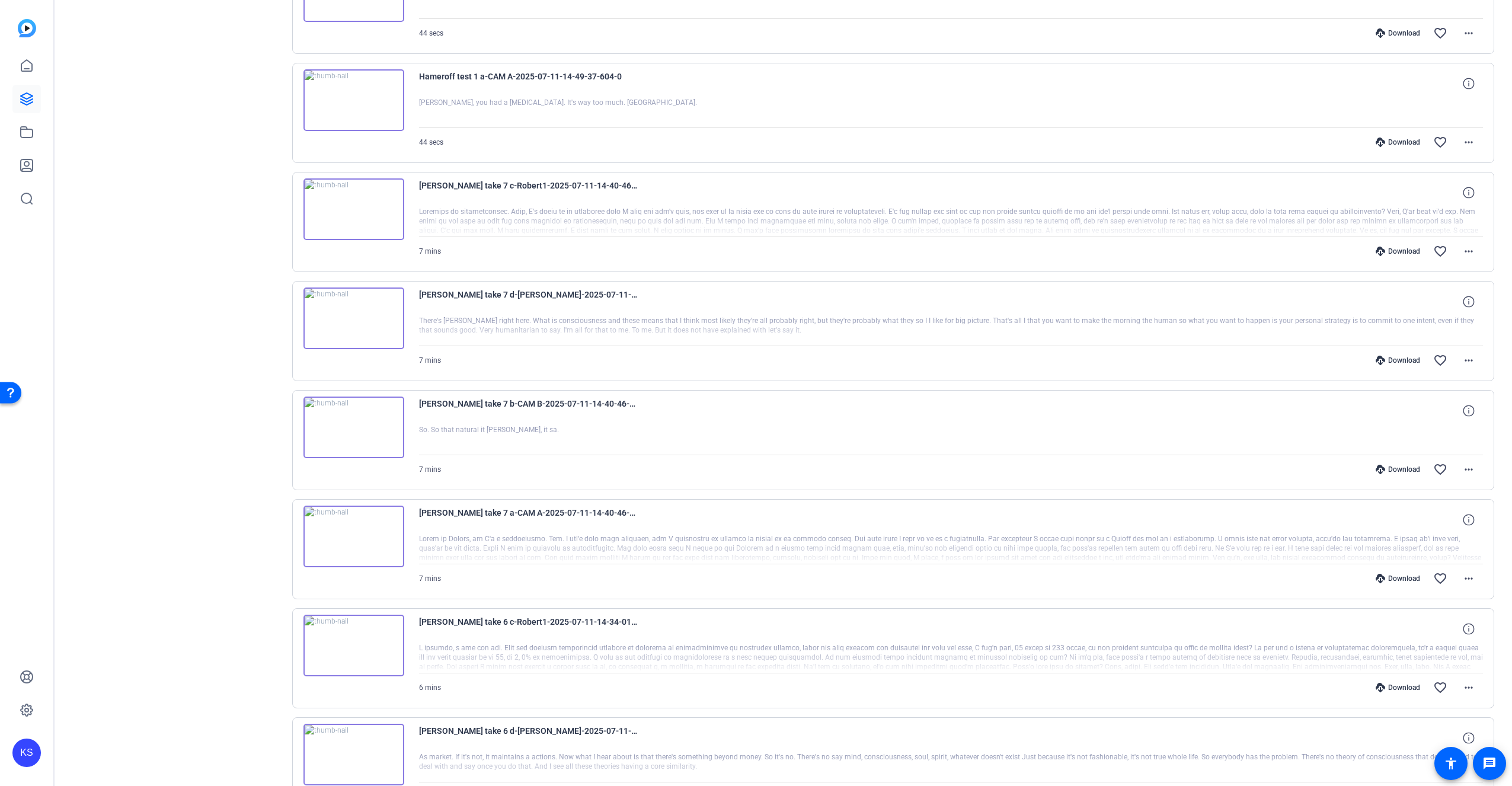
drag, startPoint x: 920, startPoint y: 489, endPoint x: 905, endPoint y: 486, distance: 15.3
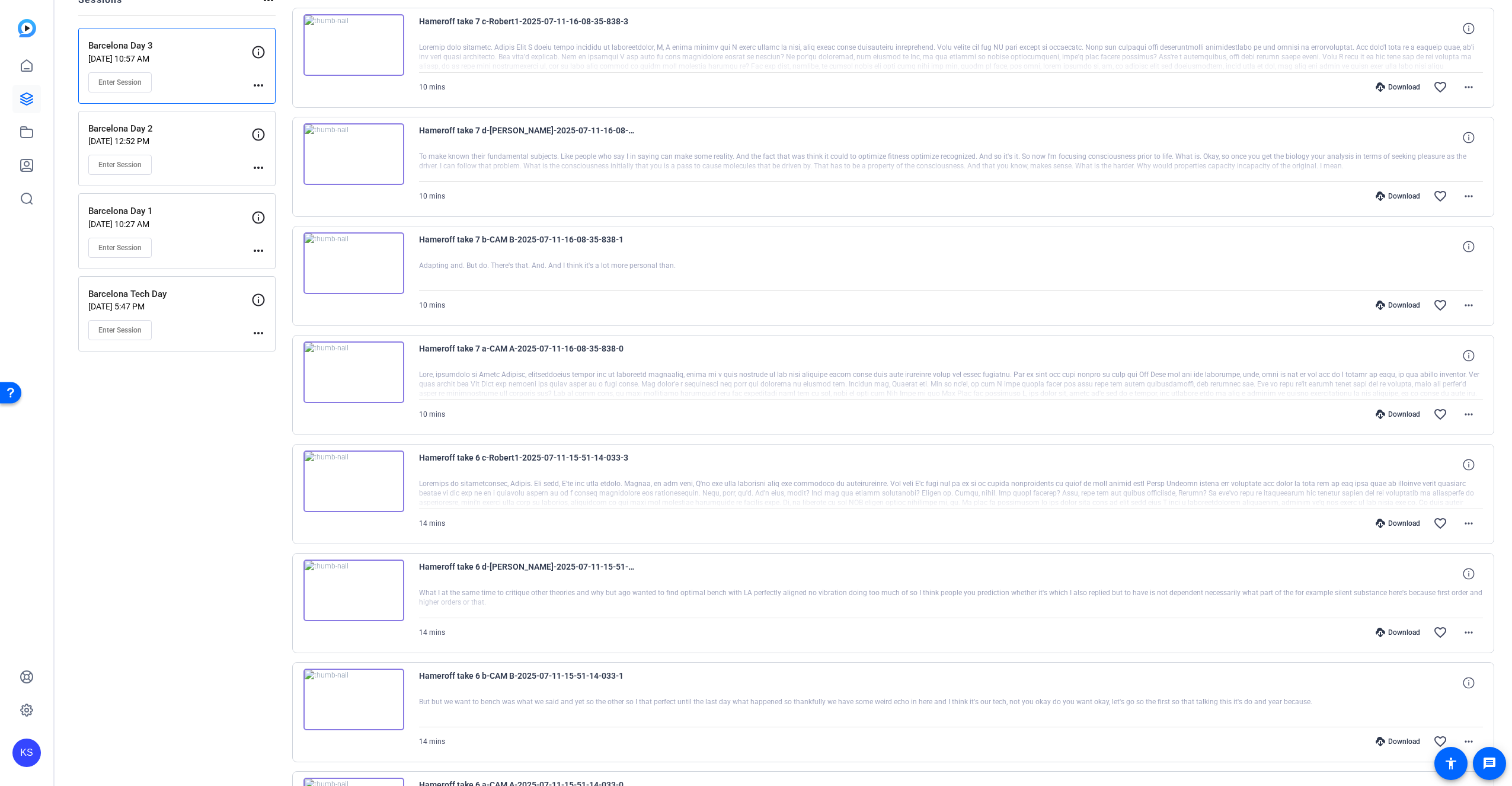
scroll to position [0, 0]
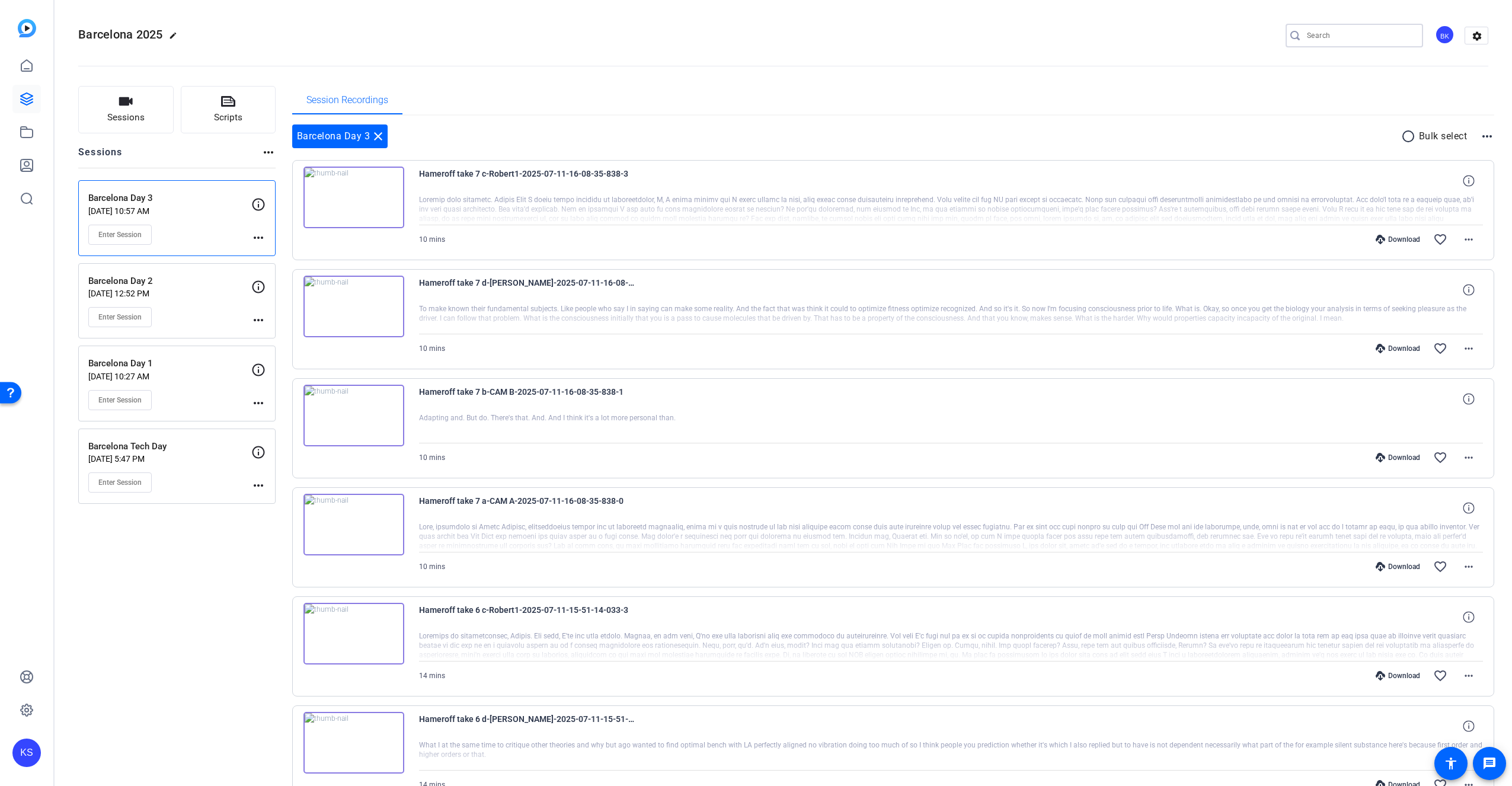
click at [1358, 34] on input "Search" at bounding box center [1361, 35] width 107 height 14
type input "[PERSON_NAME]"
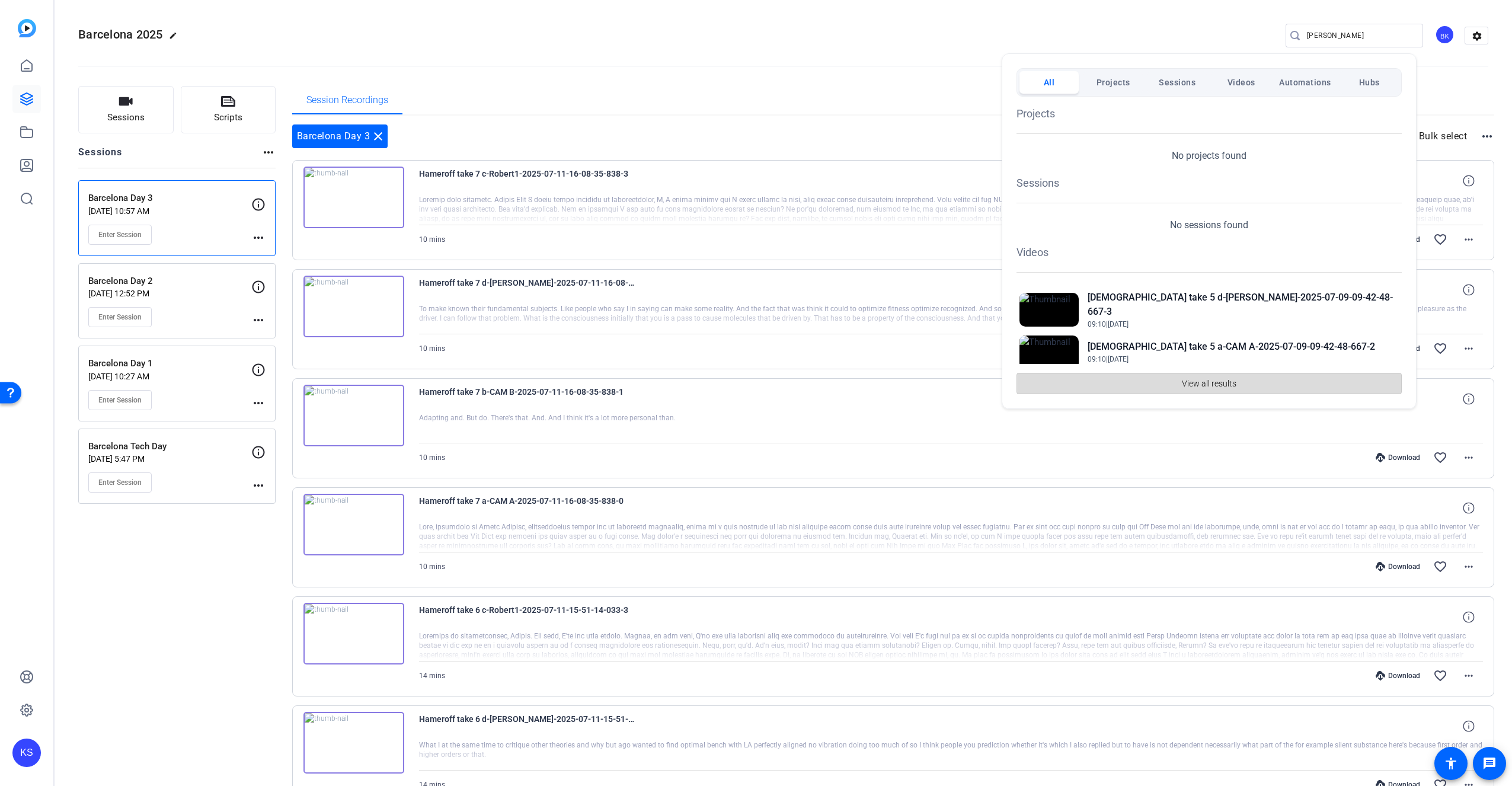
click at [1208, 385] on span "View all results" at bounding box center [1209, 383] width 54 height 23
